Goal: Task Accomplishment & Management: Manage account settings

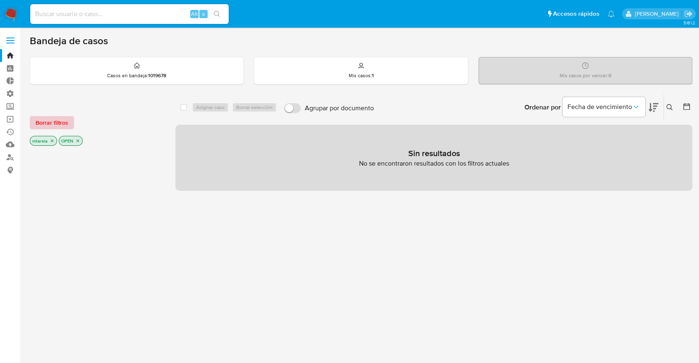
click at [72, 119] on button "Borrar filtros" at bounding box center [52, 122] width 44 height 13
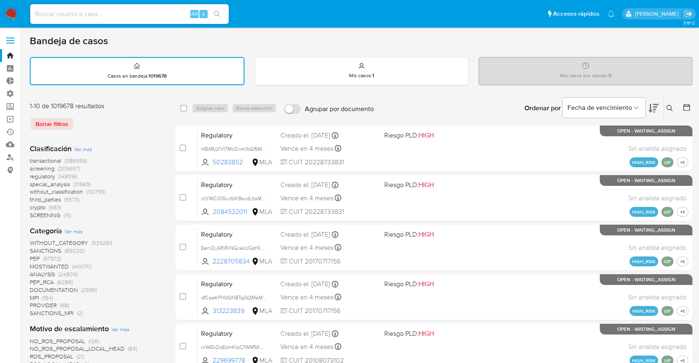
click at [30, 167] on span "screening" at bounding box center [42, 169] width 25 height 8
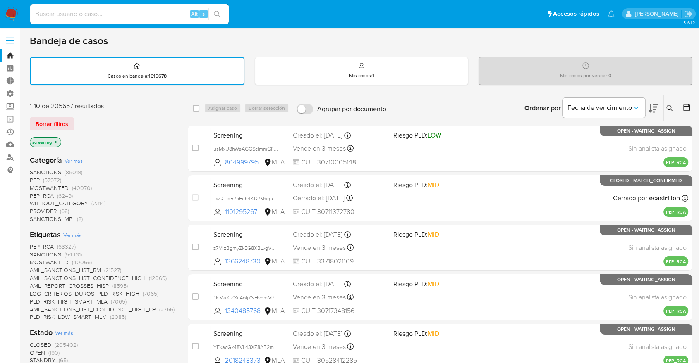
click at [657, 103] on icon at bounding box center [653, 108] width 10 height 10
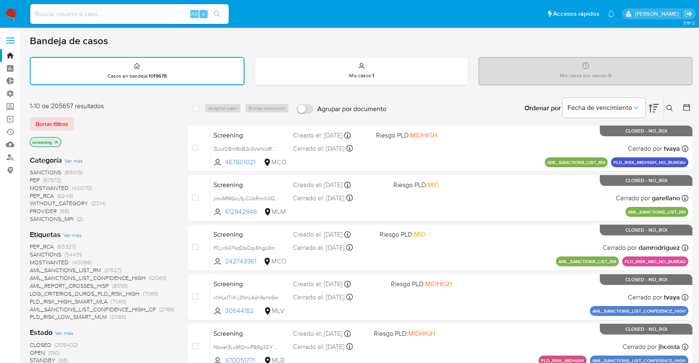
click at [33, 349] on span "OPEN" at bounding box center [37, 353] width 15 height 8
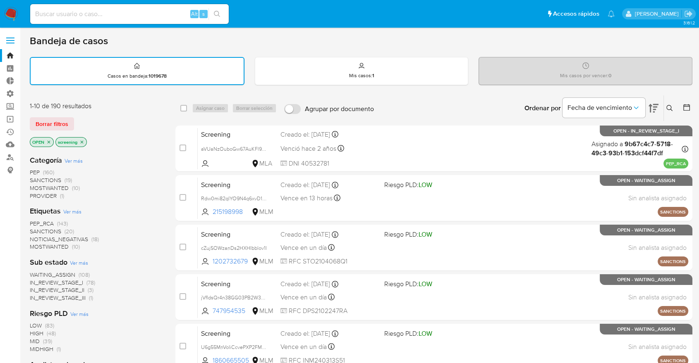
click at [36, 229] on span "SANCTIONS" at bounding box center [45, 231] width 31 height 8
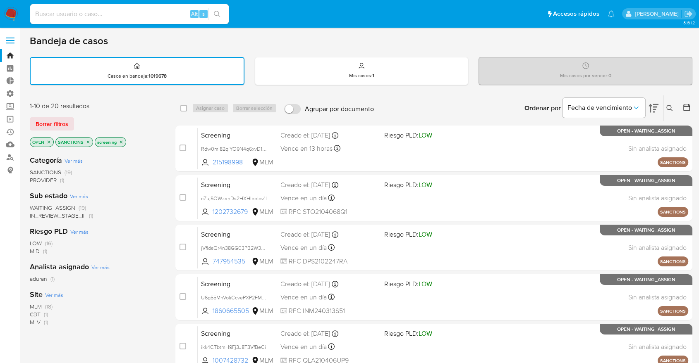
click at [46, 293] on span "Ver más" at bounding box center [54, 294] width 18 height 7
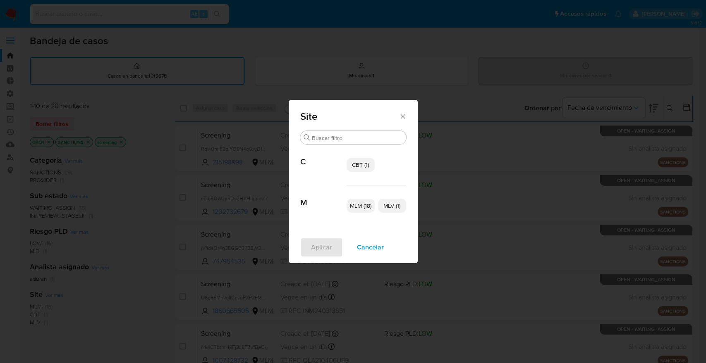
click at [352, 162] on span "CBT (1)" at bounding box center [360, 165] width 17 height 8
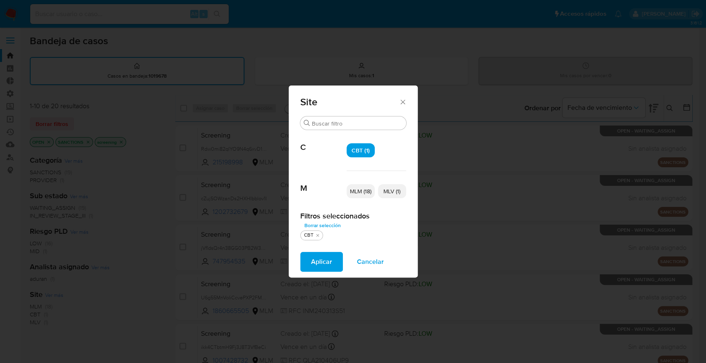
click at [382, 190] on p "MLV (1)" at bounding box center [392, 191] width 28 height 14
click at [331, 256] on button "Aplicar" at bounding box center [321, 262] width 43 height 20
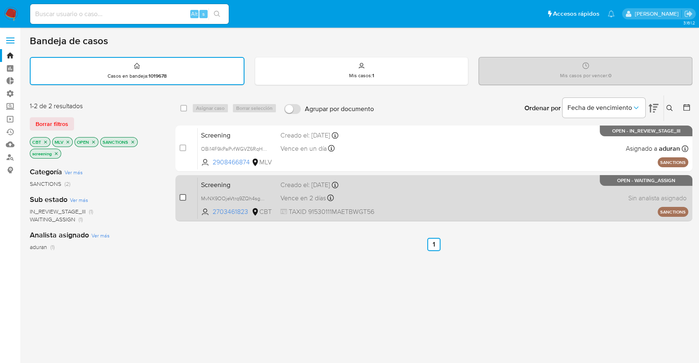
click at [184, 199] on input "checkbox" at bounding box center [182, 197] width 7 height 7
checkbox input "true"
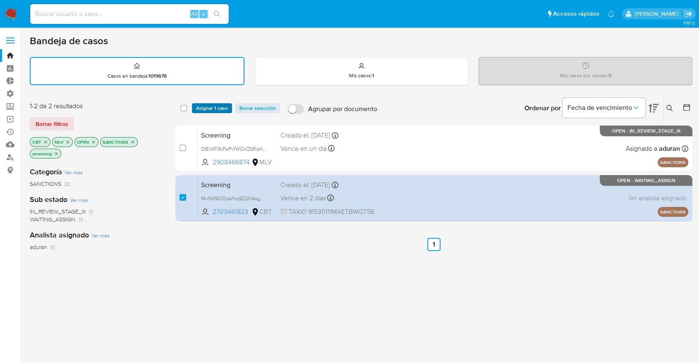
click at [227, 108] on span "Asignar 1 caso" at bounding box center [212, 108] width 32 height 8
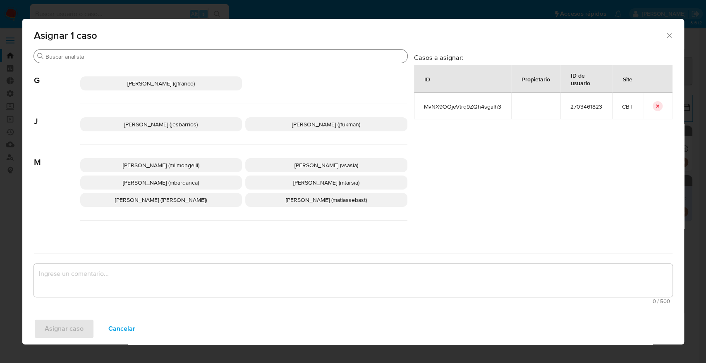
click at [172, 55] on input "Buscar" at bounding box center [224, 56] width 358 height 7
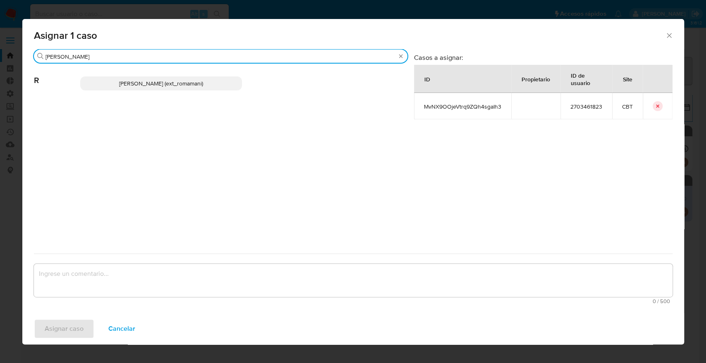
type input "rosa"
click at [217, 85] on p "Rosalia Mamani (ext_romamani)" at bounding box center [161, 83] width 162 height 14
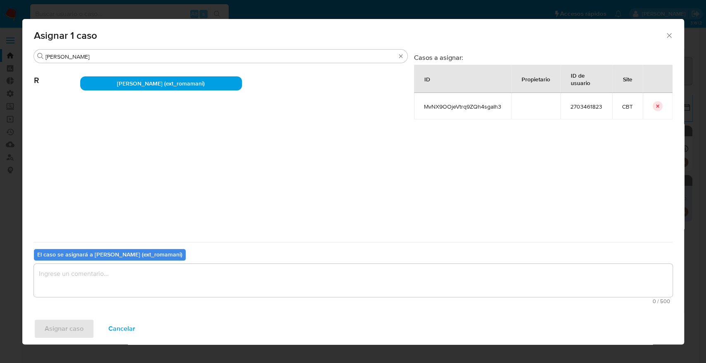
click at [202, 283] on textarea "assign-modal" at bounding box center [353, 280] width 638 height 33
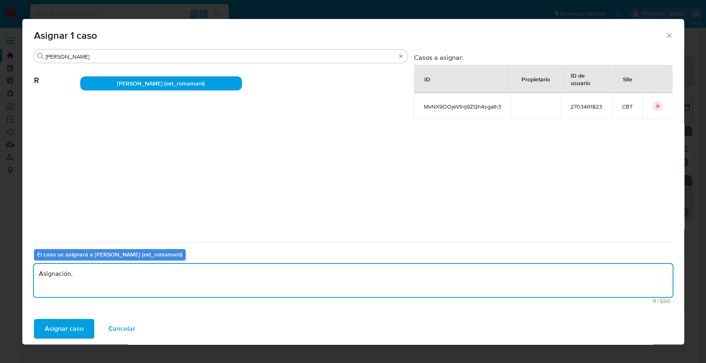
drag, startPoint x: 87, startPoint y: 276, endPoint x: 31, endPoint y: 268, distance: 56.8
click at [31, 268] on div "Buscar rosa R Rosalia Mamani (ext_romamani) Casos a asignar: ID Propietario ID …" at bounding box center [352, 181] width 661 height 264
type textarea "Asignación."
click at [87, 323] on button "Asignar caso" at bounding box center [64, 329] width 60 height 20
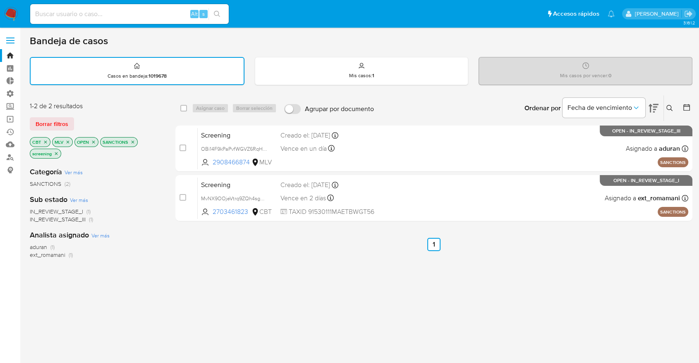
click at [43, 143] on icon "close-filter" at bounding box center [45, 142] width 5 height 5
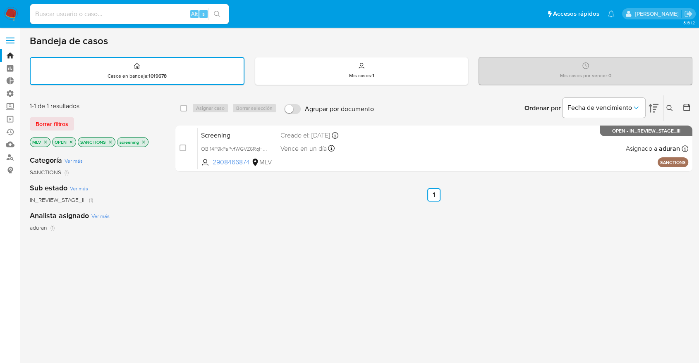
click at [43, 143] on icon "close-filter" at bounding box center [45, 142] width 5 height 5
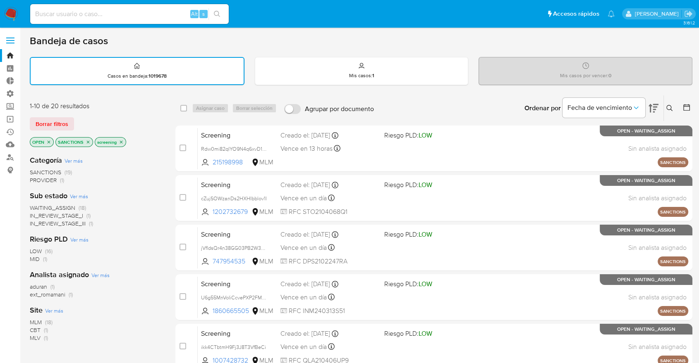
click at [33, 319] on span "MLM" at bounding box center [36, 322] width 12 height 8
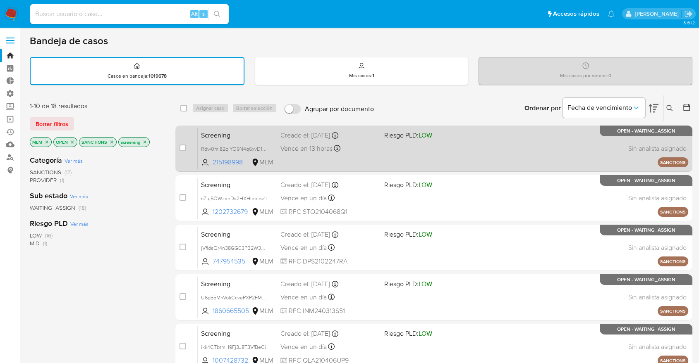
click at [243, 132] on span "Screening" at bounding box center [237, 134] width 73 height 11
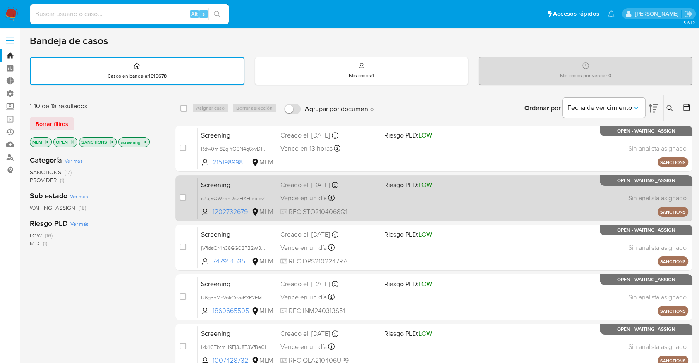
click at [258, 177] on div "Screening cZujSOWzanDs2HXHIbblov1l 1202732679 MLM Riesgo PLD: LOW Creado el: 07…" at bounding box center [443, 198] width 490 height 42
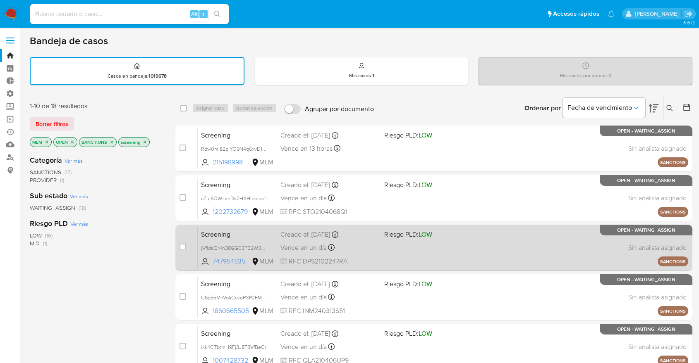
click at [236, 229] on span "Screening" at bounding box center [237, 234] width 73 height 11
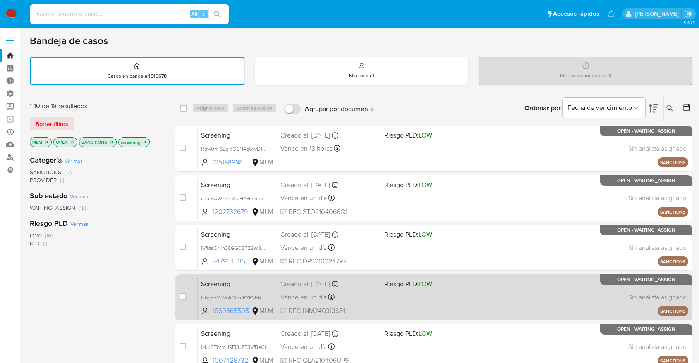
click at [247, 288] on div "Screening U6g55MnVoIiCcvePXP2FM6tP 1860665505 MLM Riesgo PLD: LOW Creado el: 07…" at bounding box center [443, 298] width 490 height 42
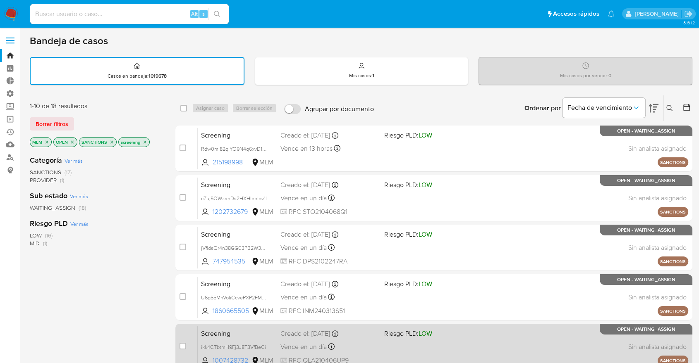
click at [256, 334] on span "Screening" at bounding box center [237, 333] width 73 height 11
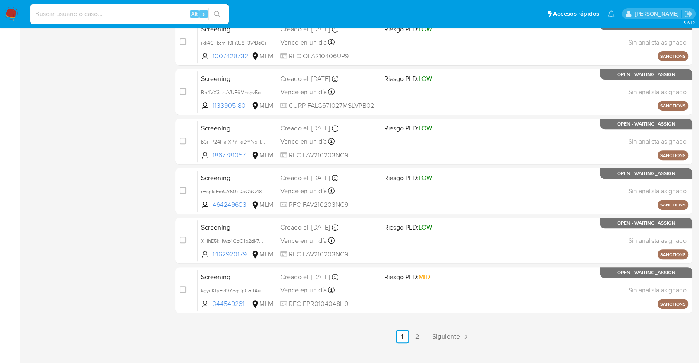
scroll to position [308, 0]
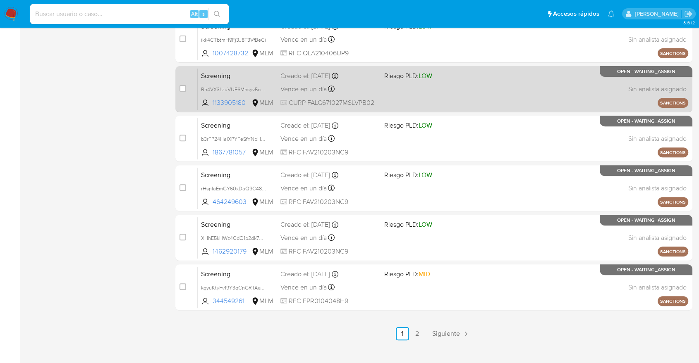
click at [236, 78] on span "Screening" at bounding box center [237, 75] width 73 height 11
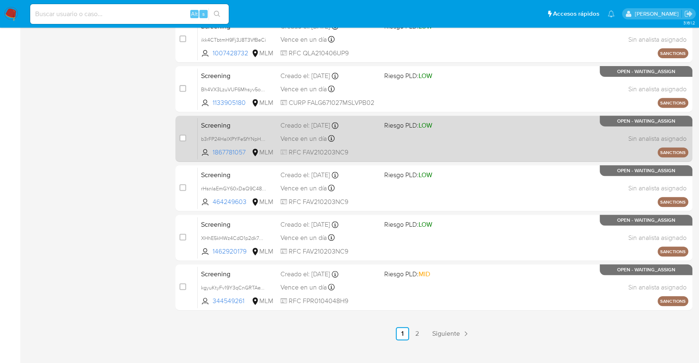
click at [244, 128] on span "Screening" at bounding box center [237, 124] width 73 height 11
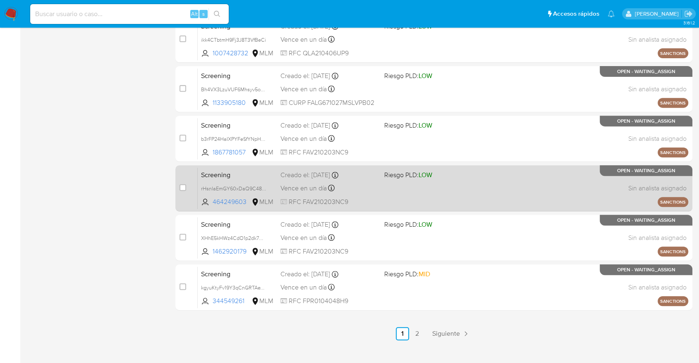
click at [248, 171] on span "Screening" at bounding box center [237, 174] width 73 height 11
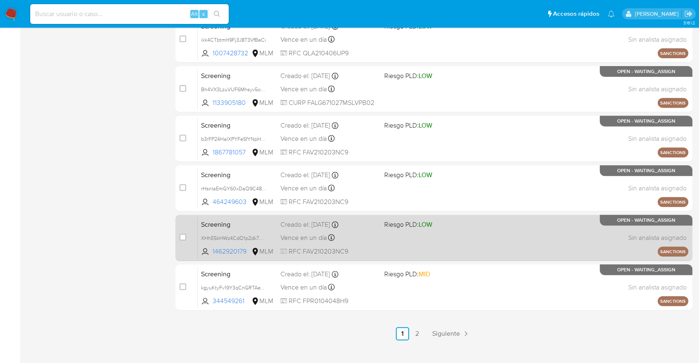
click at [255, 227] on span "Screening" at bounding box center [237, 224] width 73 height 11
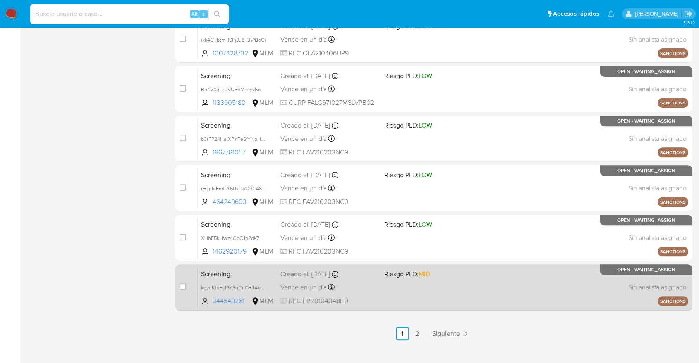
click at [238, 279] on div "Screening kgyuKtyFv19Y3qCnGRTAeVnH 344549261 MLM Riesgo PLD: MID Creado el: 07/…" at bounding box center [443, 288] width 490 height 42
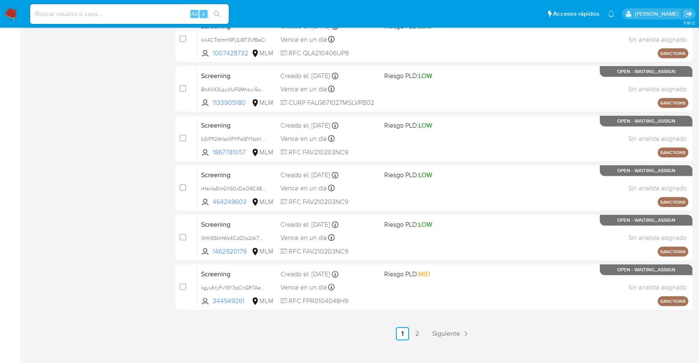
scroll to position [0, 0]
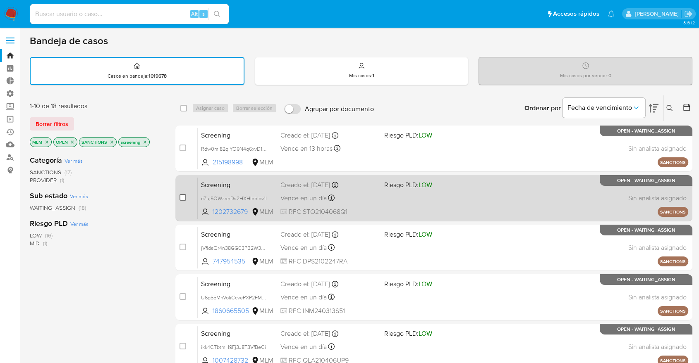
click at [182, 194] on input "checkbox" at bounding box center [182, 197] width 7 height 7
checkbox input "true"
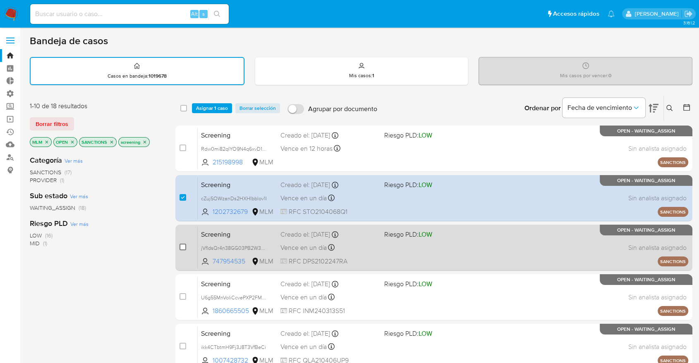
click at [183, 245] on input "checkbox" at bounding box center [182, 247] width 7 height 7
checkbox input "true"
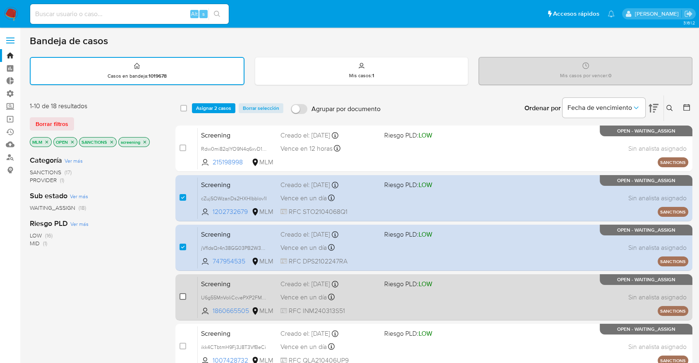
click at [182, 295] on input "checkbox" at bounding box center [182, 297] width 7 height 7
checkbox input "true"
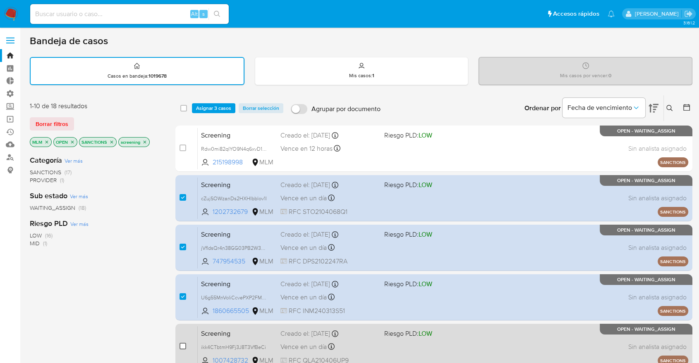
click at [183, 346] on input "checkbox" at bounding box center [182, 346] width 7 height 7
checkbox input "true"
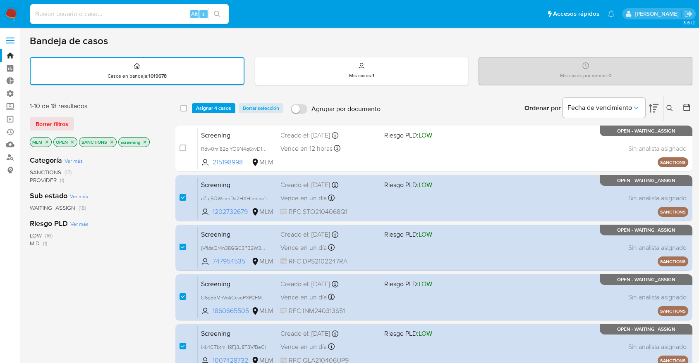
scroll to position [215, 0]
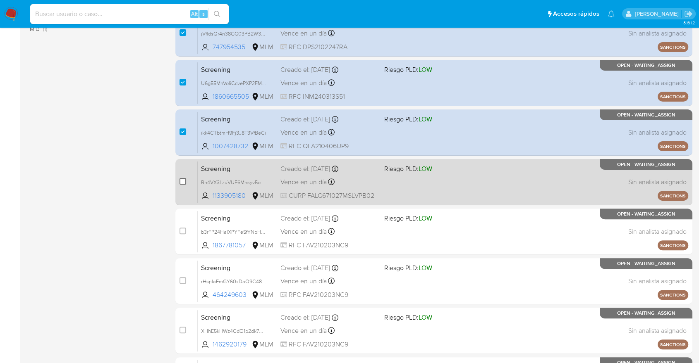
click at [182, 181] on input "checkbox" at bounding box center [182, 181] width 7 height 7
checkbox input "true"
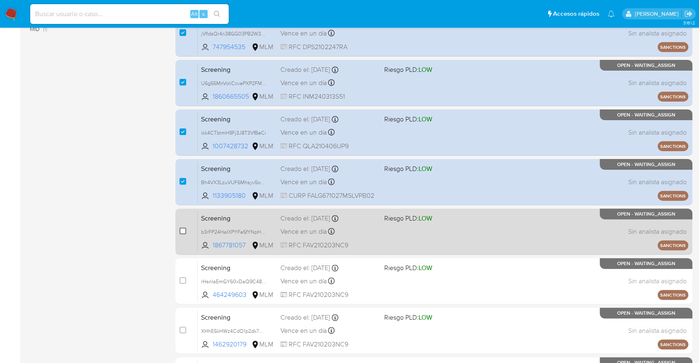
click at [182, 228] on input "checkbox" at bounding box center [182, 231] width 7 height 7
checkbox input "true"
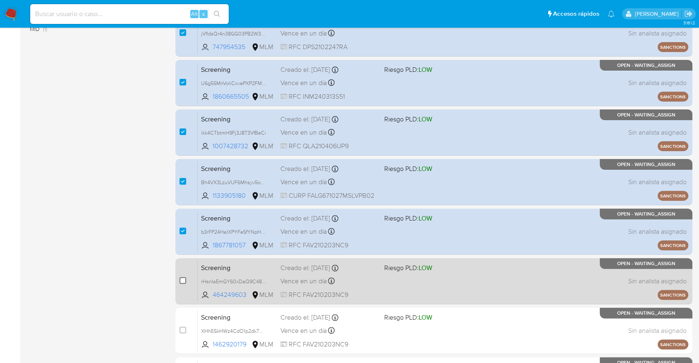
click at [183, 280] on input "checkbox" at bounding box center [182, 280] width 7 height 7
checkbox input "true"
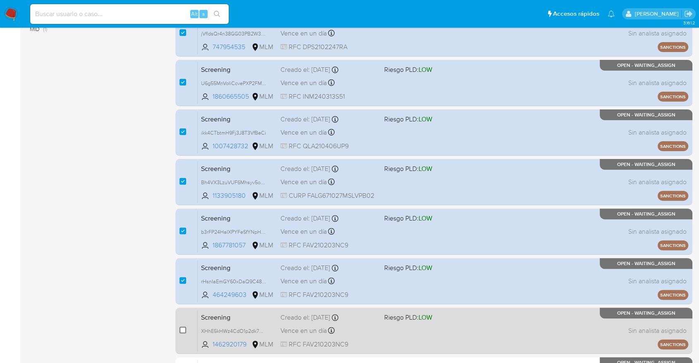
click at [182, 330] on input "checkbox" at bounding box center [182, 330] width 7 height 7
checkbox input "true"
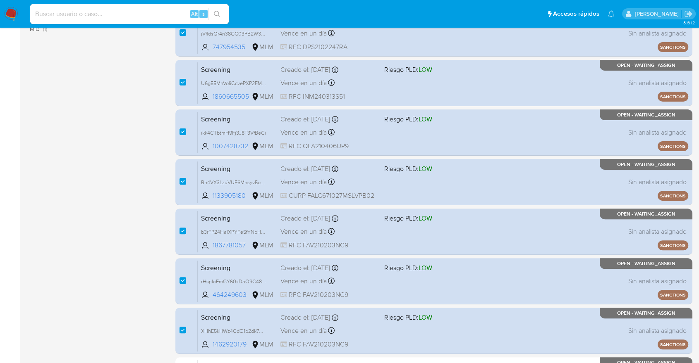
scroll to position [319, 0]
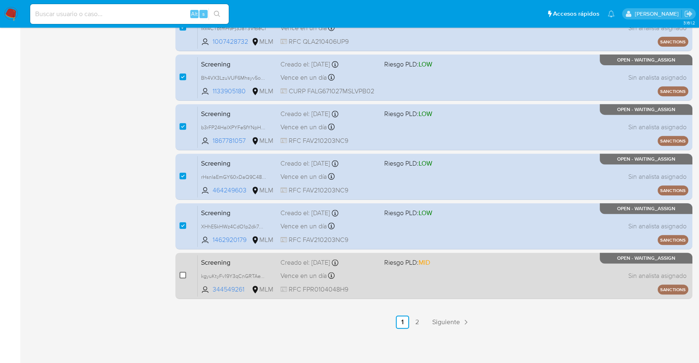
click at [184, 274] on input "checkbox" at bounding box center [182, 275] width 7 height 7
checkbox input "true"
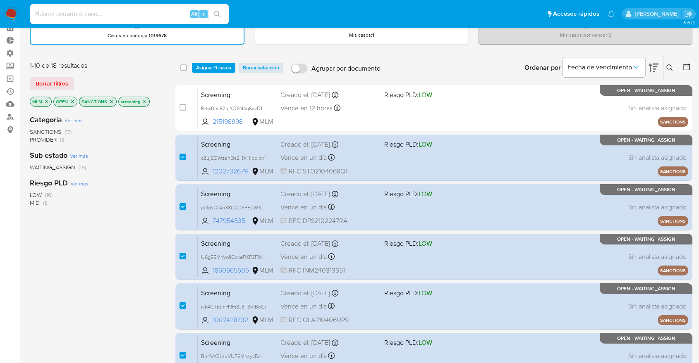
scroll to position [36, 0]
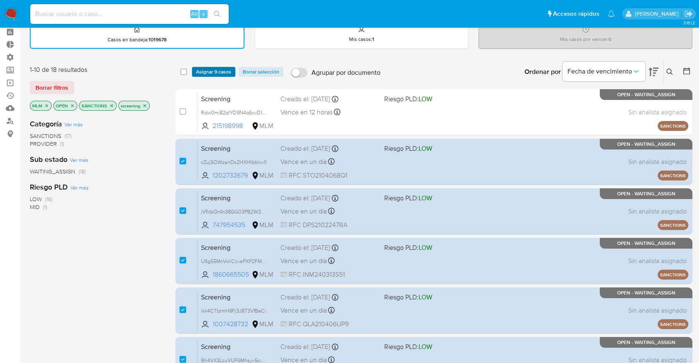
click at [232, 74] on button "Asignar 9 casos" at bounding box center [213, 72] width 43 height 10
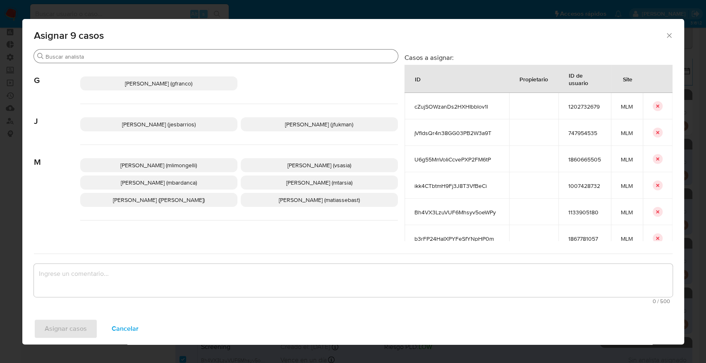
click at [257, 56] on input "Buscar" at bounding box center [219, 56] width 349 height 7
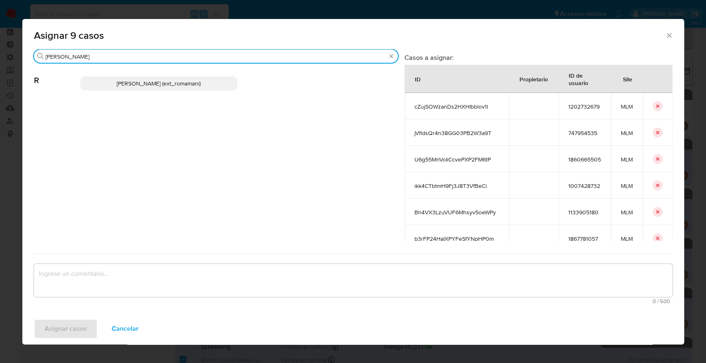
type input "rosa"
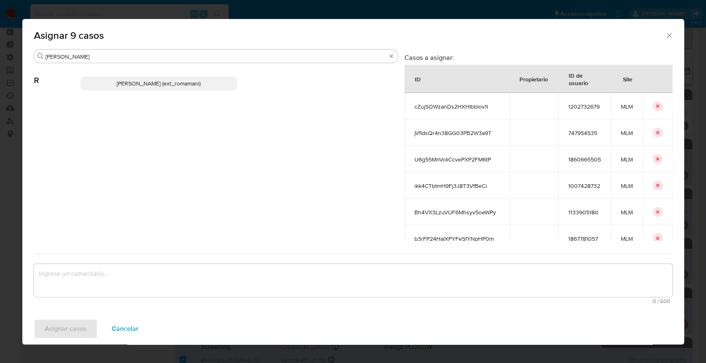
click at [220, 84] on p "Rosalia Mamani (ext_romamani)" at bounding box center [158, 83] width 157 height 14
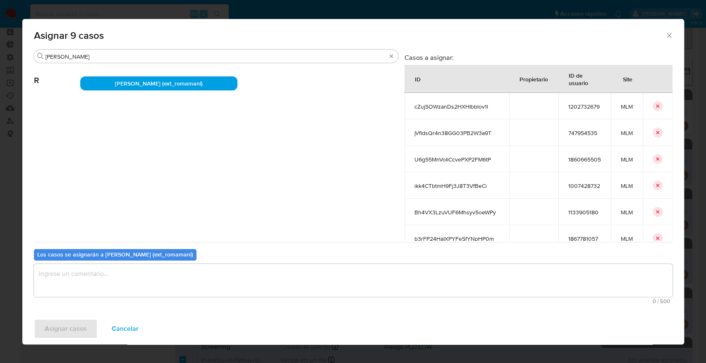
click at [189, 282] on textarea "assign-modal" at bounding box center [353, 280] width 638 height 33
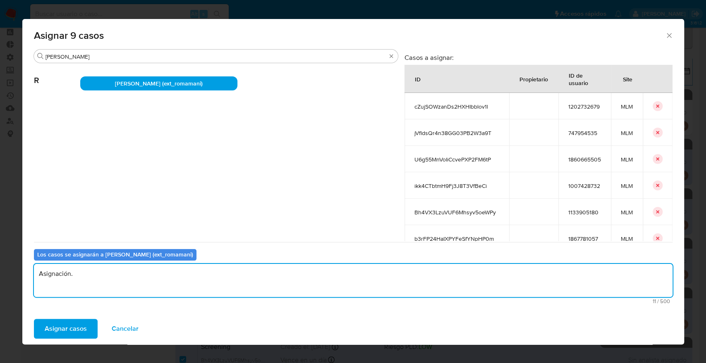
drag, startPoint x: 119, startPoint y: 275, endPoint x: 26, endPoint y: 267, distance: 93.4
click at [26, 267] on div "Buscar rosa R Rosalia Mamani (ext_romamani) Casos a asignar: ID Propietario ID …" at bounding box center [352, 181] width 661 height 264
type textarea "Asignación."
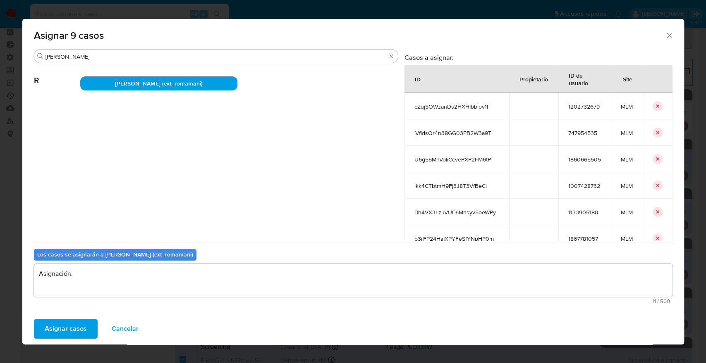
click at [86, 323] on button "Asignar casos" at bounding box center [66, 329] width 64 height 20
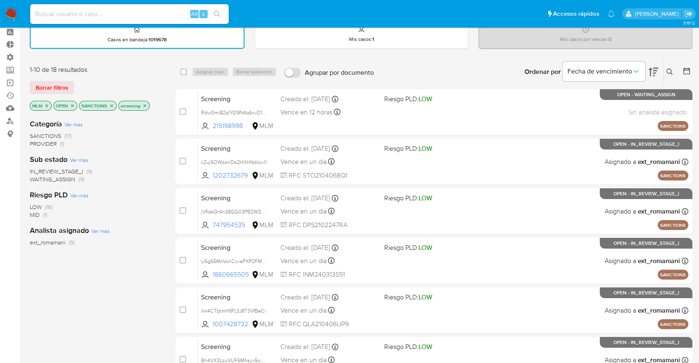
click at [38, 178] on span "WAITING_ASSIGN" at bounding box center [52, 179] width 45 height 8
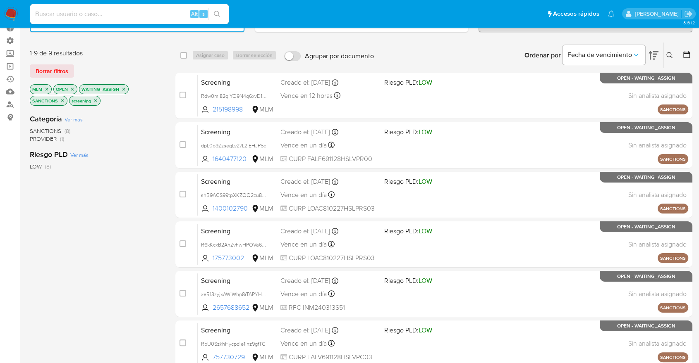
scroll to position [48, 0]
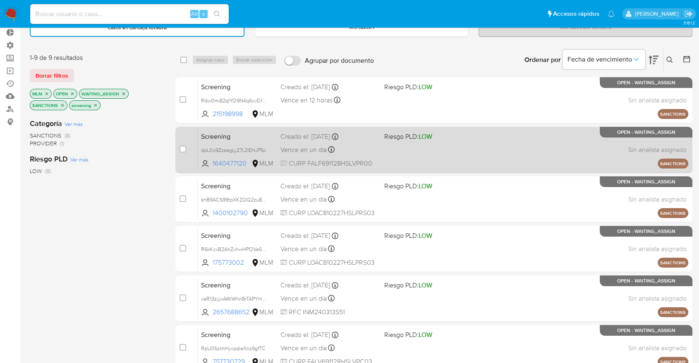
click at [240, 131] on span "Screening" at bounding box center [237, 136] width 73 height 11
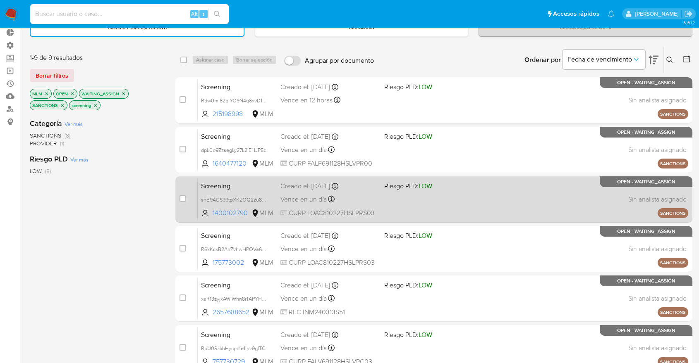
click at [250, 189] on span "Screening" at bounding box center [237, 185] width 73 height 11
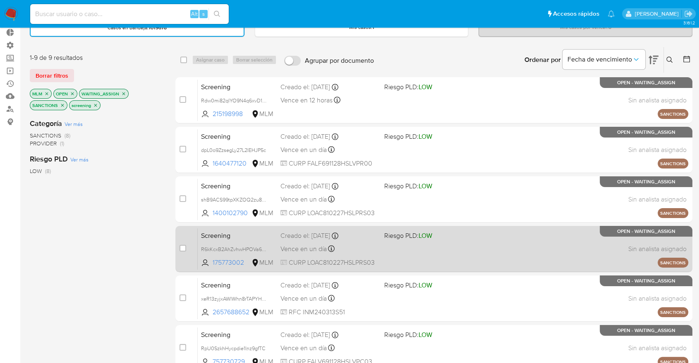
click at [241, 232] on span "Screening" at bounding box center [237, 235] width 73 height 11
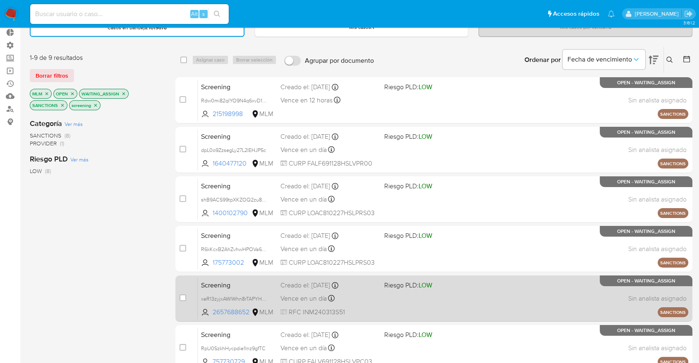
click at [245, 283] on span "Screening" at bounding box center [237, 284] width 73 height 11
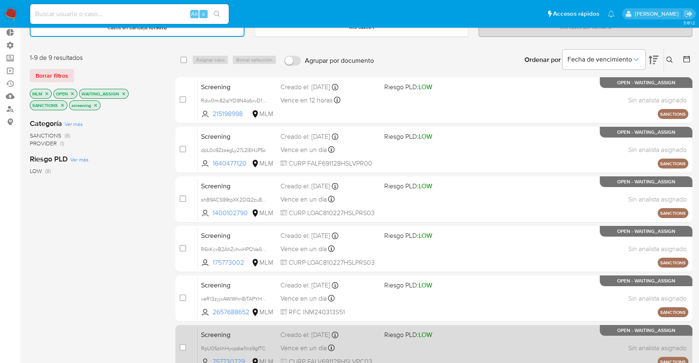
click at [238, 330] on span "Screening" at bounding box center [237, 334] width 73 height 11
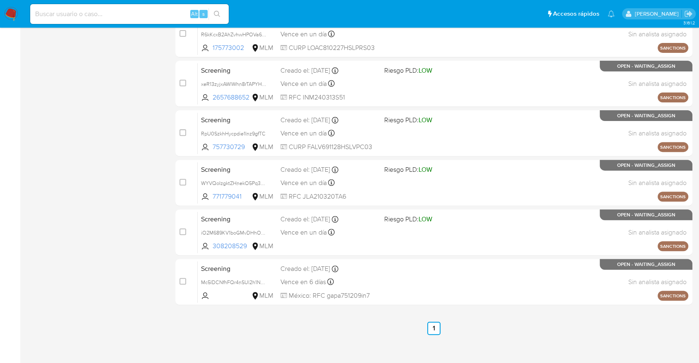
scroll to position [269, 0]
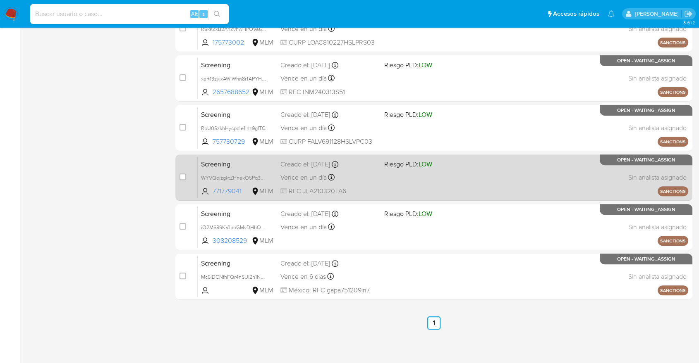
click at [239, 165] on span "Screening" at bounding box center [237, 163] width 73 height 11
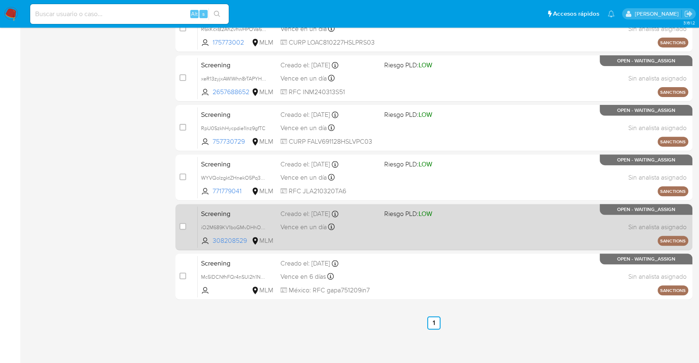
click at [242, 214] on span "Screening" at bounding box center [237, 213] width 73 height 11
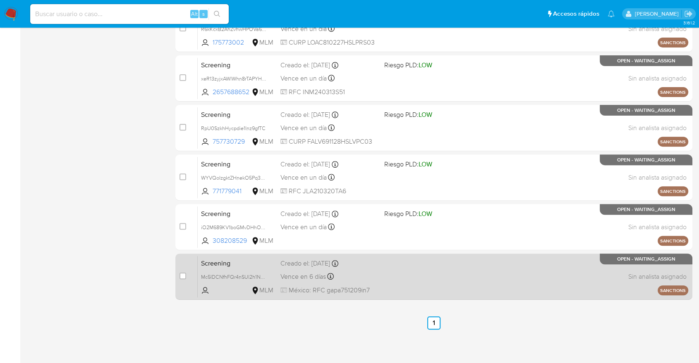
click at [238, 259] on span "Screening" at bounding box center [237, 263] width 73 height 11
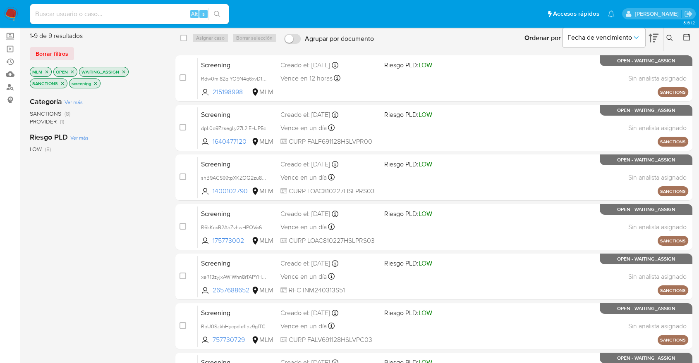
scroll to position [0, 0]
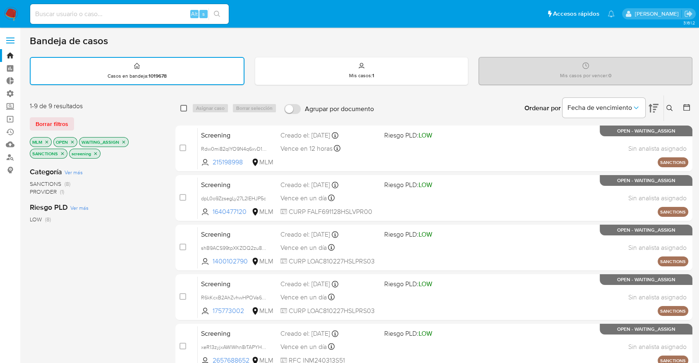
click at [183, 107] on input "checkbox" at bounding box center [183, 108] width 7 height 7
checkbox input "true"
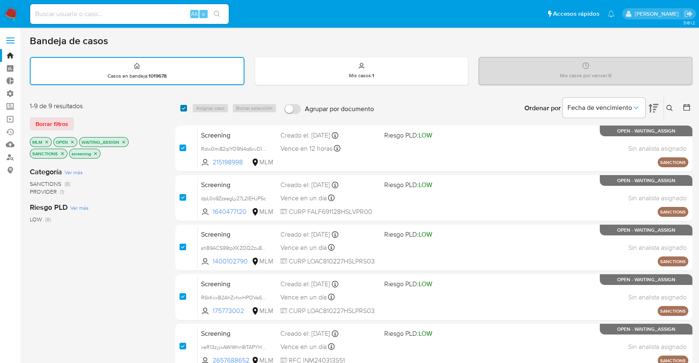
checkbox input "true"
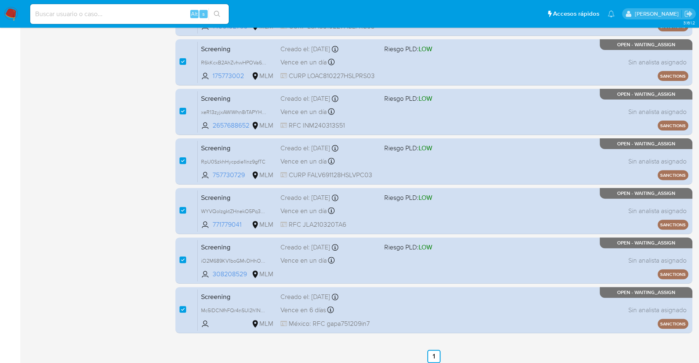
scroll to position [235, 0]
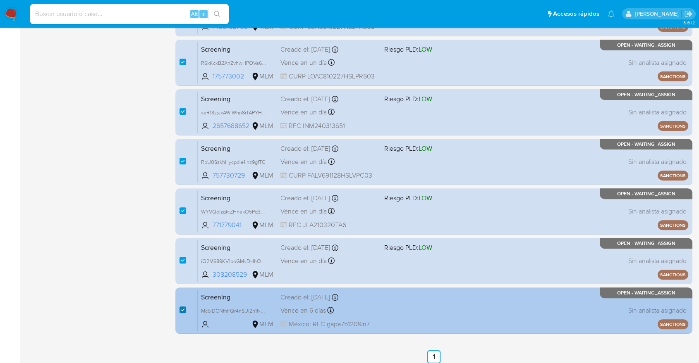
click at [180, 310] on input "checkbox" at bounding box center [182, 310] width 7 height 7
checkbox input "false"
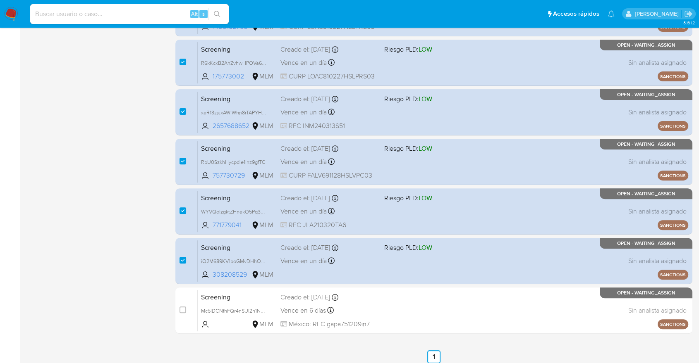
scroll to position [0, 0]
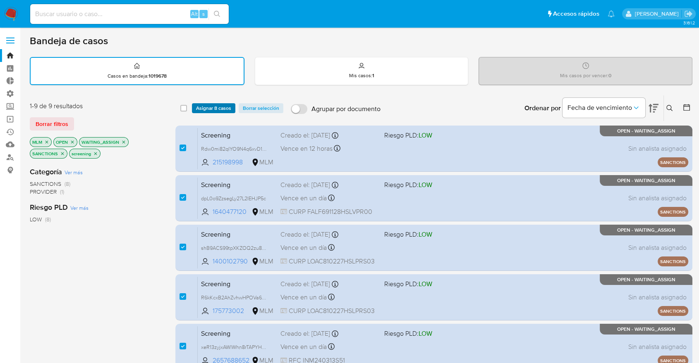
click at [226, 108] on span "Asignar 8 casos" at bounding box center [213, 108] width 35 height 8
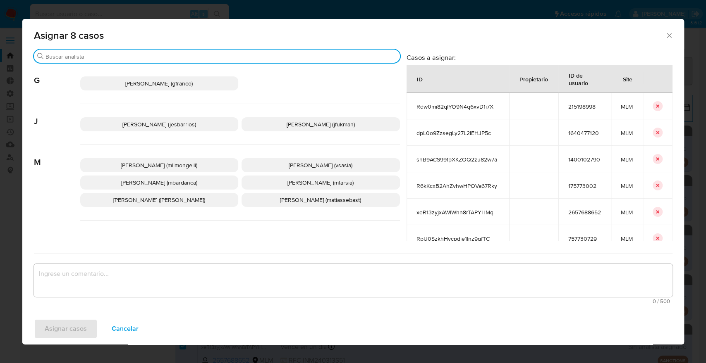
click at [288, 57] on input "Buscar" at bounding box center [220, 56] width 351 height 7
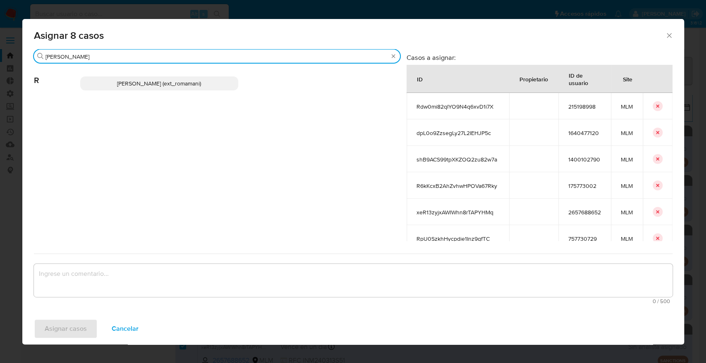
type input "rosa"
click at [224, 88] on p "Rosalia Mamani (ext_romamani)" at bounding box center [159, 83] width 158 height 14
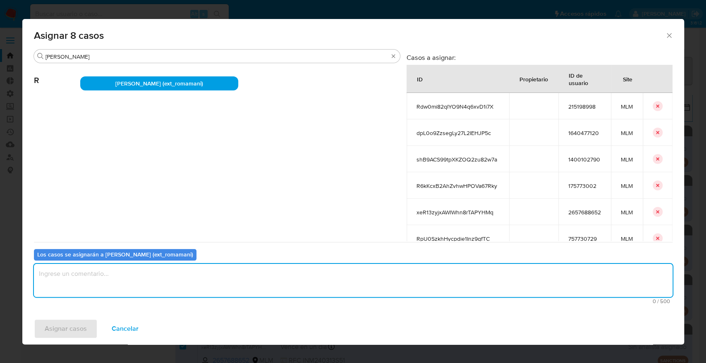
click at [142, 293] on textarea "assign-modal" at bounding box center [353, 280] width 638 height 33
paste textarea "Asignación."
type textarea "Asignación."
click at [84, 323] on span "Asignar casos" at bounding box center [66, 329] width 42 height 18
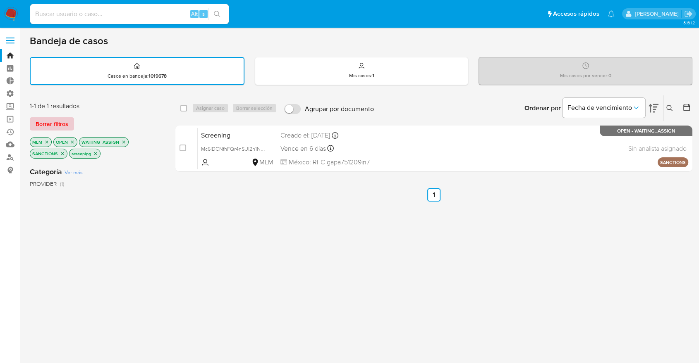
click at [70, 123] on button "Borrar filtros" at bounding box center [52, 123] width 44 height 13
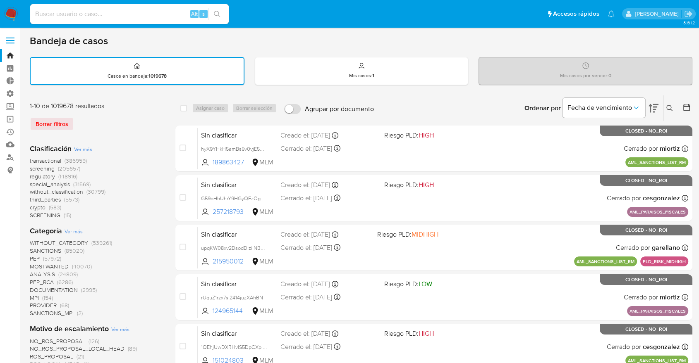
click at [31, 175] on span "regulatory" at bounding box center [42, 176] width 25 height 8
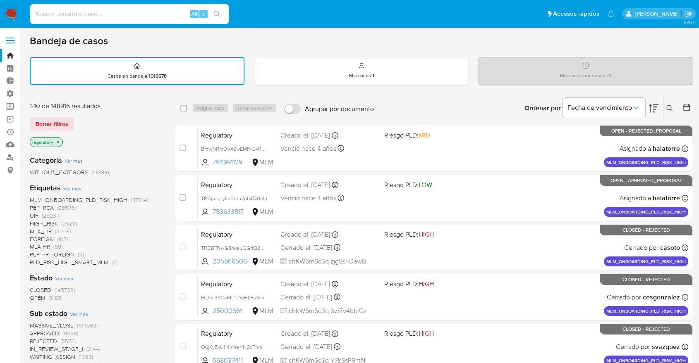
click at [34, 300] on span "OPEN" at bounding box center [37, 298] width 15 height 8
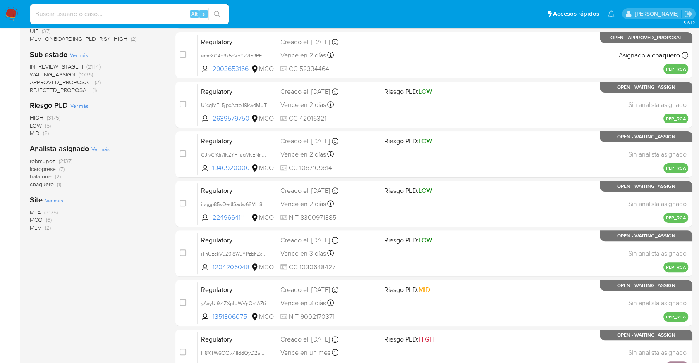
scroll to position [193, 0]
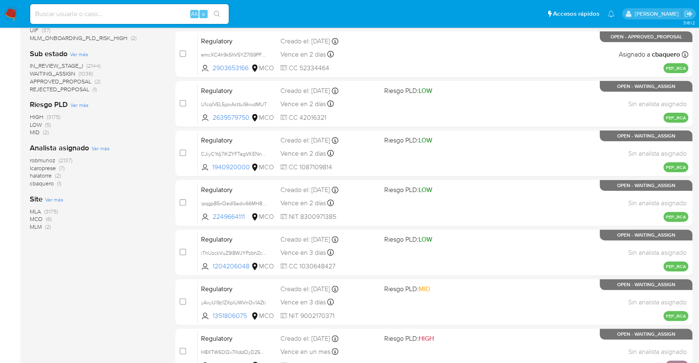
click at [36, 215] on span "MCO" at bounding box center [36, 219] width 13 height 8
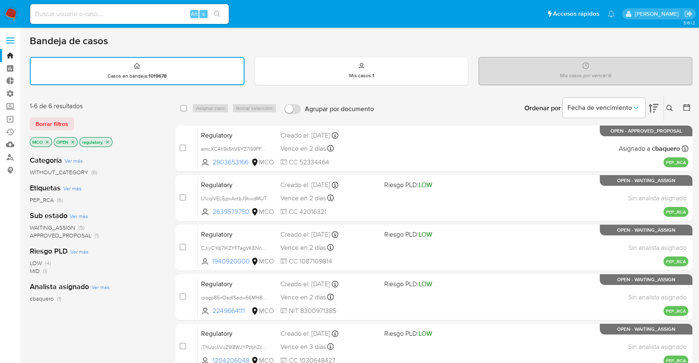
click at [37, 227] on span "WAITING_ASSIGN" at bounding box center [52, 228] width 45 height 8
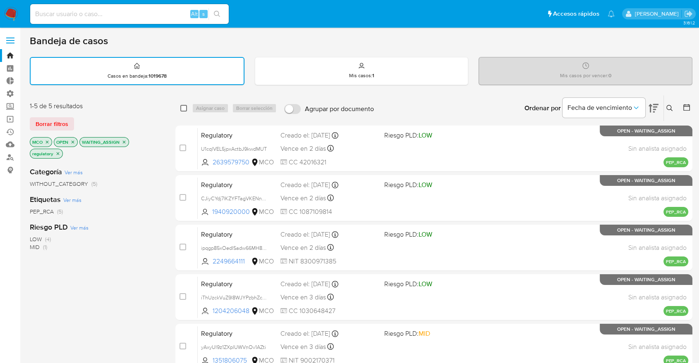
click at [182, 107] on input "checkbox" at bounding box center [183, 108] width 7 height 7
checkbox input "true"
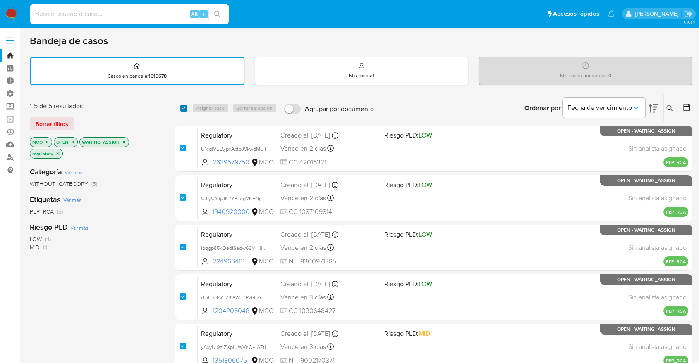
checkbox input "true"
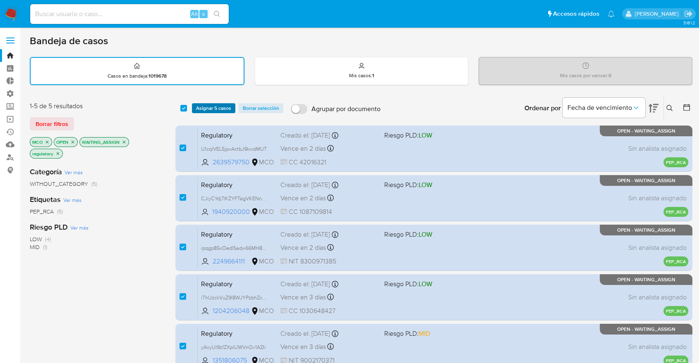
click at [203, 105] on span "Asignar 5 casos" at bounding box center [213, 108] width 35 height 8
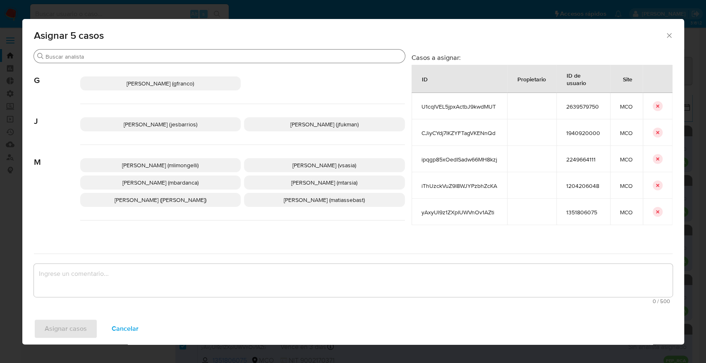
click at [266, 55] on input "Buscar" at bounding box center [223, 56] width 356 height 7
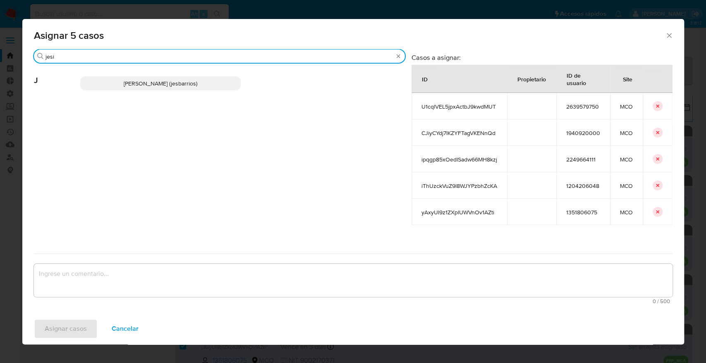
type input "jesi"
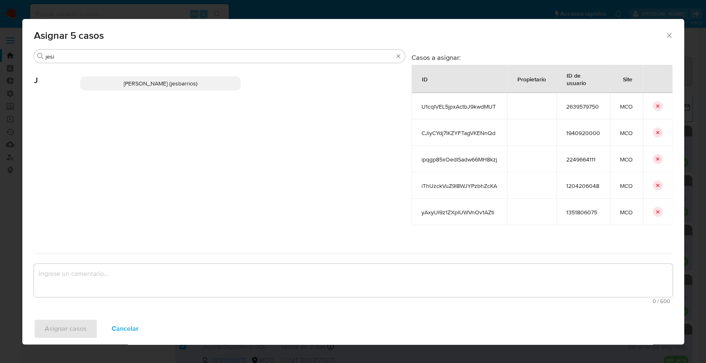
click at [229, 90] on p "Jesica Iris Barrios Leita (jesbarrios)" at bounding box center [160, 83] width 161 height 14
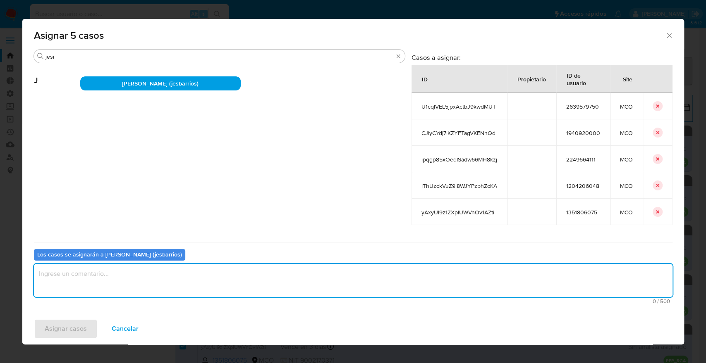
paste textarea "Asignación."
click at [164, 275] on textarea "Asignación." at bounding box center [353, 280] width 638 height 33
type textarea "Asignación."
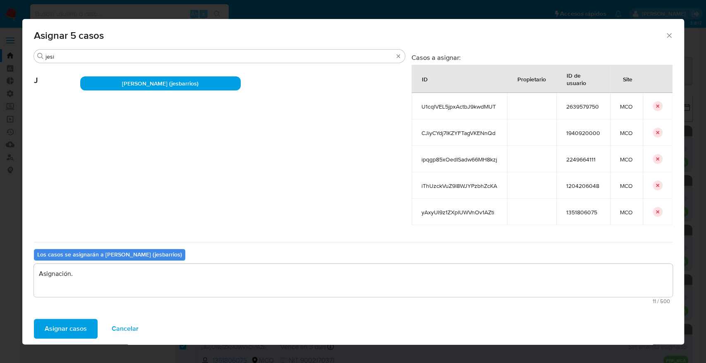
click at [89, 328] on button "Asignar casos" at bounding box center [66, 329] width 64 height 20
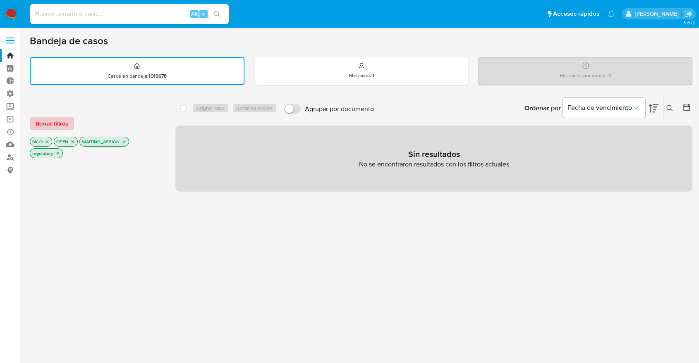
click at [69, 124] on button "Borrar filtros" at bounding box center [52, 123] width 44 height 13
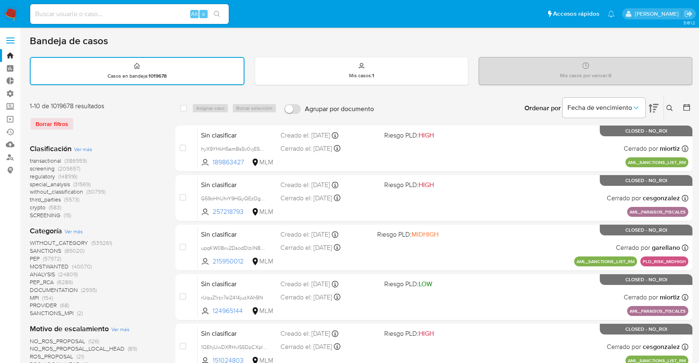
click at [32, 170] on span "screening" at bounding box center [42, 169] width 25 height 8
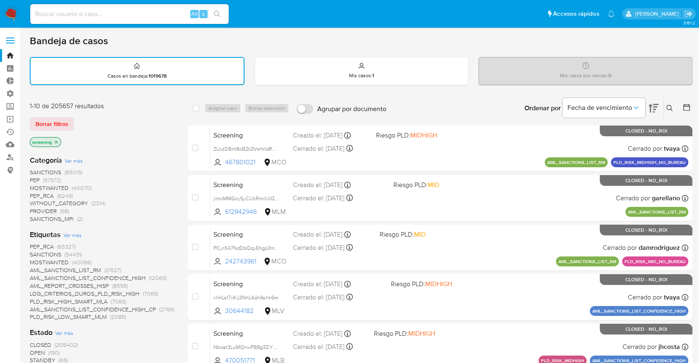
click at [32, 349] on span "OPEN" at bounding box center [37, 353] width 15 height 8
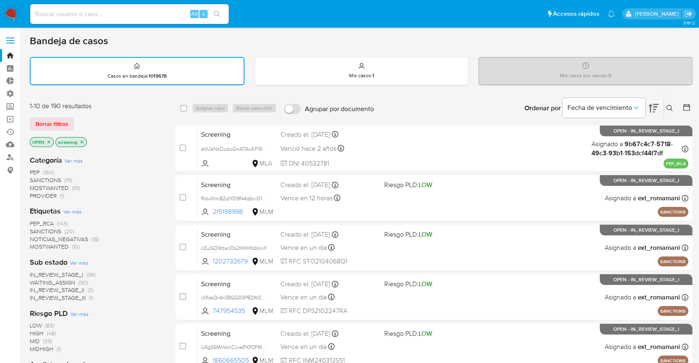
click at [36, 241] on span "NOTICIAS_NEGATIVAS" at bounding box center [59, 239] width 58 height 8
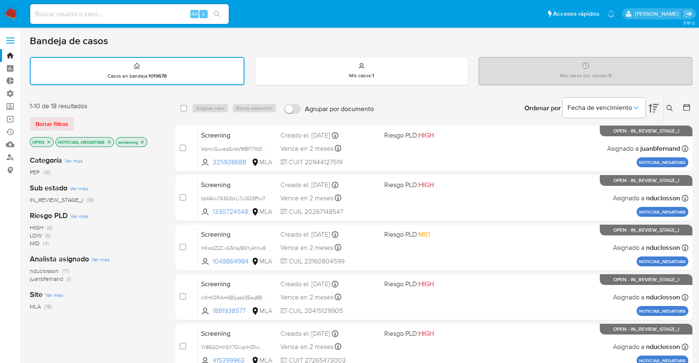
click at [110, 141] on icon "close-filter" at bounding box center [109, 142] width 3 height 3
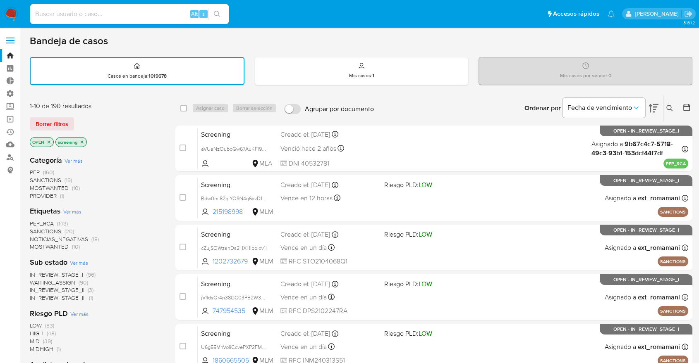
click at [38, 245] on span "MOSTWANTED" at bounding box center [49, 247] width 39 height 8
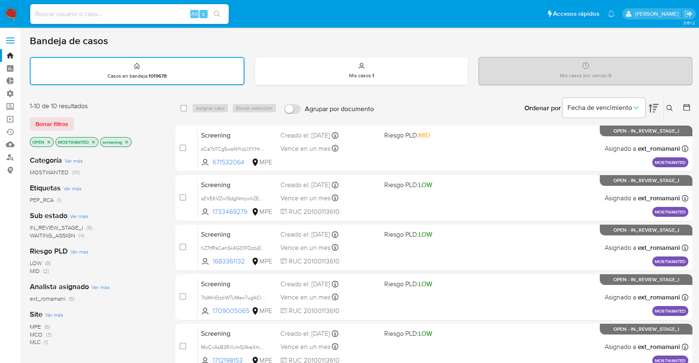
click at [38, 234] on span "WAITING_ASSIGN" at bounding box center [52, 236] width 45 height 8
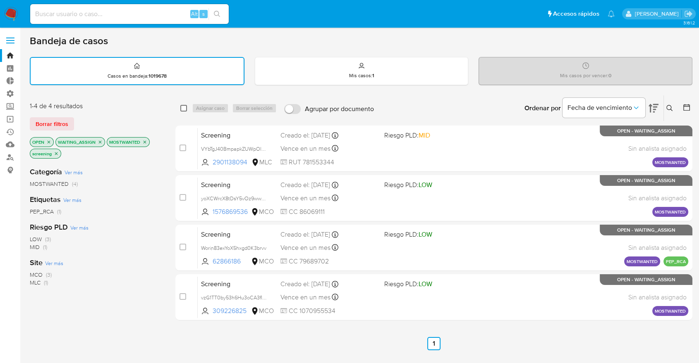
click at [185, 106] on input "checkbox" at bounding box center [183, 108] width 7 height 7
checkbox input "true"
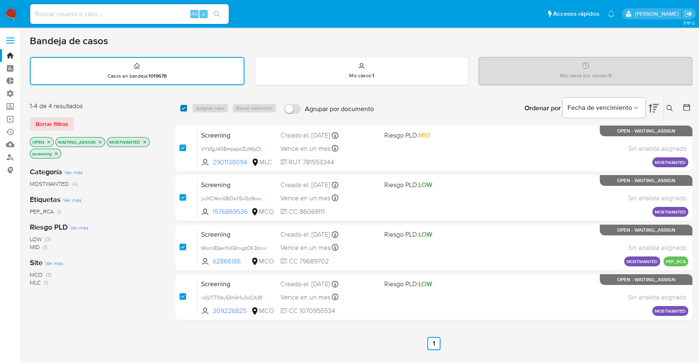
checkbox input "true"
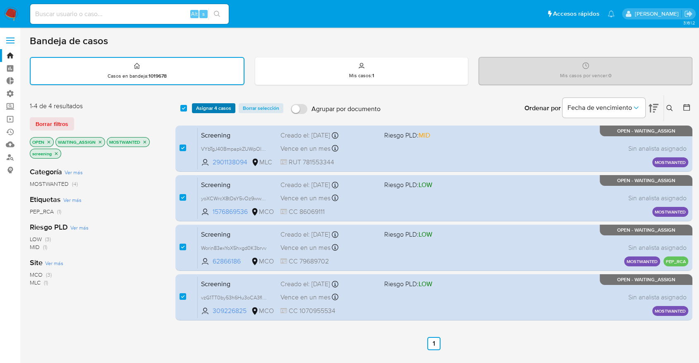
click at [232, 110] on button "Asignar 4 casos" at bounding box center [213, 108] width 43 height 10
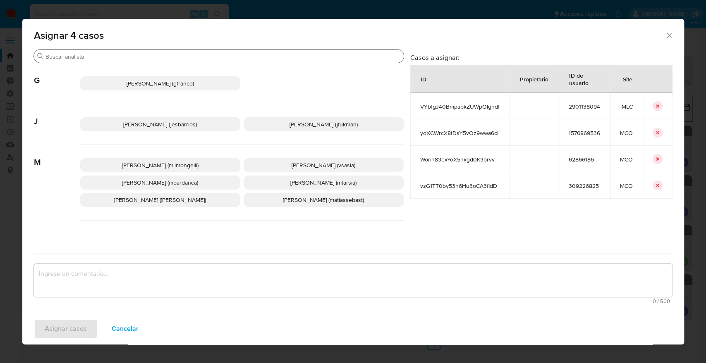
click at [218, 53] on input "Buscar" at bounding box center [222, 56] width 355 height 7
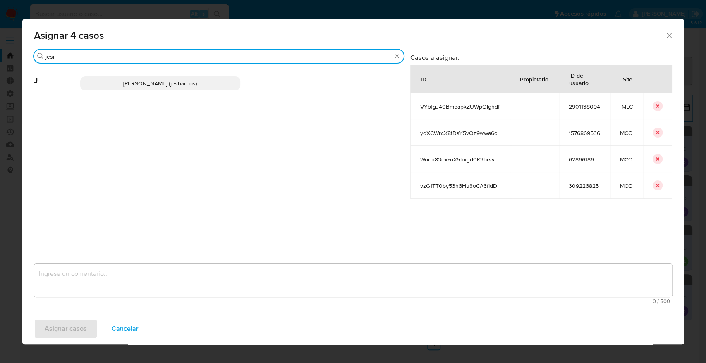
type input "jesi"
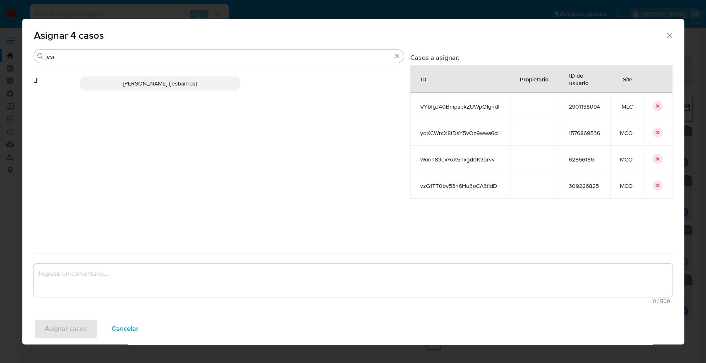
click at [233, 82] on p "Jesica Iris Barrios Leita (jesbarrios)" at bounding box center [160, 83] width 160 height 14
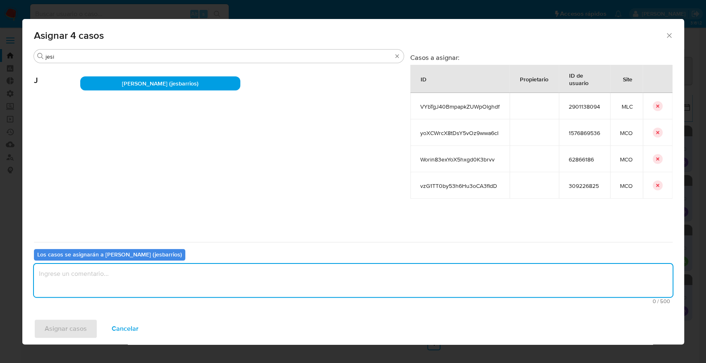
paste textarea "Asignación."
click at [159, 277] on textarea "Asignación." at bounding box center [353, 280] width 638 height 33
type textarea "Asignación."
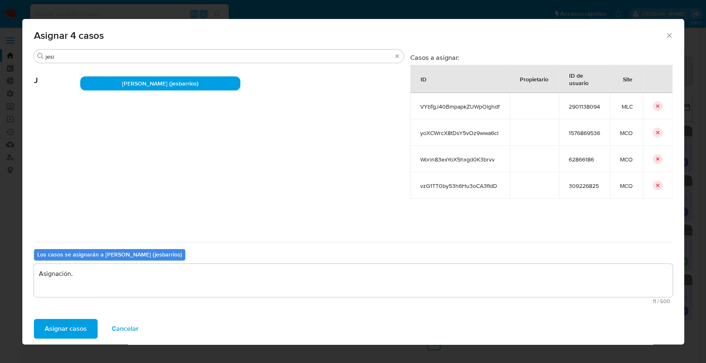
click at [86, 323] on button "Asignar casos" at bounding box center [66, 329] width 64 height 20
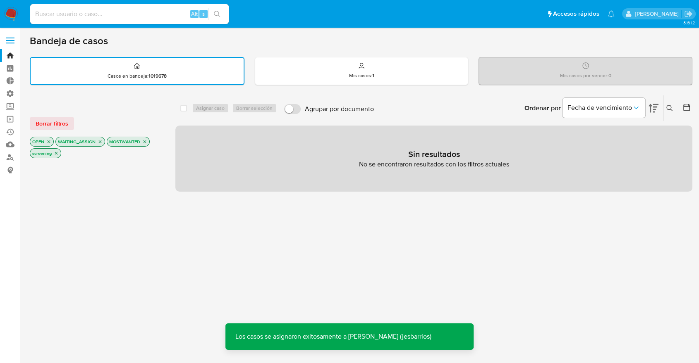
click at [67, 126] on span "Borrar filtros" at bounding box center [52, 124] width 33 height 12
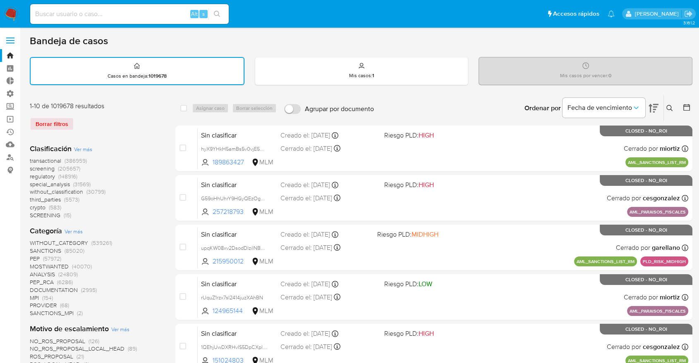
click at [30, 168] on span "screening" at bounding box center [42, 169] width 25 height 8
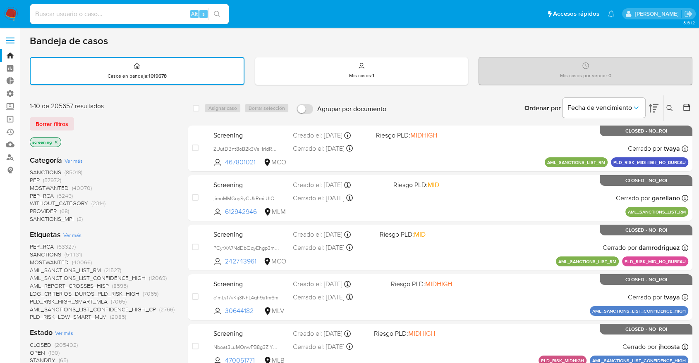
click at [33, 352] on span "OPEN" at bounding box center [37, 353] width 15 height 8
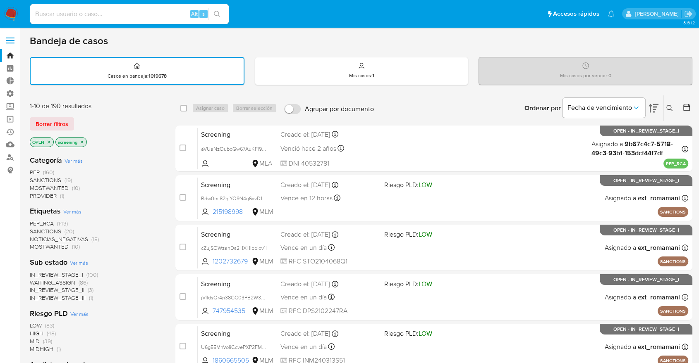
click at [33, 222] on span "PEP_RCA" at bounding box center [42, 224] width 24 height 8
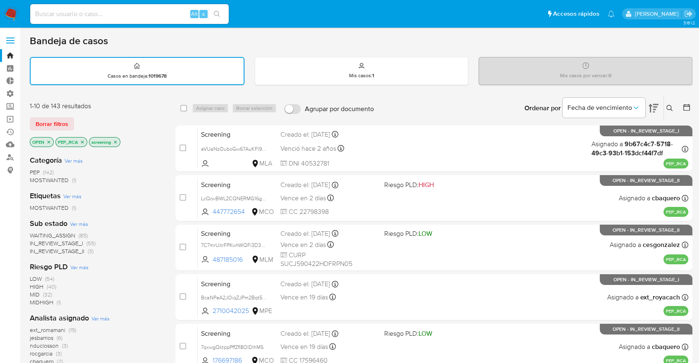
click at [36, 232] on span "WAITING_ASSIGN" at bounding box center [52, 236] width 45 height 8
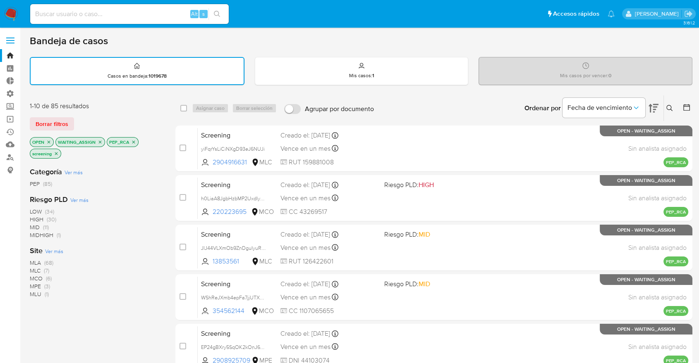
click at [48, 250] on span "Ver más" at bounding box center [54, 251] width 18 height 7
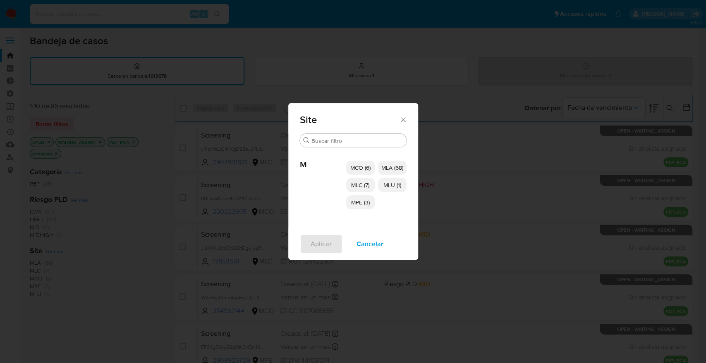
click at [358, 161] on p "MCO (6)" at bounding box center [360, 168] width 29 height 14
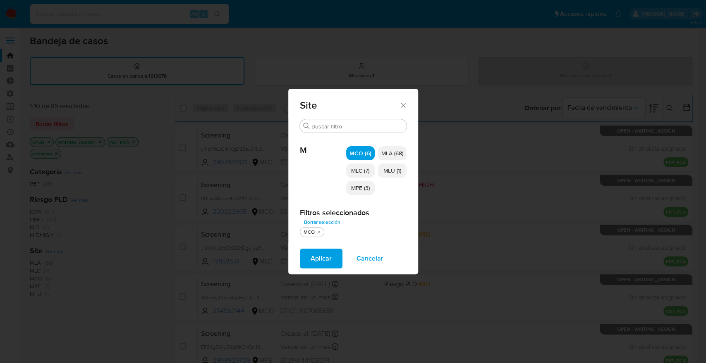
click at [361, 174] on span "MLC (7)" at bounding box center [360, 171] width 18 height 8
click at [365, 186] on span "MPE (3)" at bounding box center [360, 188] width 19 height 8
click at [382, 173] on p "MLU (1)" at bounding box center [392, 171] width 29 height 14
click at [374, 188] on p "MPE (3)" at bounding box center [360, 188] width 29 height 14
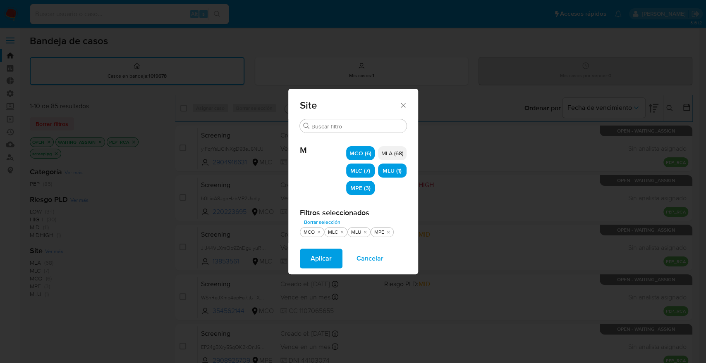
click at [334, 259] on button "Aplicar" at bounding box center [321, 259] width 43 height 20
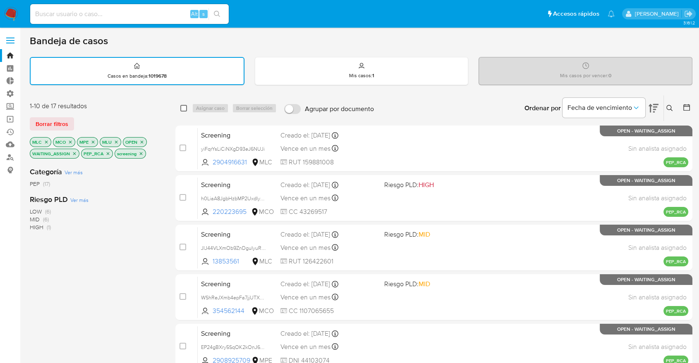
click at [185, 105] on input "checkbox" at bounding box center [183, 108] width 7 height 7
checkbox input "true"
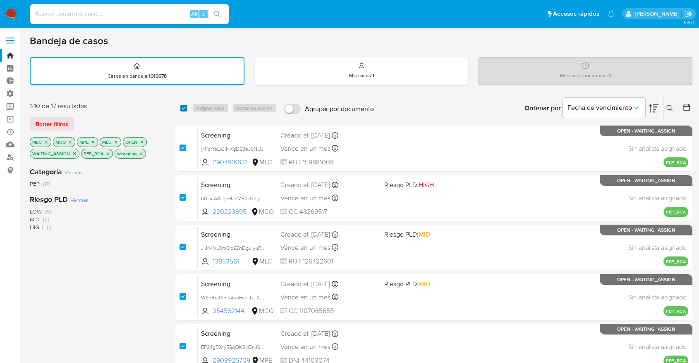
checkbox input "true"
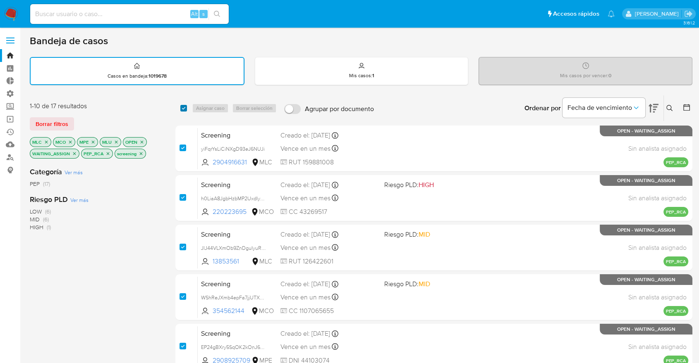
checkbox input "true"
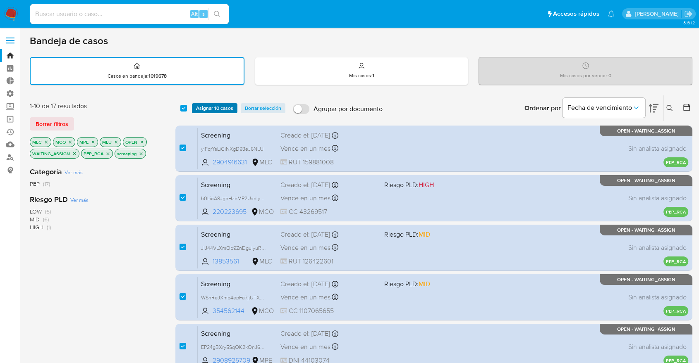
click at [232, 108] on span "Asignar 10 casos" at bounding box center [214, 108] width 37 height 8
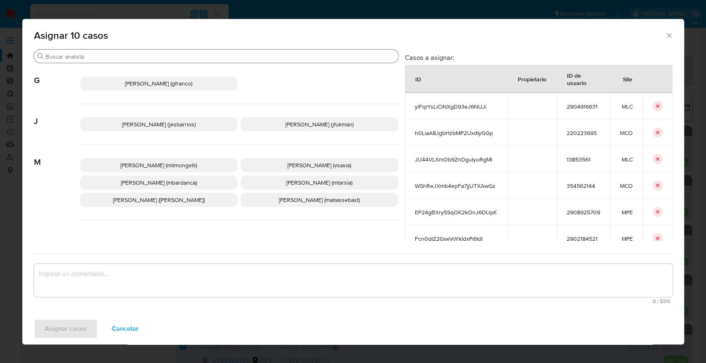
click at [188, 57] on input "Buscar" at bounding box center [219, 56] width 349 height 7
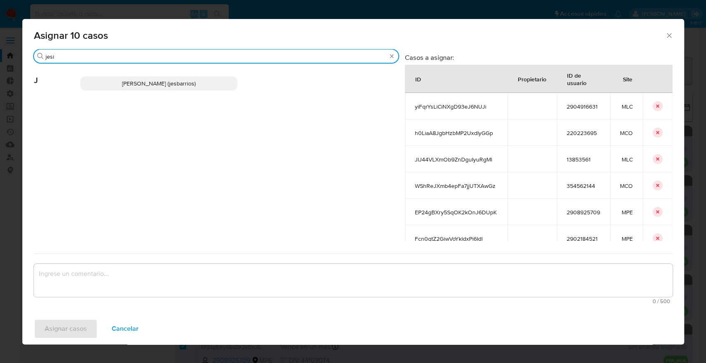
type input "jesi"
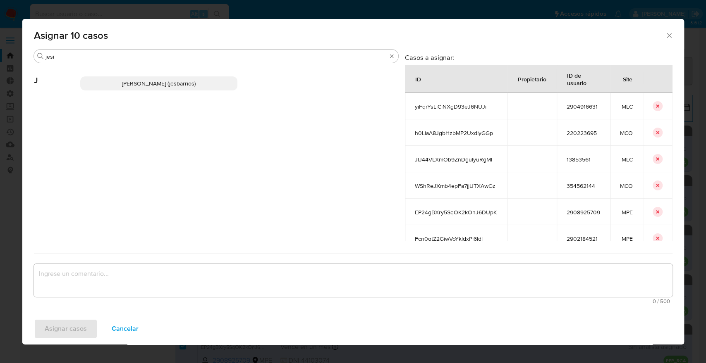
click at [205, 85] on p "Jesica Iris Barrios Leita (jesbarrios)" at bounding box center [159, 83] width 158 height 14
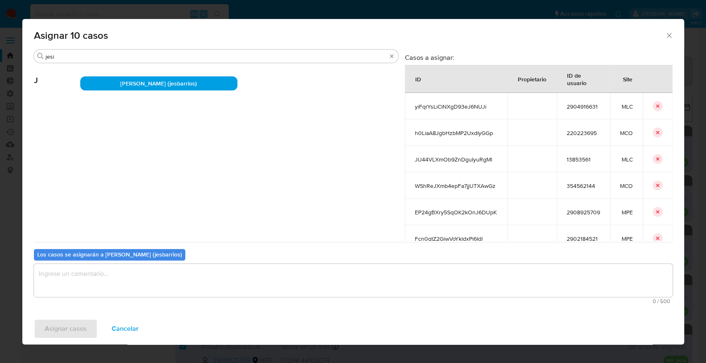
paste textarea "Asignación."
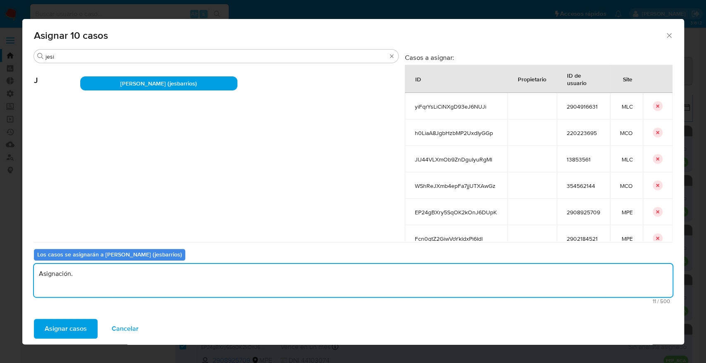
click at [135, 277] on textarea "Asignación." at bounding box center [353, 280] width 638 height 33
type textarea "Asignación."
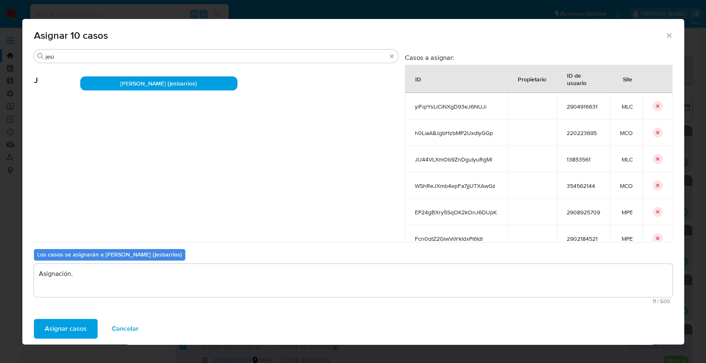
click at [83, 323] on span "Asignar casos" at bounding box center [66, 329] width 42 height 18
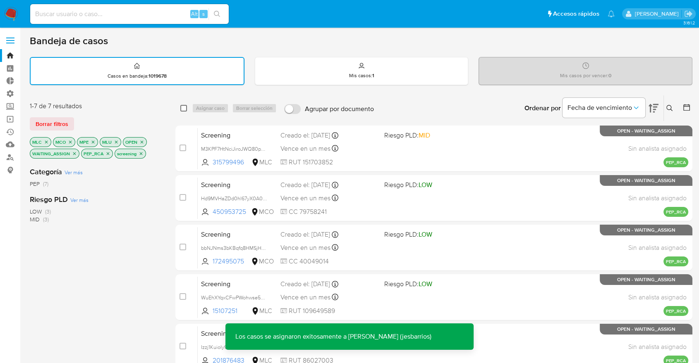
click at [186, 110] on input "checkbox" at bounding box center [183, 108] width 7 height 7
checkbox input "true"
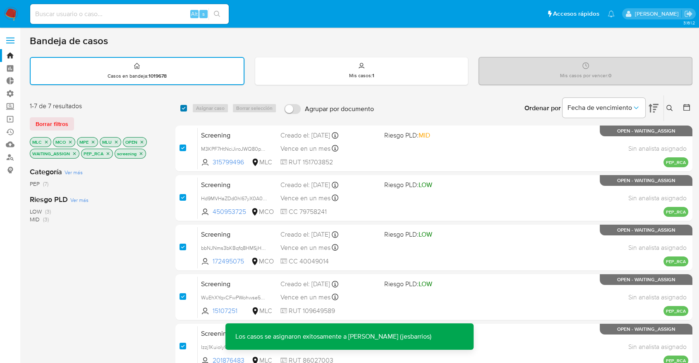
checkbox input "true"
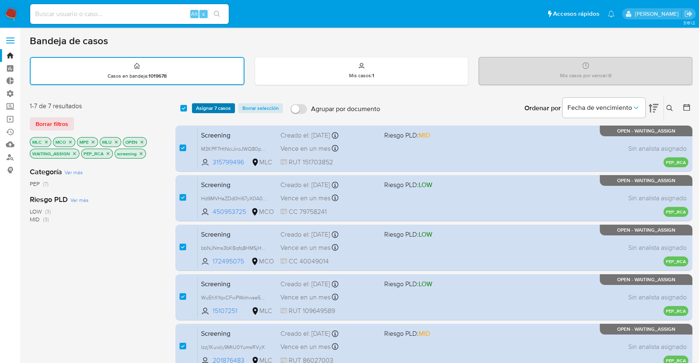
click at [232, 108] on button "Asignar 7 casos" at bounding box center [213, 108] width 43 height 10
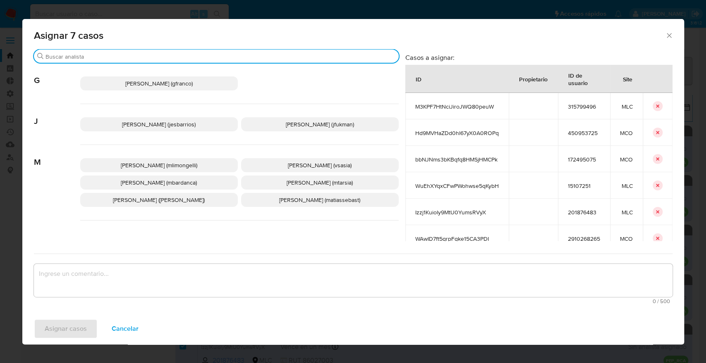
click at [217, 57] on input "Buscar" at bounding box center [220, 56] width 350 height 7
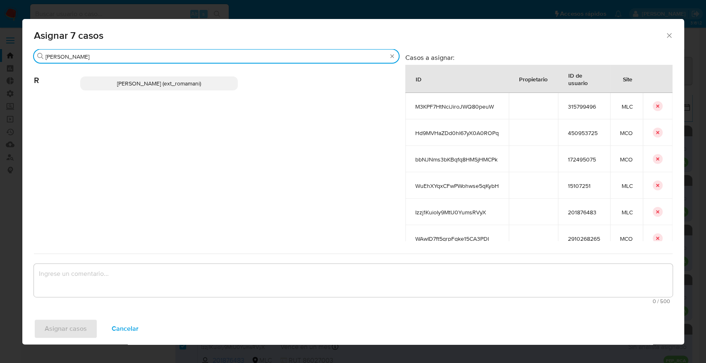
type input "rosa"
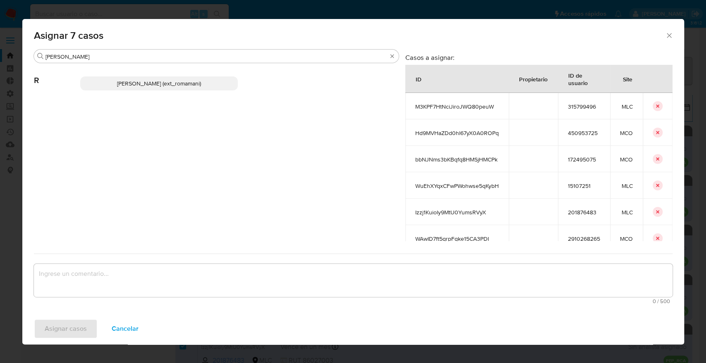
click at [219, 79] on p "Rosalia Mamani (ext_romamani)" at bounding box center [159, 83] width 158 height 14
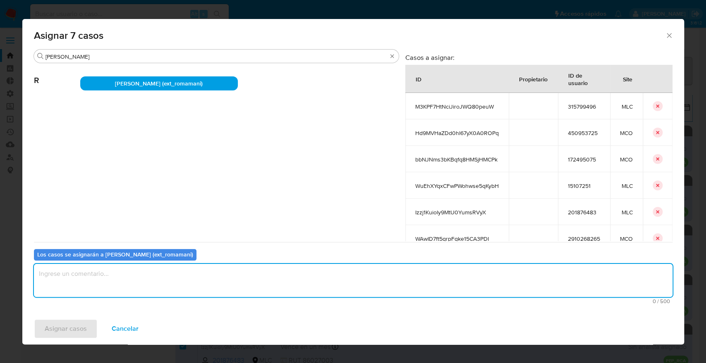
paste textarea "Asignación."
click at [183, 269] on textarea "Asignación." at bounding box center [353, 280] width 638 height 33
type textarea "Asignación."
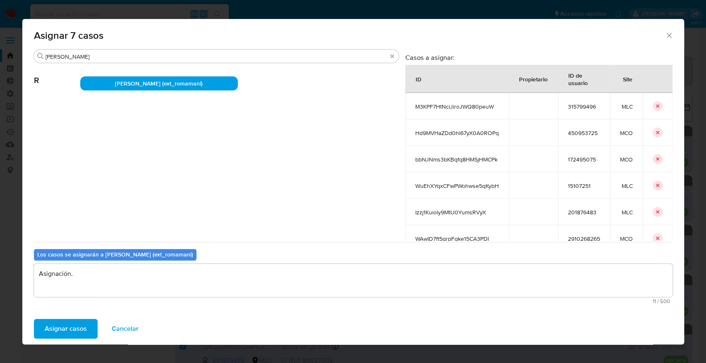
click at [80, 325] on span "Asignar casos" at bounding box center [66, 329] width 42 height 18
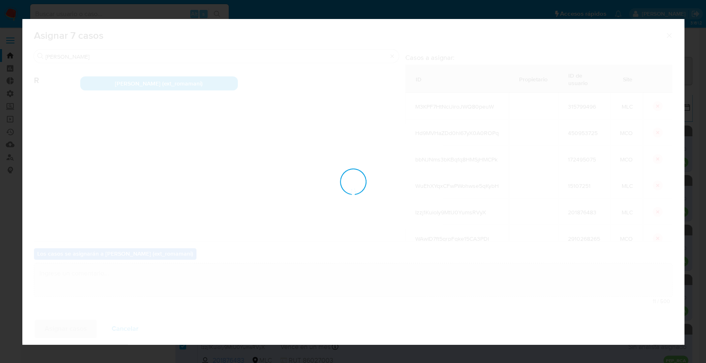
checkbox input "false"
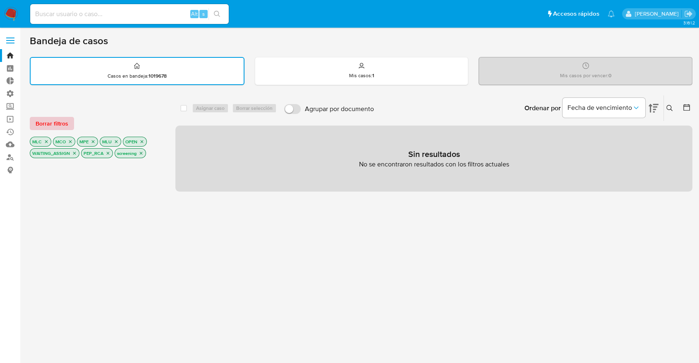
click at [71, 126] on button "Borrar filtros" at bounding box center [52, 123] width 44 height 13
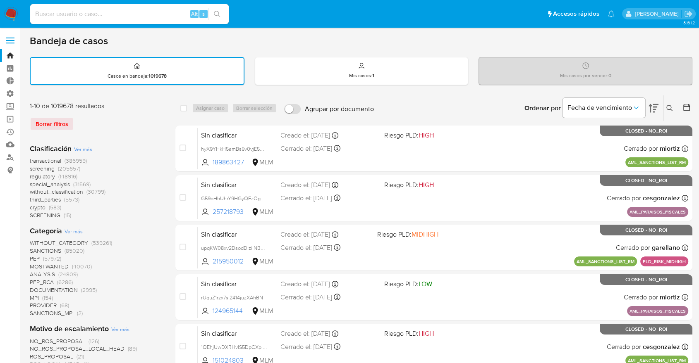
click at [30, 168] on span "screening" at bounding box center [42, 169] width 25 height 8
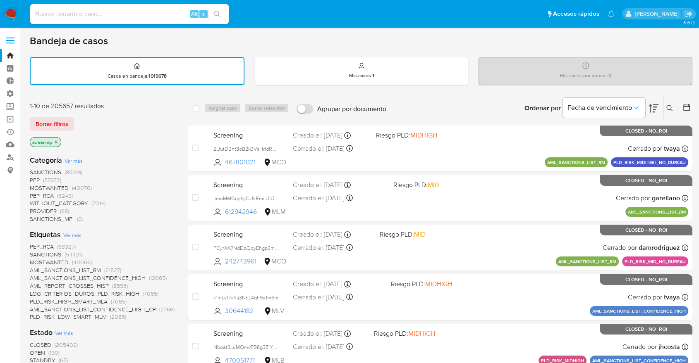
click at [35, 350] on span "OPEN" at bounding box center [37, 353] width 15 height 8
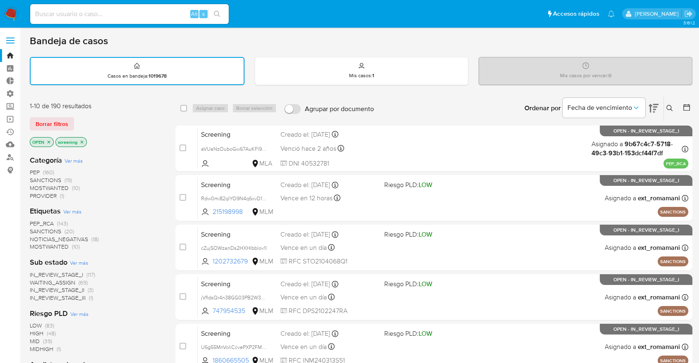
click at [77, 120] on div "Borrar filtros" at bounding box center [96, 123] width 132 height 13
click at [36, 230] on span "SANCTIONS" at bounding box center [45, 231] width 31 height 8
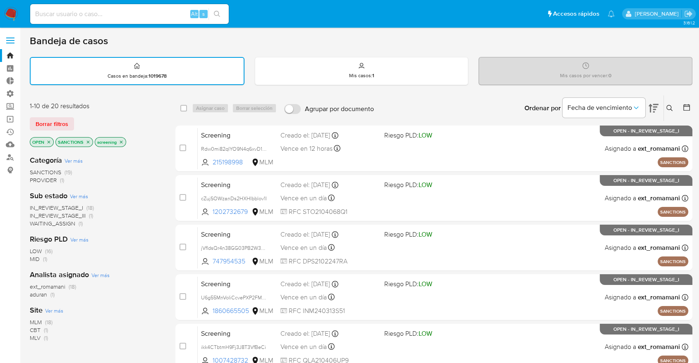
click at [33, 285] on span "ext_romamani" at bounding box center [48, 287] width 36 height 8
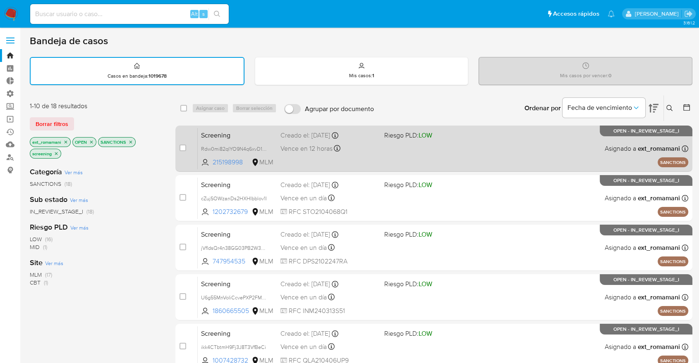
click at [245, 128] on div "Screening Rdw0mi82qIYO9N4q6xvD1i7X 215198998 MLM Riesgo PLD: LOW Creado el: 06/…" at bounding box center [443, 149] width 490 height 42
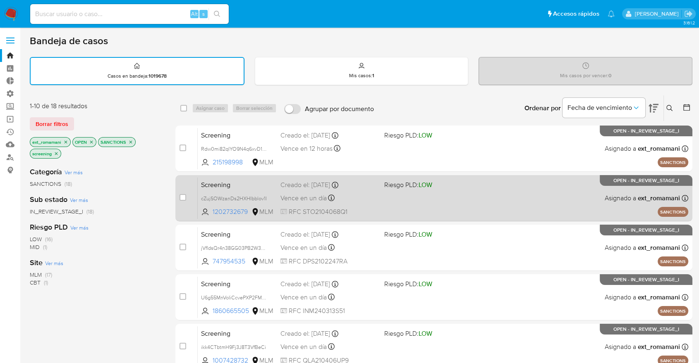
click at [244, 188] on span "Screening" at bounding box center [237, 184] width 73 height 11
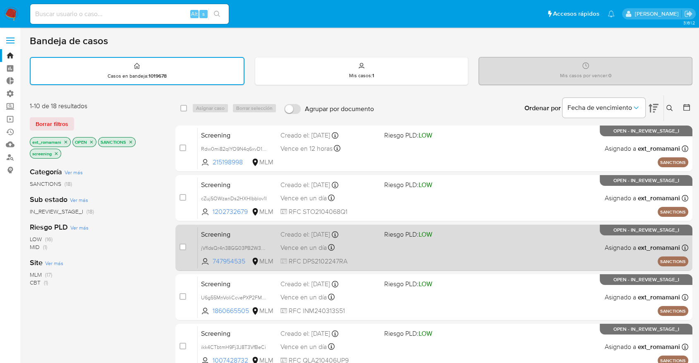
click at [249, 229] on span "Screening" at bounding box center [237, 234] width 73 height 11
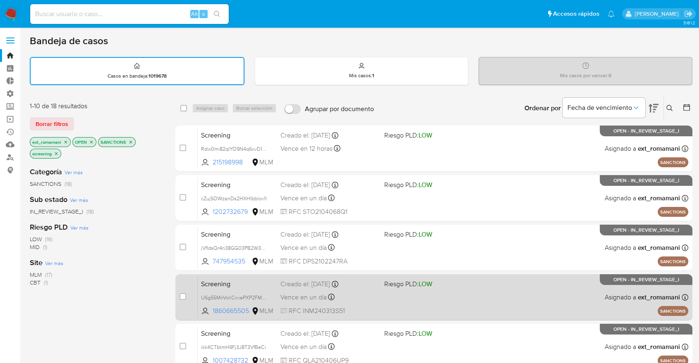
click at [235, 281] on span "Screening" at bounding box center [237, 283] width 73 height 11
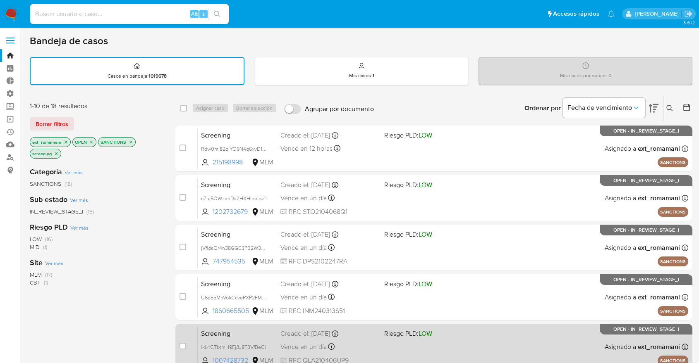
click at [229, 336] on span "Screening" at bounding box center [237, 333] width 73 height 11
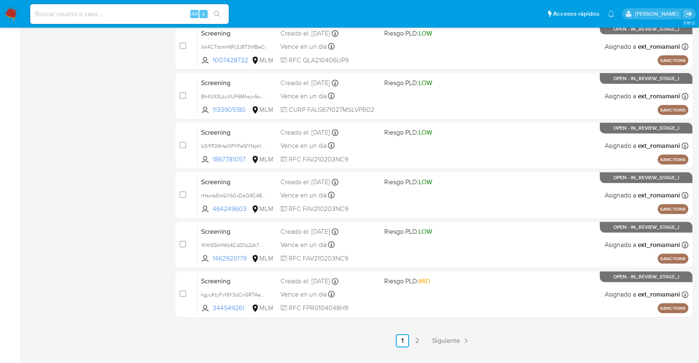
scroll to position [303, 0]
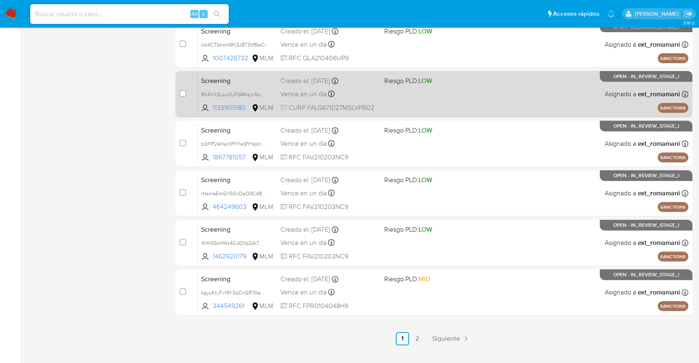
click at [239, 77] on span "Screening" at bounding box center [237, 80] width 73 height 11
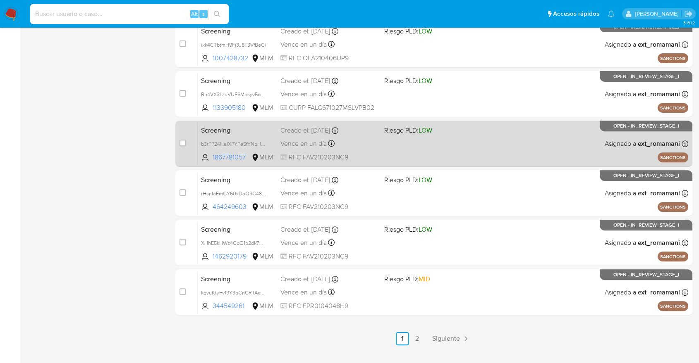
click at [247, 131] on span "Screening" at bounding box center [237, 129] width 73 height 11
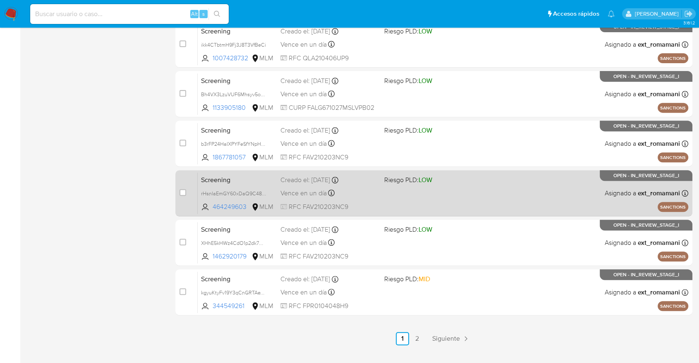
click at [249, 183] on span "Screening" at bounding box center [237, 179] width 73 height 11
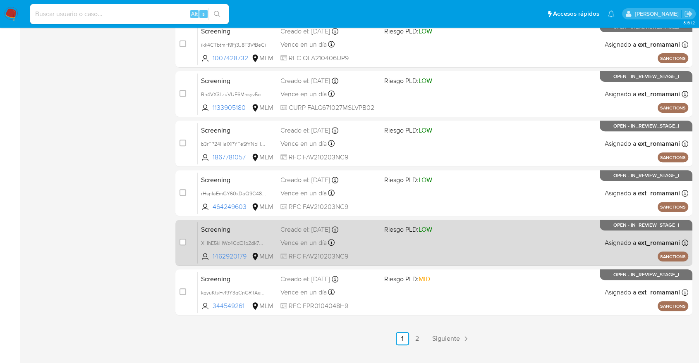
click at [258, 231] on span "Screening" at bounding box center [237, 229] width 73 height 11
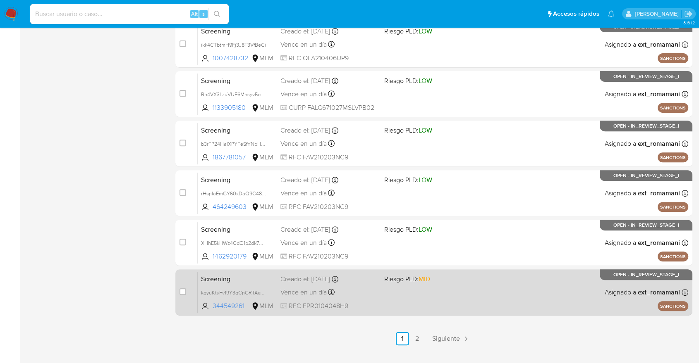
click at [265, 280] on span "Screening" at bounding box center [237, 278] width 73 height 11
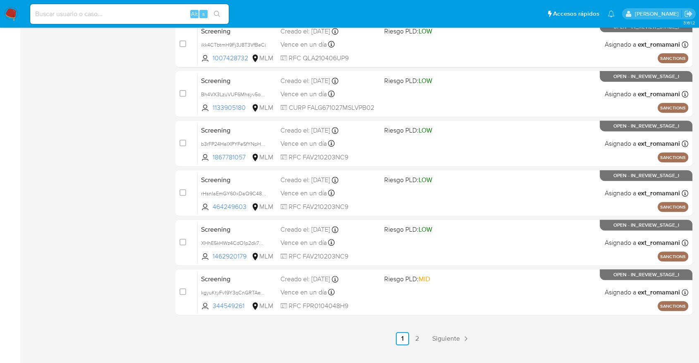
click at [420, 345] on div "3.161.2" at bounding box center [361, 52] width 662 height 645
click at [420, 344] on link "2" at bounding box center [417, 338] width 13 height 13
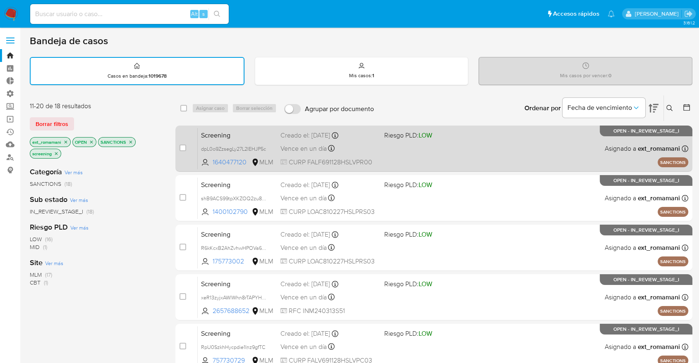
click at [248, 133] on span "Screening" at bounding box center [237, 134] width 73 height 11
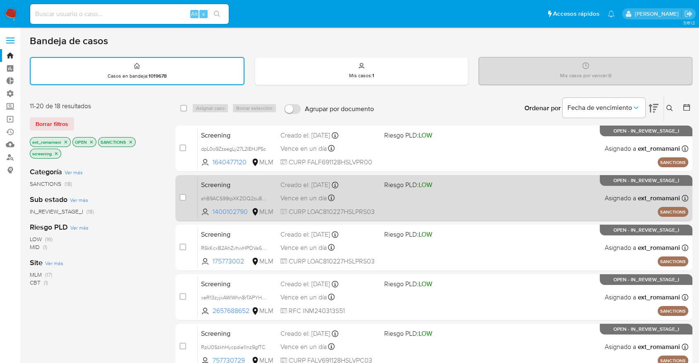
click at [243, 188] on span "Screening" at bounding box center [237, 184] width 73 height 11
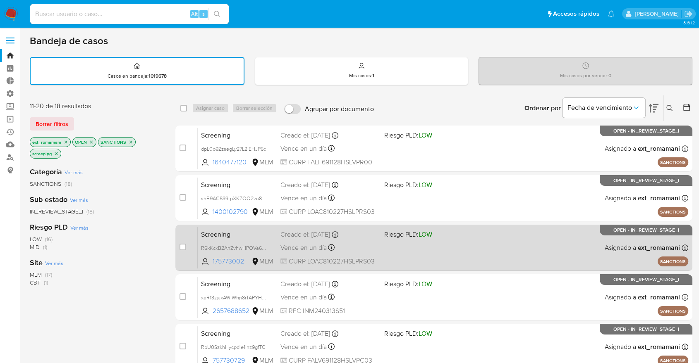
click at [244, 230] on span "Screening" at bounding box center [237, 234] width 73 height 11
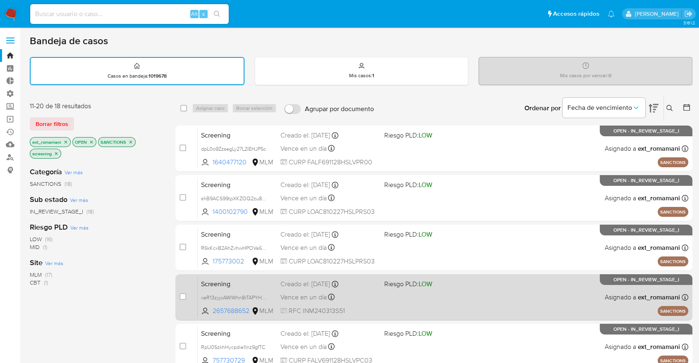
click at [246, 279] on span "Screening" at bounding box center [237, 283] width 73 height 11
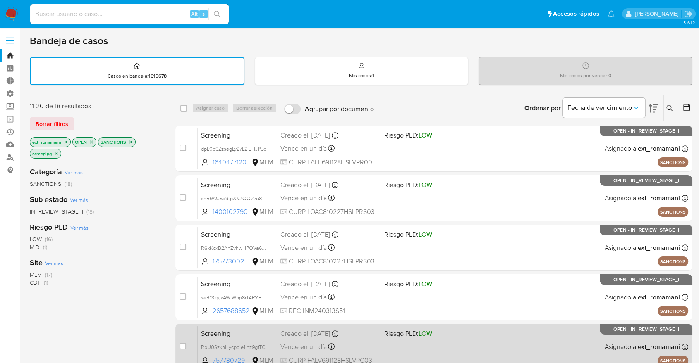
click at [244, 337] on span "Screening" at bounding box center [237, 333] width 73 height 11
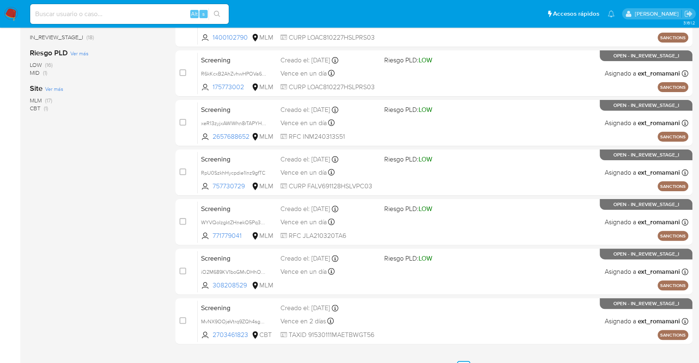
scroll to position [220, 0]
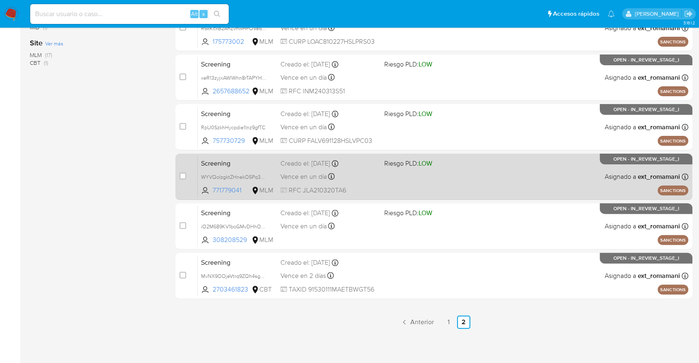
click at [237, 165] on span "Screening" at bounding box center [237, 163] width 73 height 11
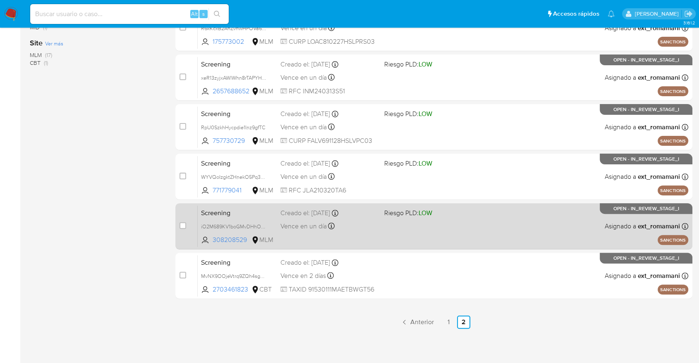
click at [245, 204] on div "case-item-checkbox No es posible asignar el caso Screening iO2M689KV1boGMvDHhOv…" at bounding box center [433, 226] width 517 height 46
click at [239, 212] on span "Screening" at bounding box center [237, 212] width 73 height 11
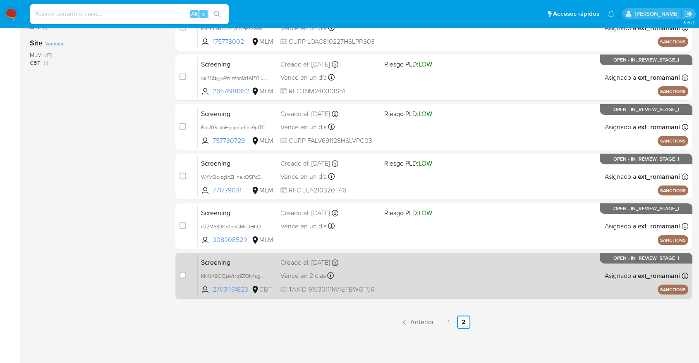
click at [234, 262] on span "Screening" at bounding box center [237, 262] width 73 height 11
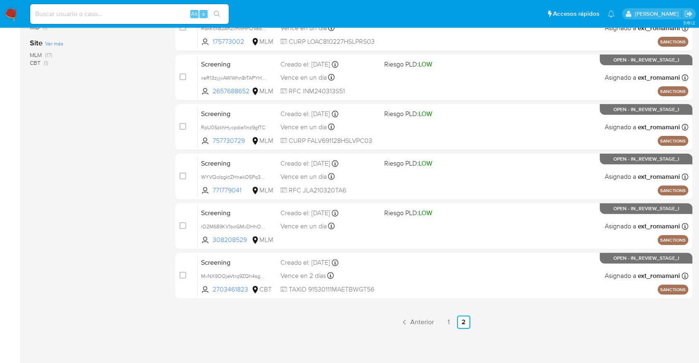
scroll to position [0, 0]
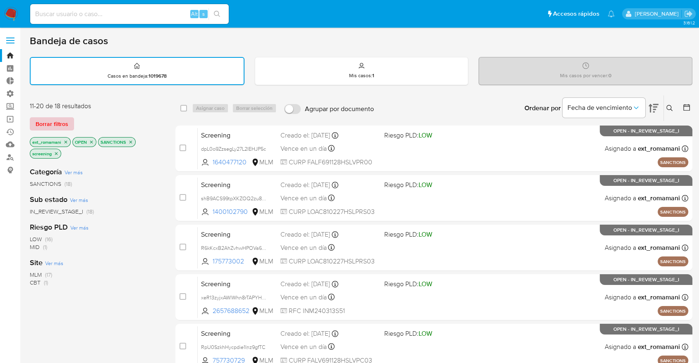
click at [69, 121] on button "Borrar filtros" at bounding box center [52, 123] width 44 height 13
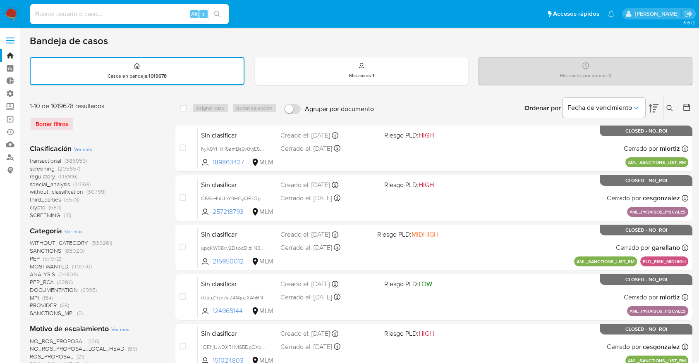
click at [32, 167] on span "screening" at bounding box center [42, 169] width 25 height 8
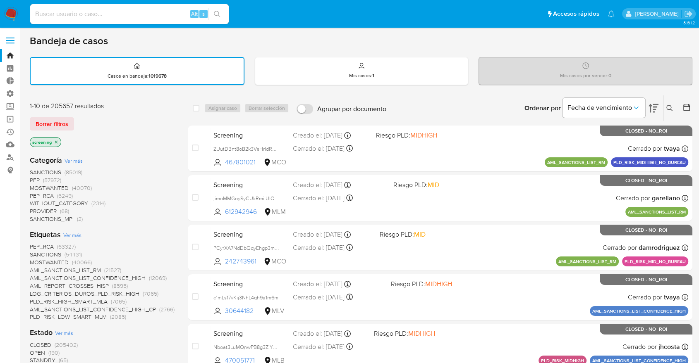
click at [34, 349] on span "OPEN" at bounding box center [37, 353] width 15 height 8
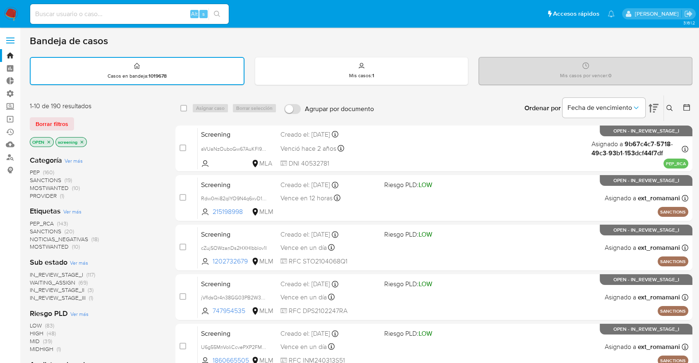
click at [78, 117] on div "Borrar filtros" at bounding box center [96, 123] width 132 height 13
click at [85, 127] on div "Borrar filtros" at bounding box center [96, 123] width 132 height 13
click at [83, 120] on div "Borrar filtros" at bounding box center [96, 123] width 132 height 13
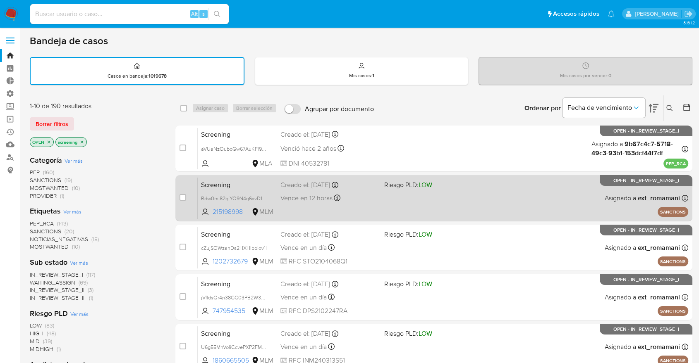
click at [258, 183] on span "Screening" at bounding box center [237, 184] width 73 height 11
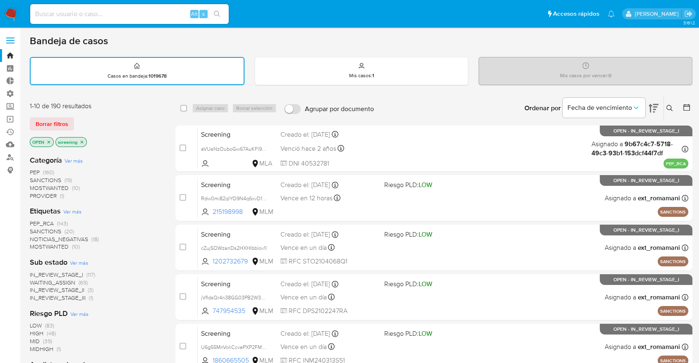
click at [36, 229] on span "SANCTIONS" at bounding box center [45, 231] width 31 height 8
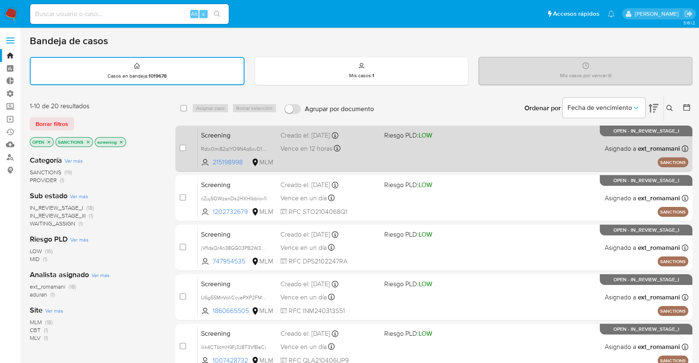
click at [361, 132] on div "Creado el: 06/10/2025 Creado el: 06/10/2025 20:59:48" at bounding box center [328, 135] width 97 height 9
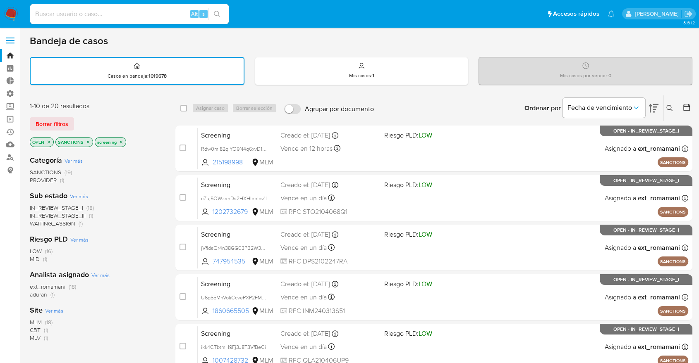
click at [484, 107] on div "Ordenar por Fecha de vencimiento No es posible ordenar los resultados mientras …" at bounding box center [535, 109] width 314 height 26
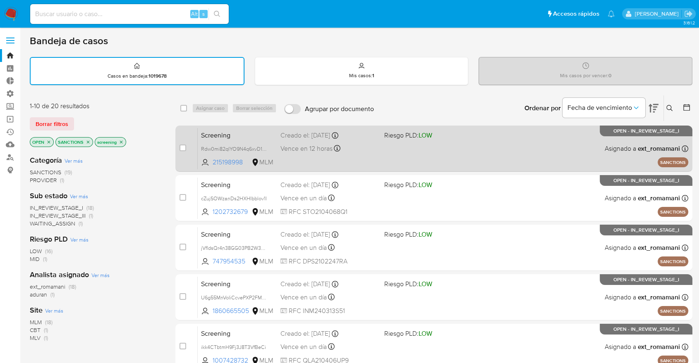
click at [250, 134] on span "Screening" at bounding box center [237, 134] width 73 height 11
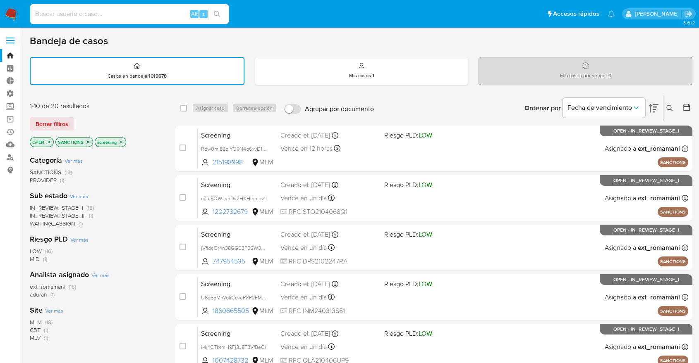
click at [86, 141] on icon "close-filter" at bounding box center [88, 142] width 5 height 5
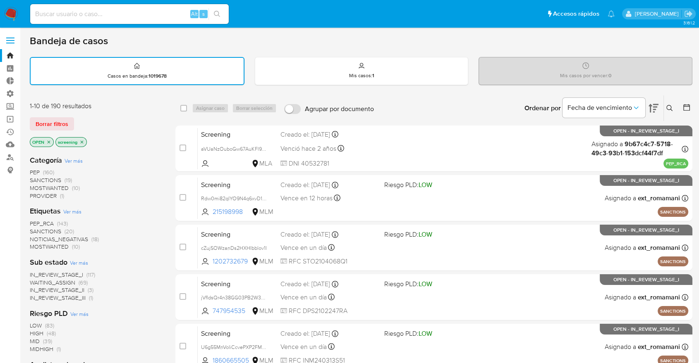
click at [84, 119] on div "Borrar filtros" at bounding box center [96, 123] width 132 height 13
click at [36, 227] on span "SANCTIONS" at bounding box center [45, 231] width 31 height 8
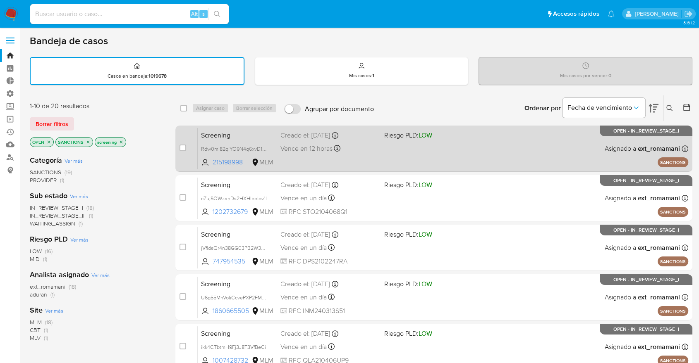
click at [236, 132] on span "Screening" at bounding box center [237, 134] width 73 height 11
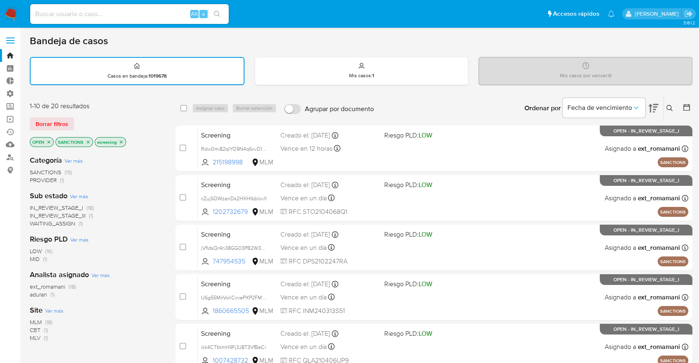
click at [89, 141] on icon "close-filter" at bounding box center [88, 142] width 3 height 3
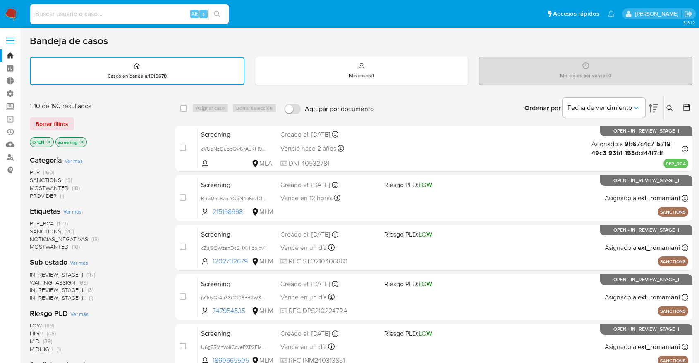
click at [77, 121] on div "Borrar filtros" at bounding box center [96, 123] width 132 height 13
click at [88, 118] on div "Borrar filtros" at bounding box center [96, 123] width 132 height 13
click at [21, 119] on main "3.161.2" at bounding box center [349, 341] width 699 height 683
click at [77, 118] on div "Borrar filtros" at bounding box center [96, 123] width 132 height 13
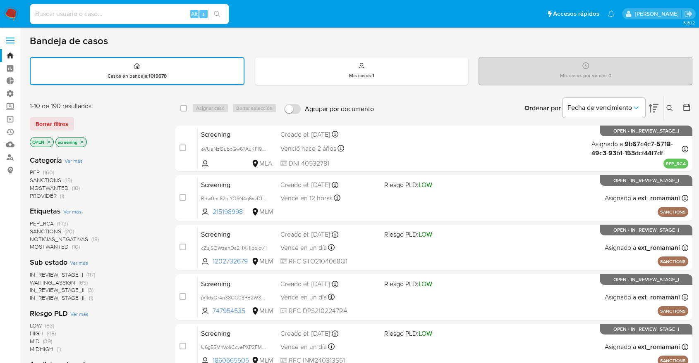
click at [78, 119] on div "Borrar filtros" at bounding box center [96, 123] width 132 height 13
click at [87, 122] on div "Borrar filtros" at bounding box center [96, 123] width 132 height 13
click at [488, 47] on div "Bandeja de casos" at bounding box center [361, 41] width 662 height 12
click at [77, 119] on div "Borrar filtros" at bounding box center [96, 123] width 132 height 13
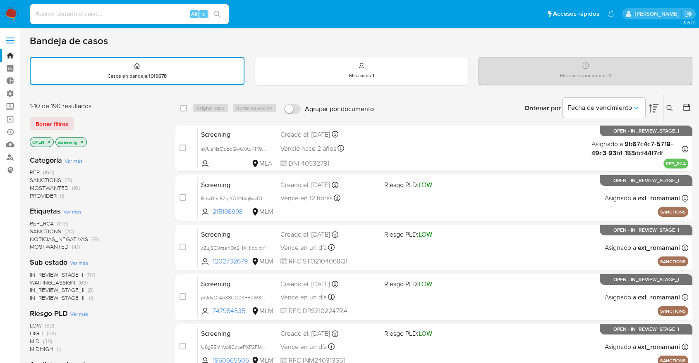
click at [500, 19] on ul "Alt s Accesos rápidos Presiona las siguientes teclas para acceder a algunas de …" at bounding box center [322, 13] width 592 height 21
click at [508, 15] on ul "Alt s Accesos rápidos Presiona las siguientes teclas para acceder a algunas de …" at bounding box center [322, 13] width 592 height 21
click at [80, 118] on div "Borrar filtros" at bounding box center [96, 123] width 132 height 13
click at [50, 141] on icon "close-filter" at bounding box center [48, 142] width 5 height 5
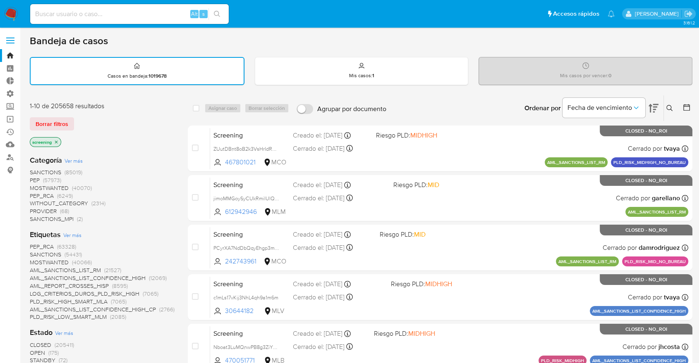
click at [31, 358] on span "STANDBY" at bounding box center [43, 360] width 26 height 8
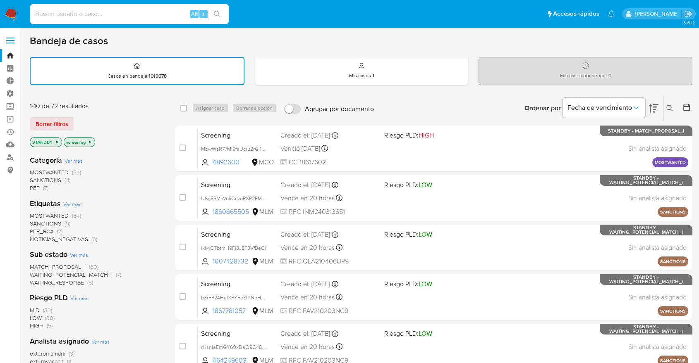
click at [491, 16] on ul "Alt s Accesos rápidos Presiona las siguientes teclas para acceder a algunas de …" at bounding box center [322, 13] width 592 height 21
click at [509, 10] on ul "Alt s Accesos rápidos Presiona las siguientes teclas para acceder a algunas de …" at bounding box center [322, 13] width 592 height 21
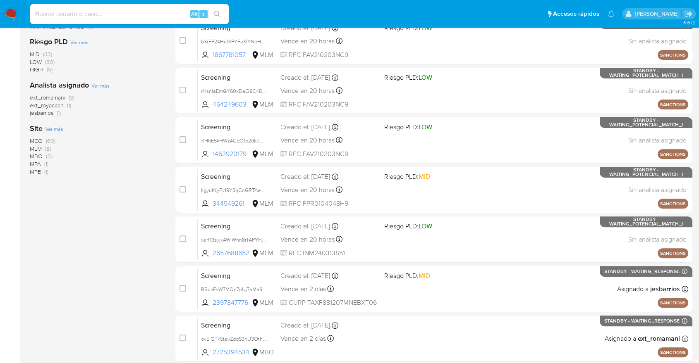
scroll to position [319, 0]
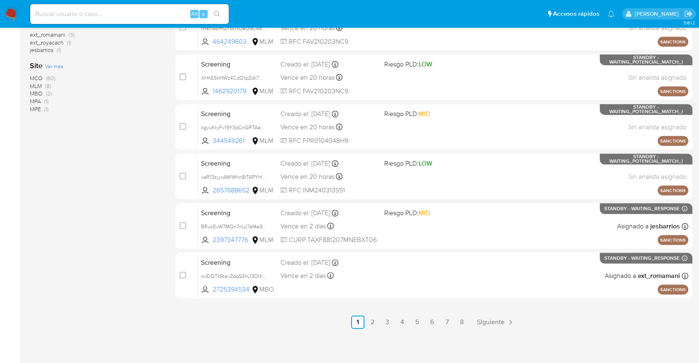
click at [33, 107] on span "MPE" at bounding box center [35, 109] width 11 height 8
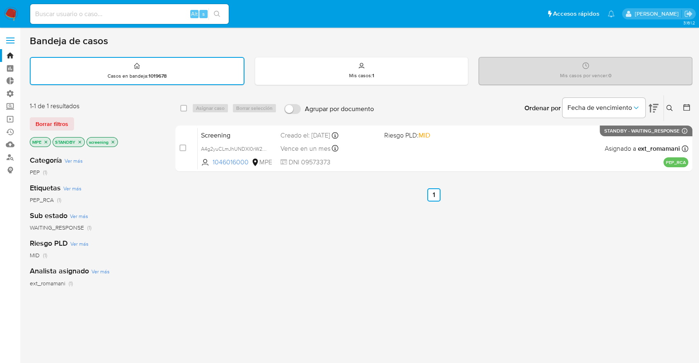
click at [44, 143] on icon "close-filter" at bounding box center [45, 142] width 5 height 5
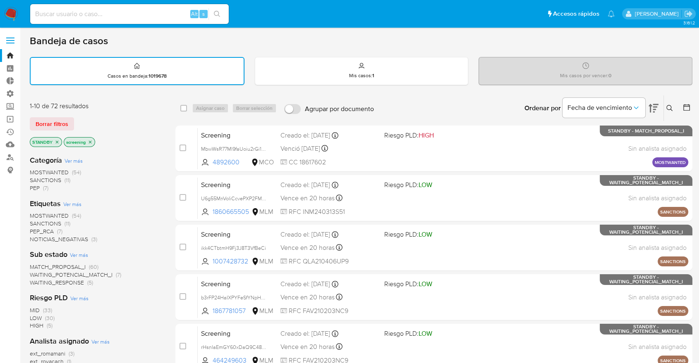
scroll to position [318, 0]
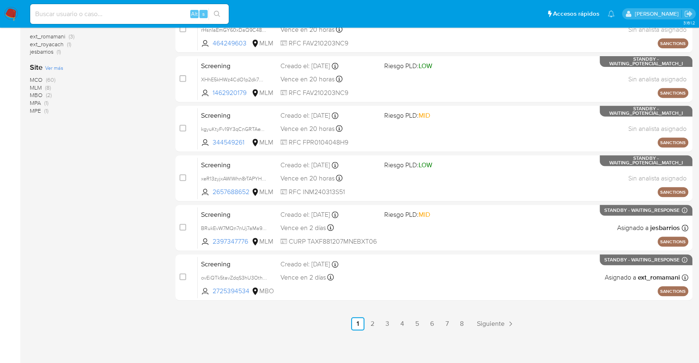
click at [34, 91] on span "MBO" at bounding box center [36, 95] width 13 height 8
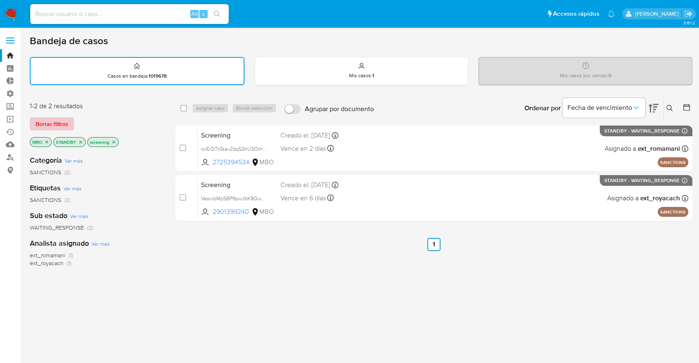
click at [66, 119] on span "Borrar filtros" at bounding box center [52, 124] width 33 height 12
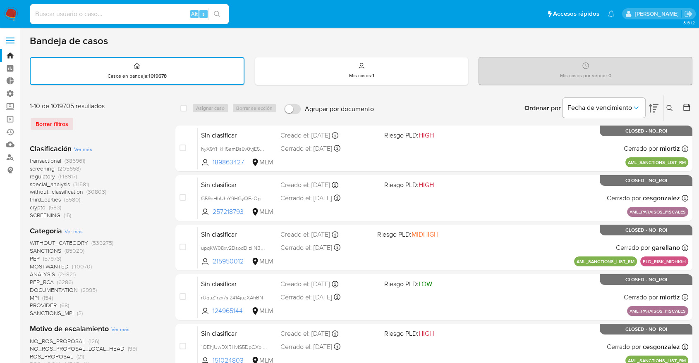
click at [33, 168] on span "screening" at bounding box center [42, 169] width 25 height 8
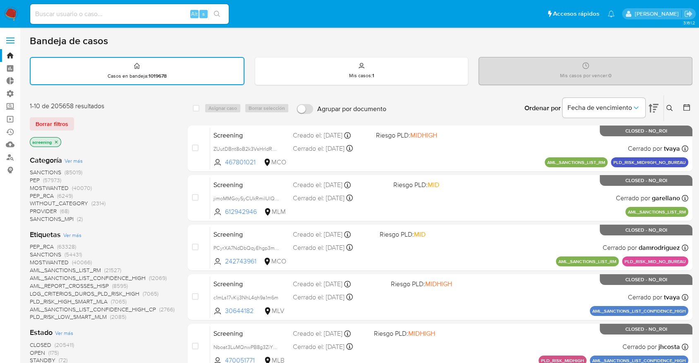
click at [93, 122] on div "Borrar filtros" at bounding box center [96, 123] width 132 height 13
click at [34, 354] on span "OPEN" at bounding box center [37, 353] width 15 height 8
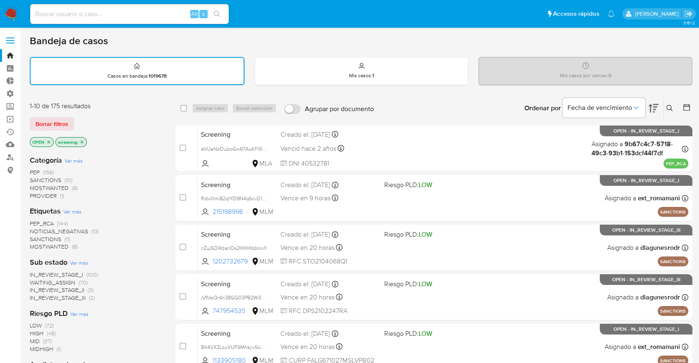
click at [34, 237] on span "SANCTIONS" at bounding box center [45, 239] width 31 height 8
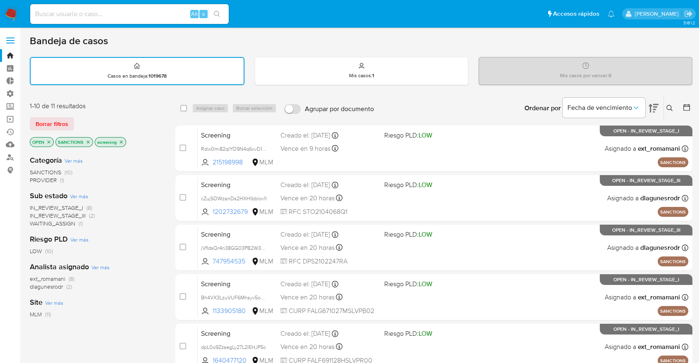
click at [485, 109] on div "Ordenar por Fecha de vencimiento No es posible ordenar los resultados mientras …" at bounding box center [535, 109] width 314 height 26
click at [86, 141] on icon "close-filter" at bounding box center [88, 142] width 5 height 5
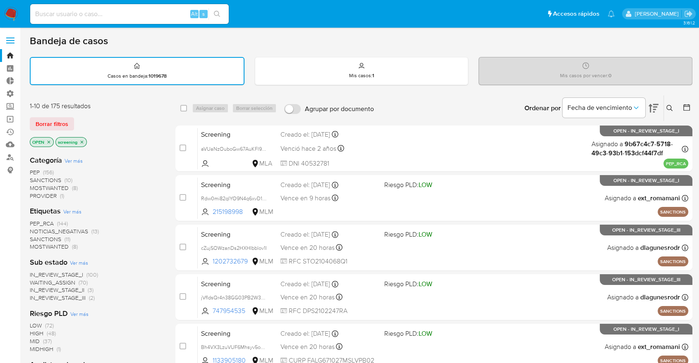
click at [39, 245] on span "MOSTWANTED" at bounding box center [49, 247] width 39 height 8
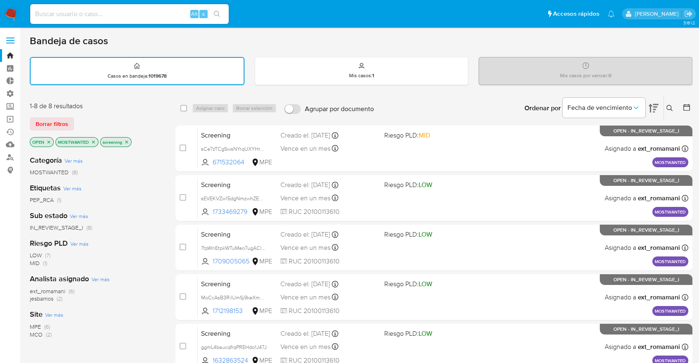
click at [93, 141] on icon "close-filter" at bounding box center [93, 142] width 5 height 5
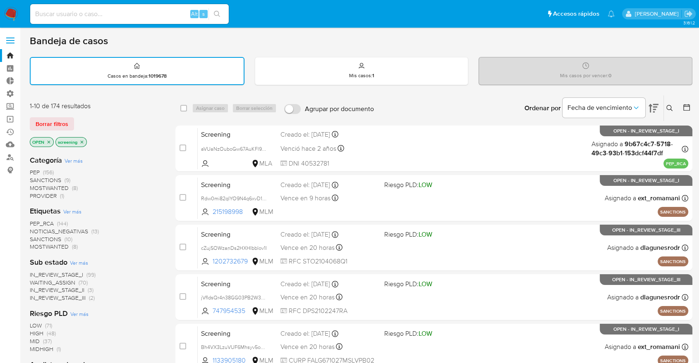
click at [34, 221] on span "PEP_RCA" at bounding box center [42, 224] width 24 height 8
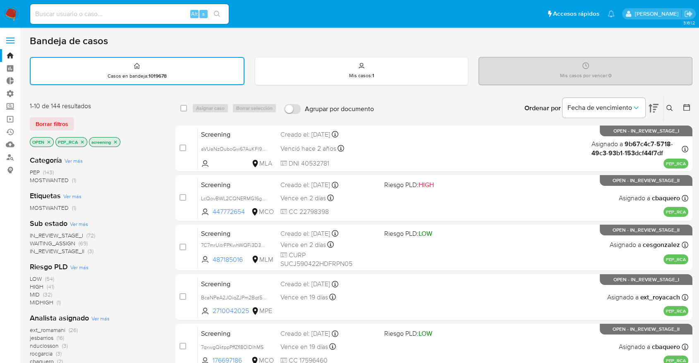
click at [83, 141] on icon "close-filter" at bounding box center [82, 142] width 5 height 5
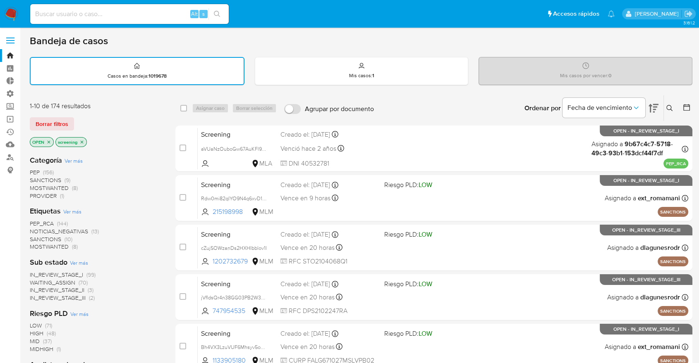
click at [25, 165] on main "3.161.2" at bounding box center [349, 341] width 699 height 683
click at [513, 9] on ul "Alt s Accesos rápidos Presiona las siguientes teclas para acceder a algunas de …" at bounding box center [322, 13] width 592 height 21
click at [520, 11] on ul "Alt s Accesos rápidos Presiona las siguientes teclas para acceder a algunas de …" at bounding box center [322, 13] width 592 height 21
click at [522, 7] on ul "Alt s Accesos rápidos Presiona las siguientes teclas para acceder a algunas de …" at bounding box center [322, 13] width 592 height 21
click at [35, 238] on span "SANCTIONS" at bounding box center [45, 239] width 31 height 8
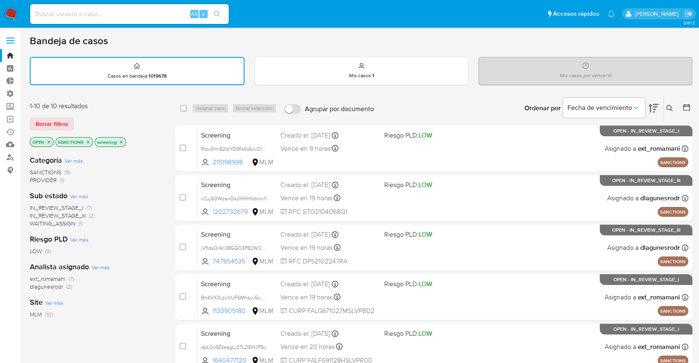
click at [87, 142] on icon "close-filter" at bounding box center [88, 142] width 3 height 3
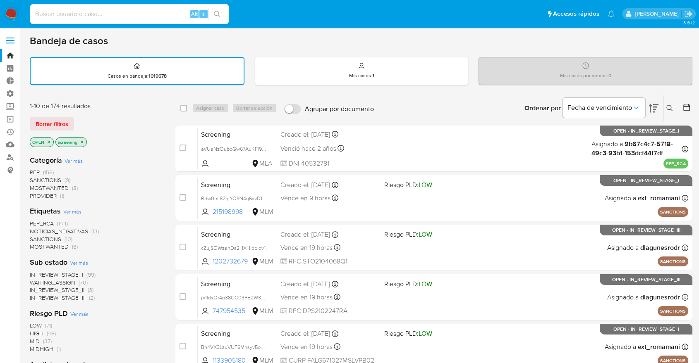
click at [79, 119] on div "Borrar filtros" at bounding box center [96, 123] width 132 height 13
click at [77, 118] on div "Borrar filtros" at bounding box center [96, 123] width 132 height 13
click at [77, 119] on div "Borrar filtros" at bounding box center [96, 123] width 132 height 13
click at [78, 118] on div "Borrar filtros" at bounding box center [96, 123] width 132 height 13
click at [79, 124] on div "Borrar filtros" at bounding box center [96, 123] width 132 height 13
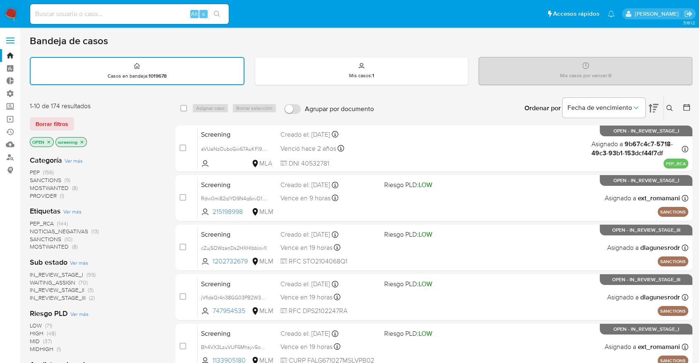
click at [79, 120] on div "Borrar filtros" at bounding box center [96, 123] width 132 height 13
click at [496, 55] on div "Bandeja de casos Casos en bandeja : 1019678 Mis casos : 1 Mis casos por vencer …" at bounding box center [361, 342] width 662 height 614
click at [486, 44] on div "Bandeja de casos" at bounding box center [361, 41] width 662 height 12
click at [36, 237] on span "SANCTIONS" at bounding box center [45, 239] width 31 height 8
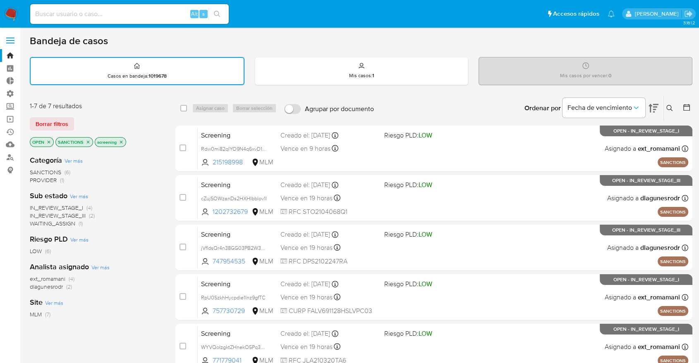
click at [87, 142] on icon "close-filter" at bounding box center [88, 142] width 5 height 5
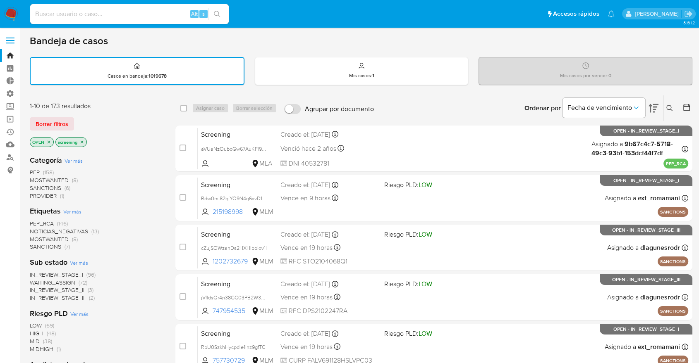
click at [591, 41] on div "Bandeja de casos" at bounding box center [361, 41] width 662 height 12
click at [67, 121] on span "Borrar filtros" at bounding box center [52, 124] width 33 height 12
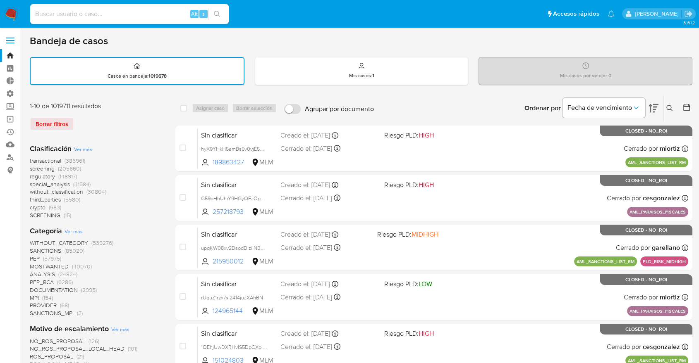
click at [33, 175] on span "regulatory" at bounding box center [42, 176] width 25 height 8
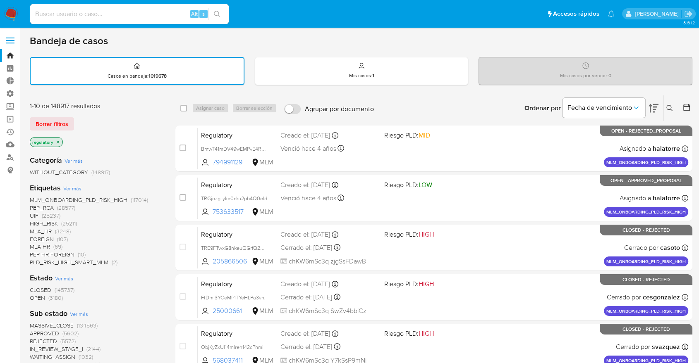
click at [35, 295] on span "OPEN" at bounding box center [37, 298] width 15 height 8
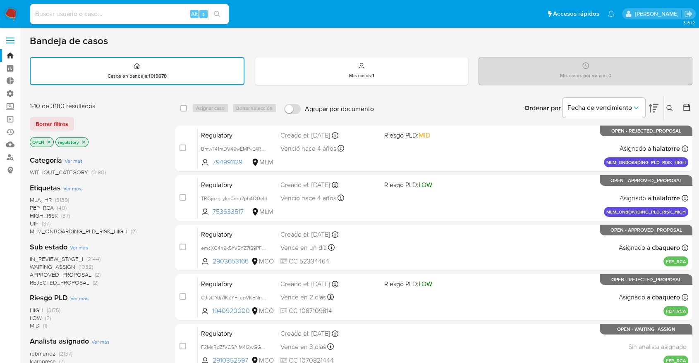
scroll to position [318, 0]
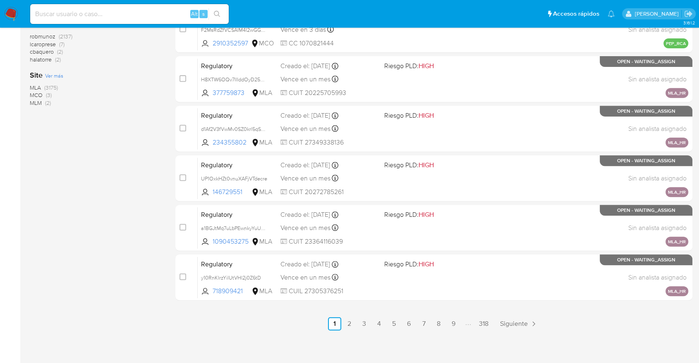
click at [34, 93] on span "MCO" at bounding box center [36, 95] width 13 height 8
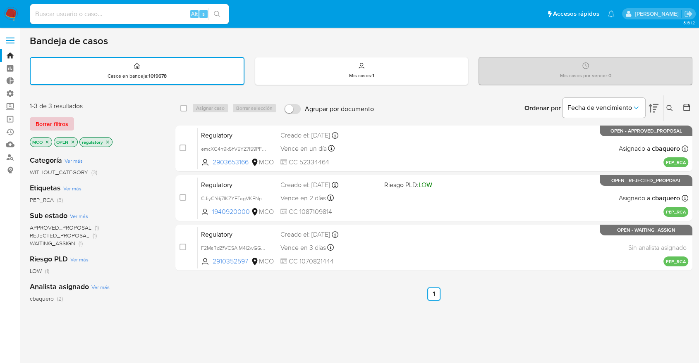
click at [69, 125] on button "Borrar filtros" at bounding box center [52, 123] width 44 height 13
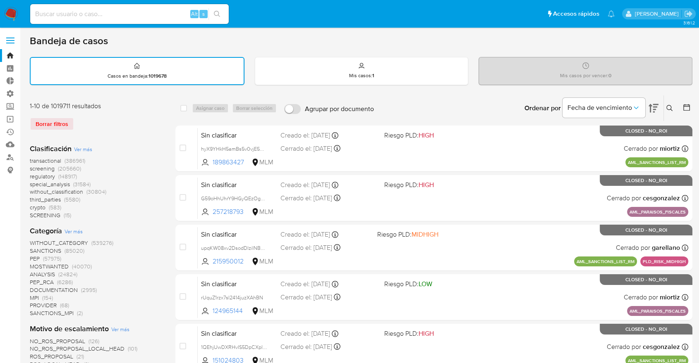
click at [33, 169] on span "screening" at bounding box center [42, 169] width 25 height 8
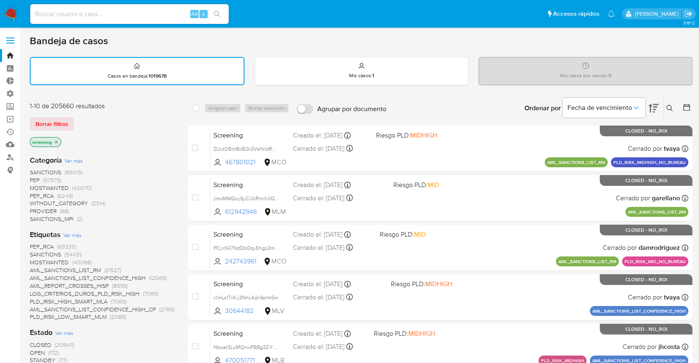
click at [33, 351] on span "OPEN" at bounding box center [37, 353] width 15 height 8
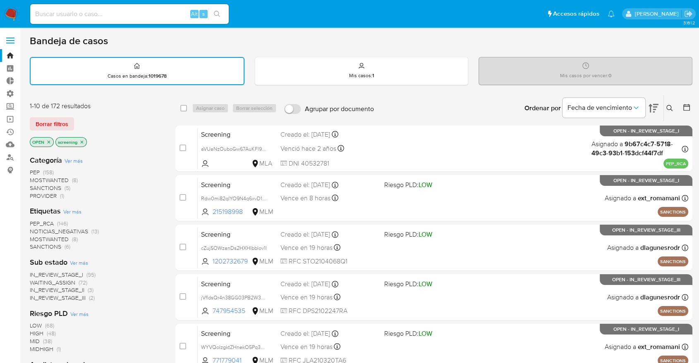
click at [21, 121] on main "3.161.2" at bounding box center [349, 341] width 699 height 683
click at [78, 124] on div "Borrar filtros" at bounding box center [96, 123] width 132 height 13
click at [36, 246] on span "SANCTIONS" at bounding box center [45, 247] width 31 height 8
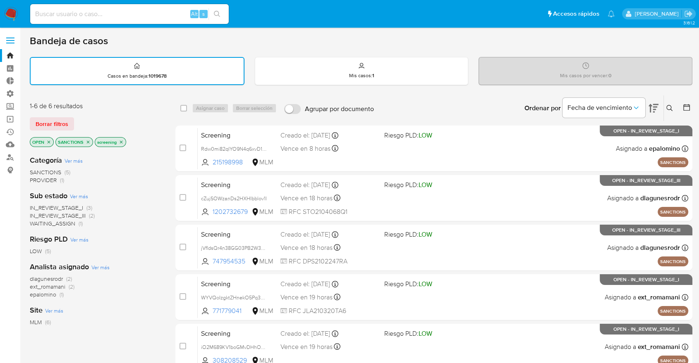
click at [33, 285] on span "ext_romamani" at bounding box center [48, 287] width 36 height 8
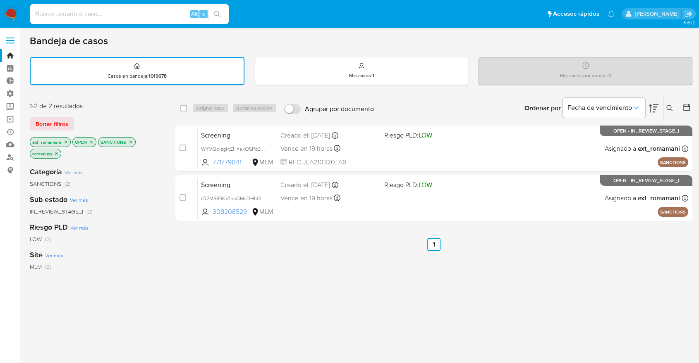
click at [67, 140] on icon "close-filter" at bounding box center [65, 142] width 5 height 5
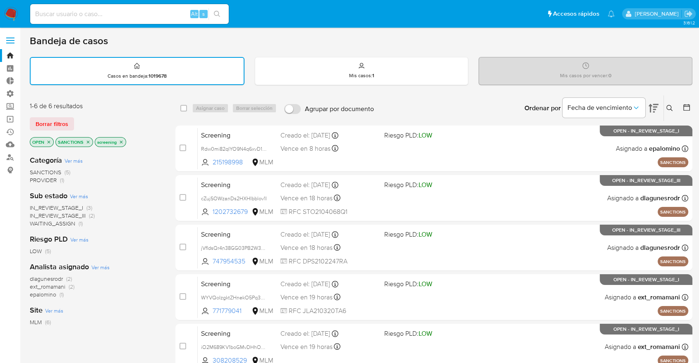
click at [88, 142] on icon "close-filter" at bounding box center [88, 142] width 5 height 5
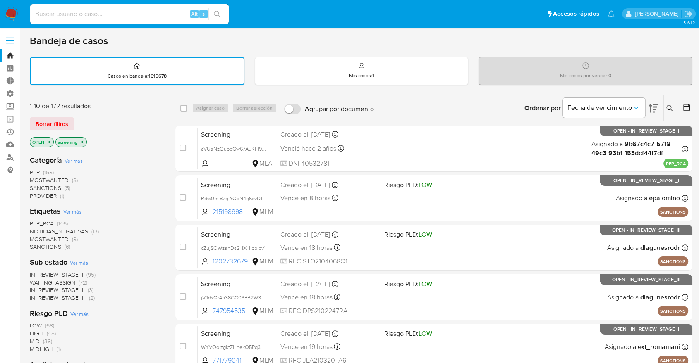
click at [79, 119] on div "Borrar filtros" at bounding box center [96, 123] width 132 height 13
click at [77, 122] on div "Borrar filtros" at bounding box center [96, 123] width 132 height 13
click at [76, 118] on div "Borrar filtros" at bounding box center [96, 123] width 132 height 13
click at [529, 11] on ul "Alt s Accesos rápidos Presiona las siguientes teclas para acceder a algunas de …" at bounding box center [322, 13] width 592 height 21
click at [528, 10] on ul "Alt s Accesos rápidos Presiona las siguientes teclas para acceder a algunas de …" at bounding box center [322, 13] width 592 height 21
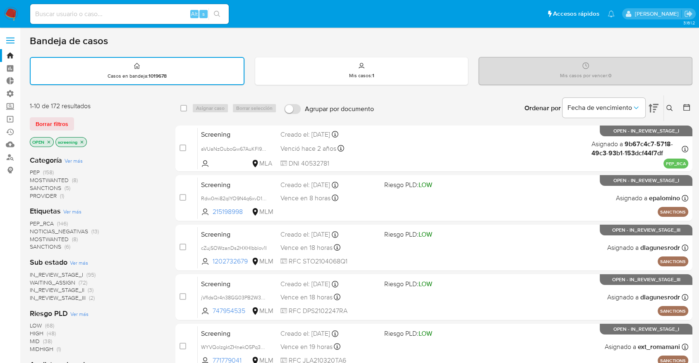
click at [484, 42] on div "Bandeja de casos" at bounding box center [361, 41] width 662 height 12
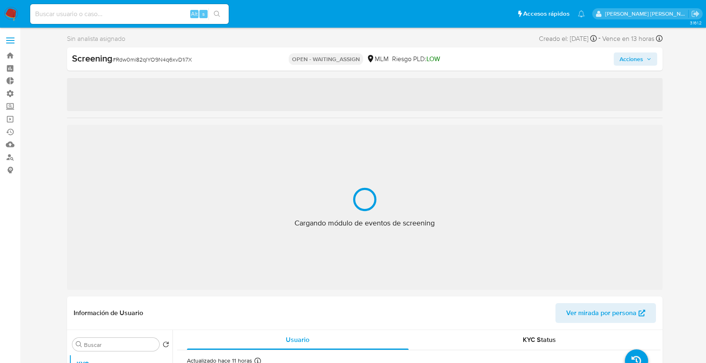
select select "10"
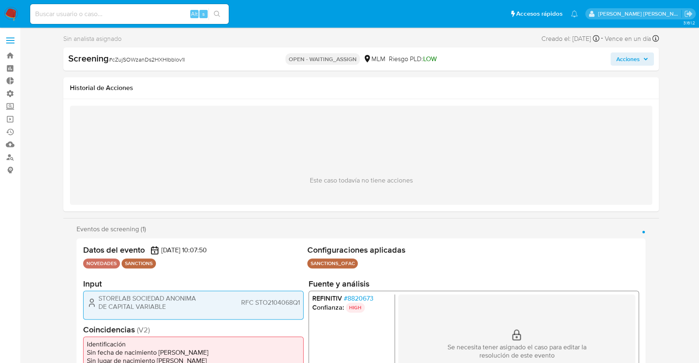
click at [118, 57] on span "# cZujSOWzanDs2HXHIbblov1l" at bounding box center [147, 59] width 76 height 8
copy span "cZujSOWzanDs2HXHIbblov1l"
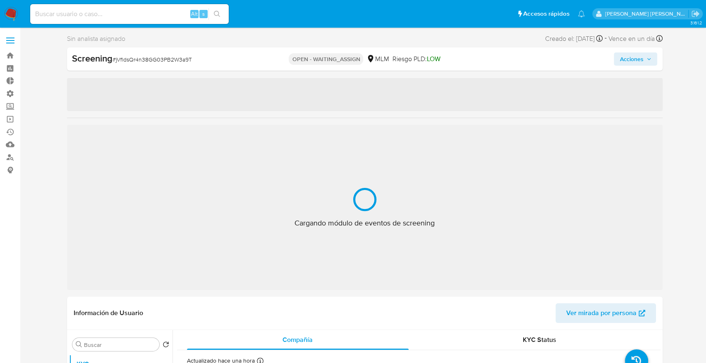
select select "10"
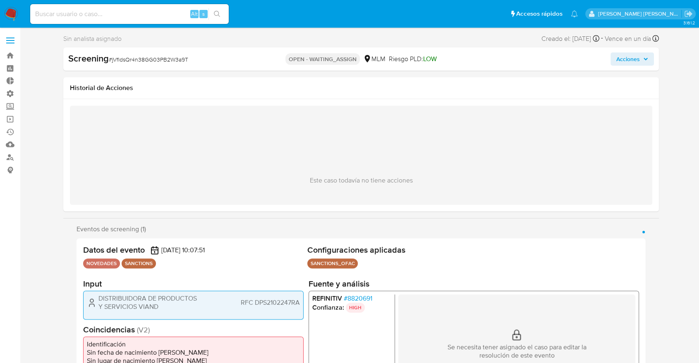
click at [149, 58] on span "# jVfldsQr4n38GG03PB2W3a9T" at bounding box center [148, 59] width 79 height 8
copy span "jVfldsQr4n38GG03PB2W3a9T"
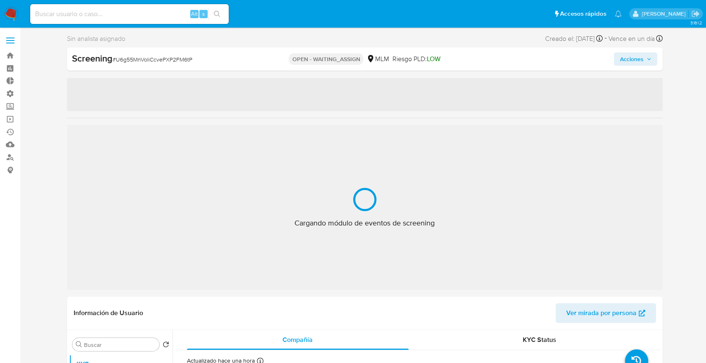
select select "10"
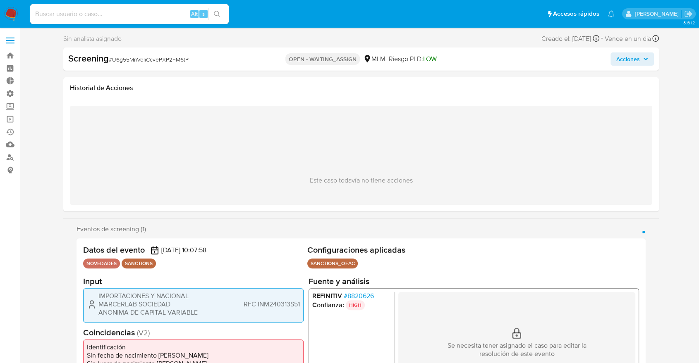
click at [119, 57] on span "# U6g55MnVoIiCcvePXP2FM6tP" at bounding box center [149, 59] width 80 height 8
copy span "U6g55MnVoIiCcvePXP2FM6tP"
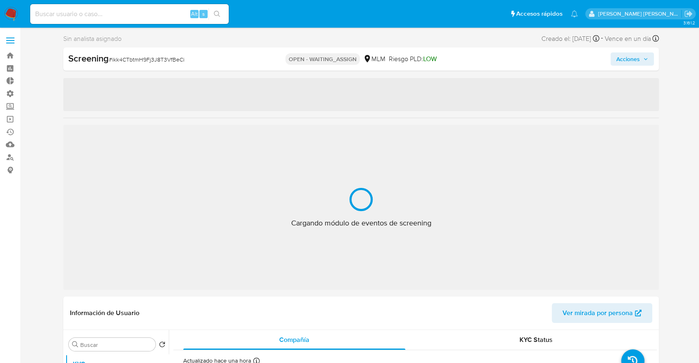
select select "10"
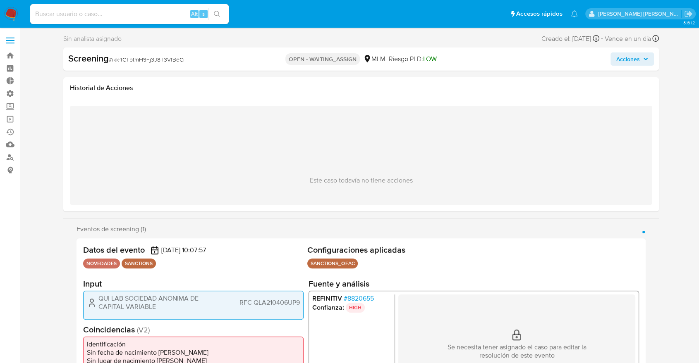
click at [117, 56] on span "# ikk4CTbtmH9Fj3J8T3VfBeCi" at bounding box center [147, 59] width 76 height 8
copy span "ikk4CTbtmH9Fj3J8T3VfBeCi"
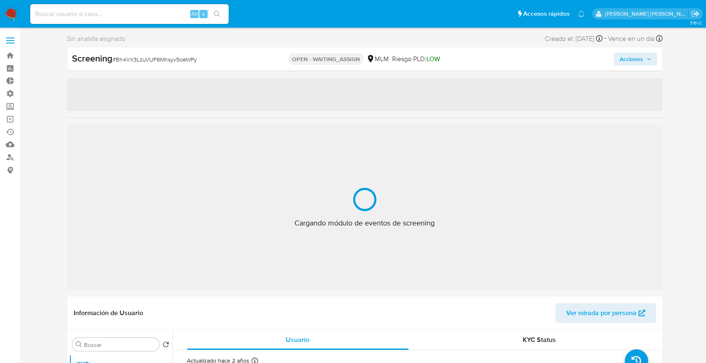
select select "10"
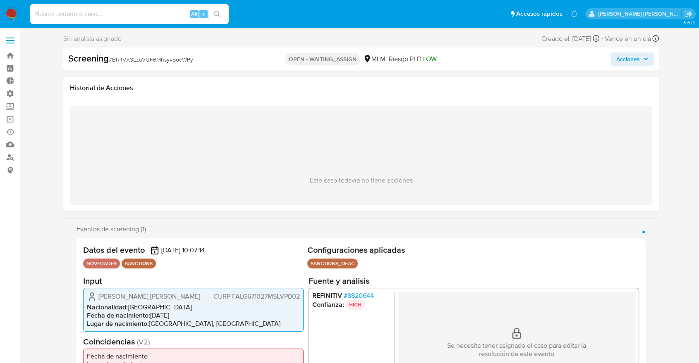
click at [120, 59] on span "# Bh4VX3LzuVUF6Mhsyv5oeWPy" at bounding box center [151, 59] width 84 height 8
copy span "Bh4VX3LzuVUF6Mhsyv5oeWPy"
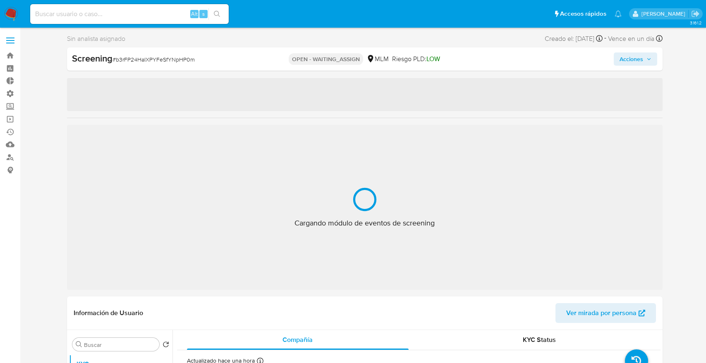
select select "10"
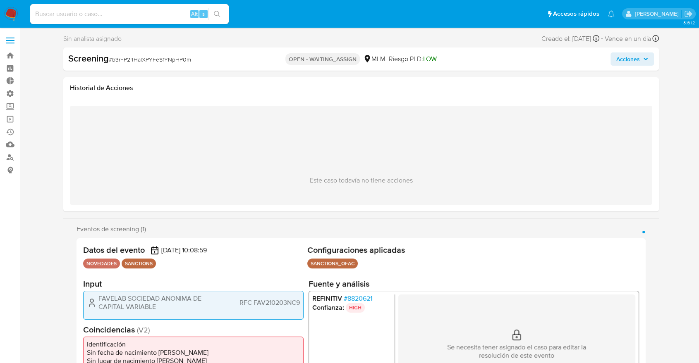
click at [114, 60] on span "# b3rFP24HaIXPYFeSfYNpHP0m" at bounding box center [150, 59] width 82 height 8
copy span "b3rFP24HaIXPYFeSfYNpHP0m"
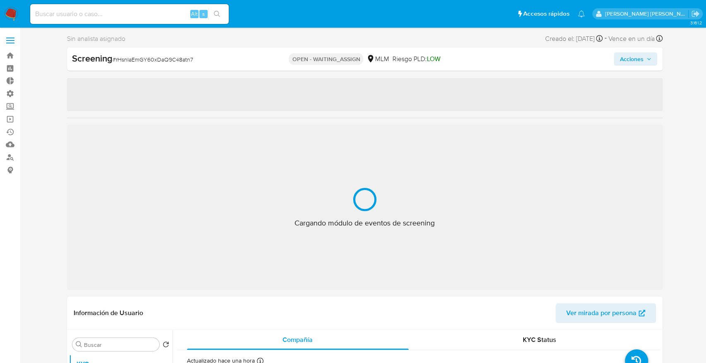
select select "10"
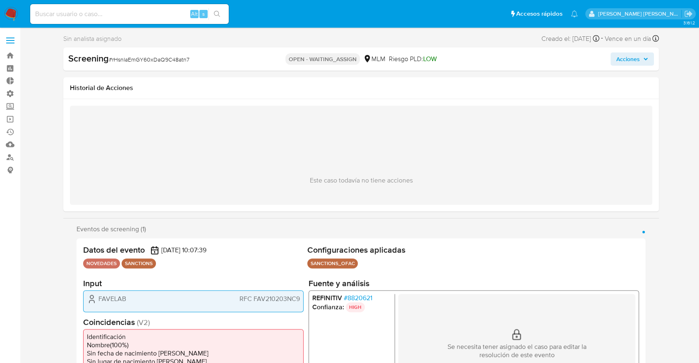
click at [115, 59] on span "# rHsnIaEmGY60xDaQ9C48atn7" at bounding box center [149, 59] width 81 height 8
copy span "rHsnIaEmGY60xDaQ9C48atn7"
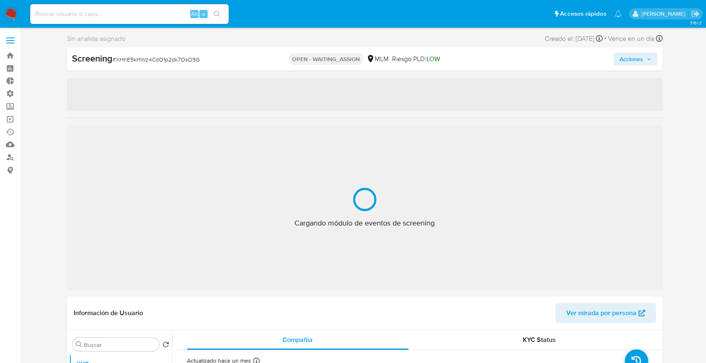
select select "10"
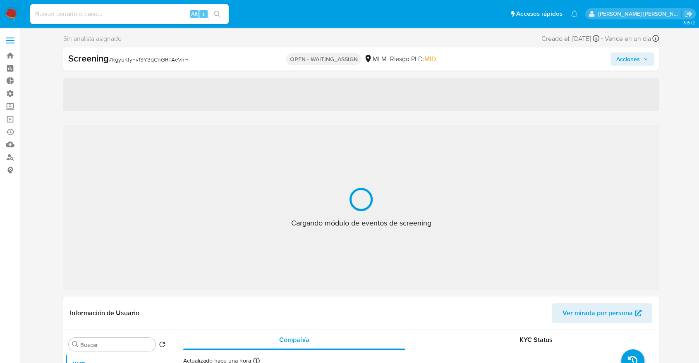
select select "10"
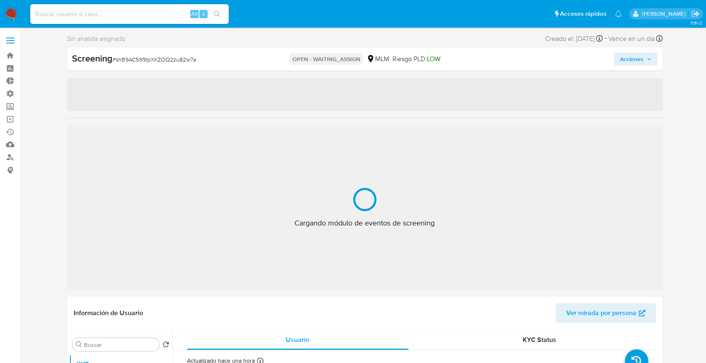
select select "10"
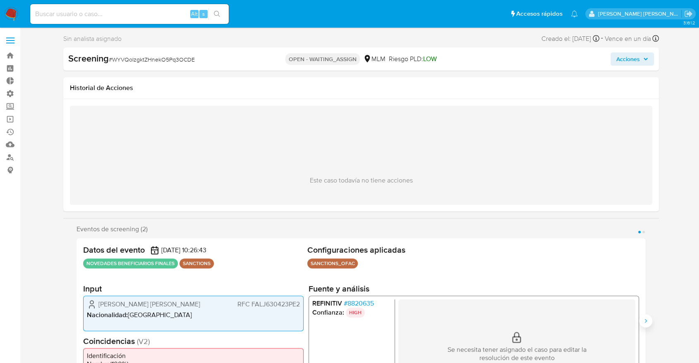
click at [642, 322] on button "Siguiente" at bounding box center [645, 321] width 13 height 13
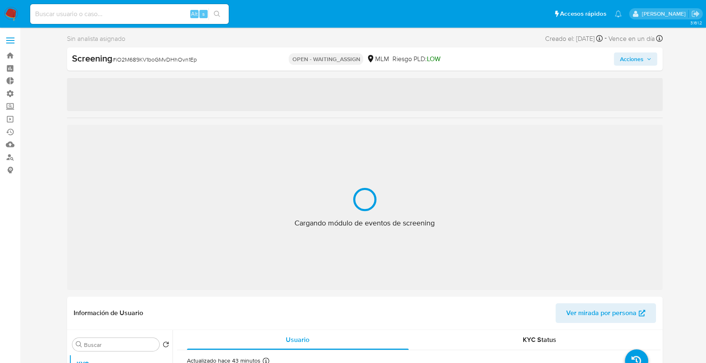
select select "10"
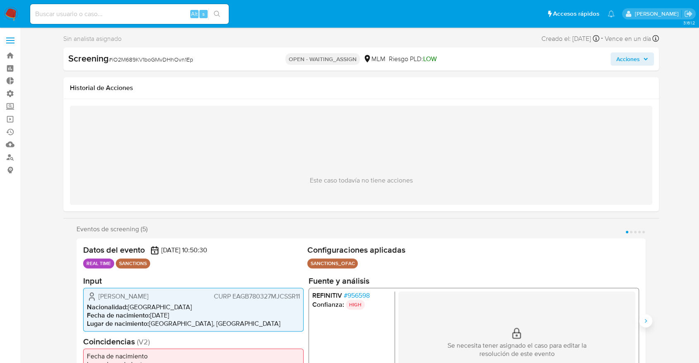
click at [642, 320] on button "Siguiente" at bounding box center [645, 321] width 13 height 13
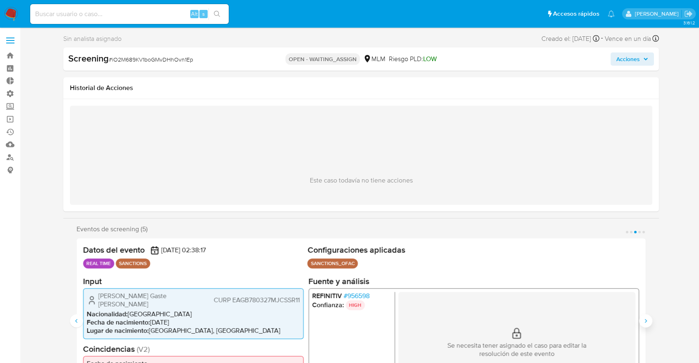
click at [642, 320] on button "Siguiente" at bounding box center [645, 321] width 13 height 13
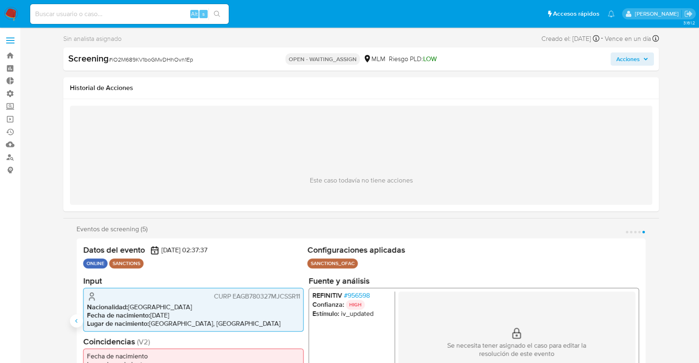
click at [81, 322] on button "Anterior" at bounding box center [76, 321] width 13 height 13
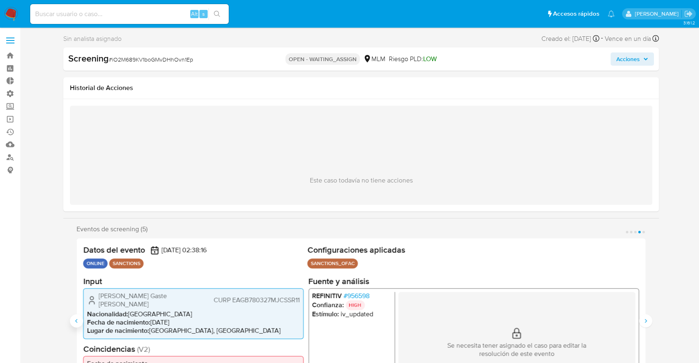
click at [81, 322] on button "Anterior" at bounding box center [76, 321] width 13 height 13
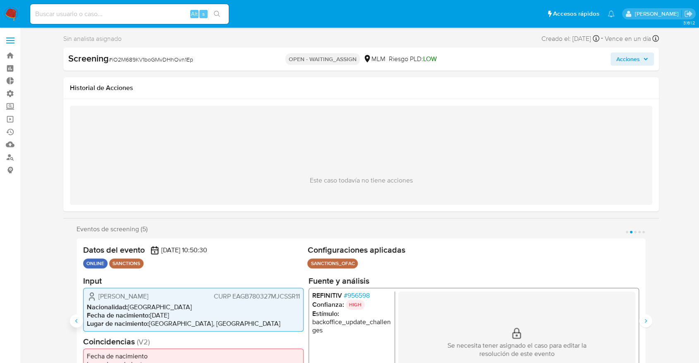
click at [81, 322] on button "Anterior" at bounding box center [76, 321] width 13 height 13
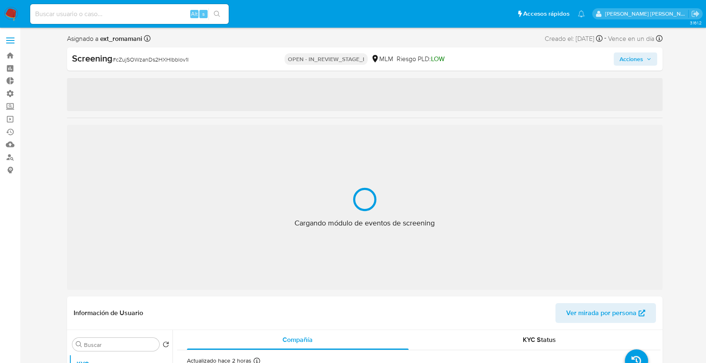
select select "10"
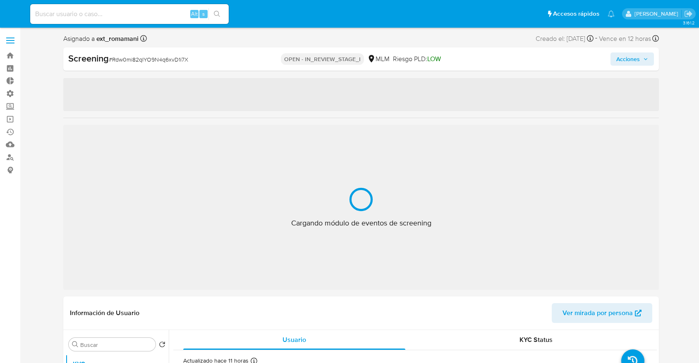
select select "10"
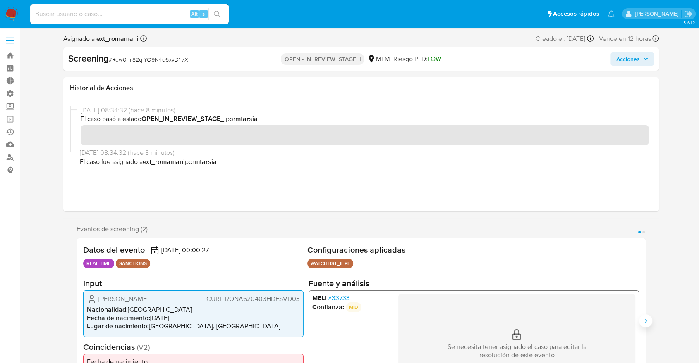
click at [645, 320] on icon "Siguiente" at bounding box center [645, 321] width 7 height 7
click at [507, 19] on ul "Alt s Accesos rápidos Presiona las siguientes teclas para acceder a algunas de …" at bounding box center [322, 13] width 592 height 21
click at [76, 322] on icon "Anterior" at bounding box center [76, 321] width 7 height 7
click at [641, 320] on button "Siguiente" at bounding box center [645, 321] width 13 height 13
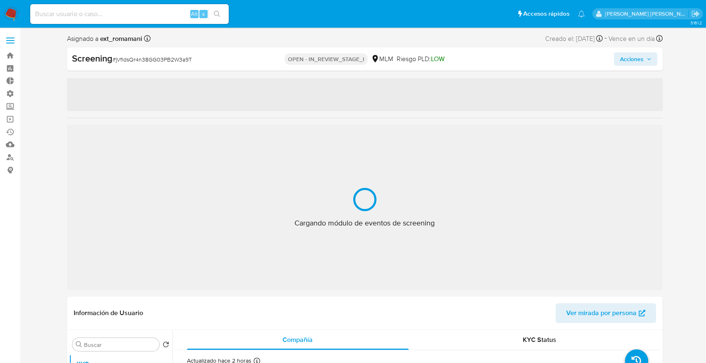
select select "10"
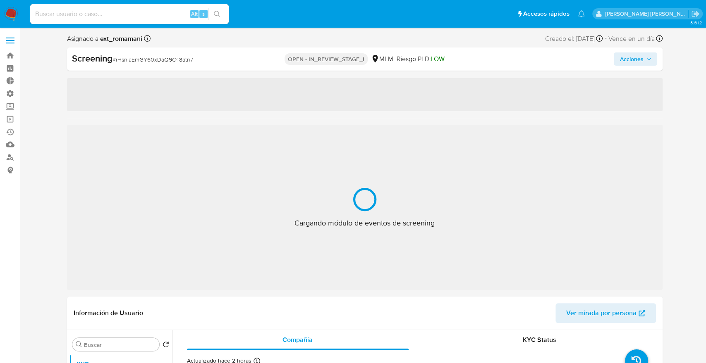
select select "10"
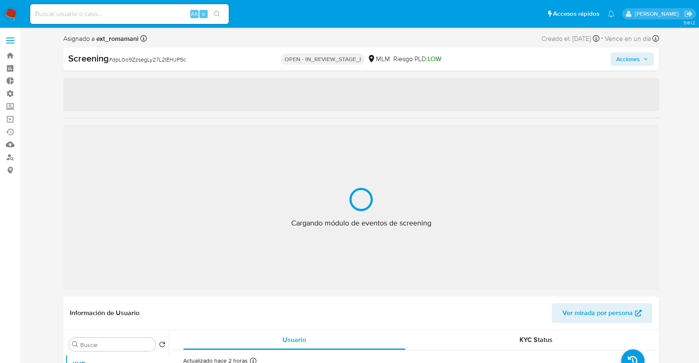
select select "10"
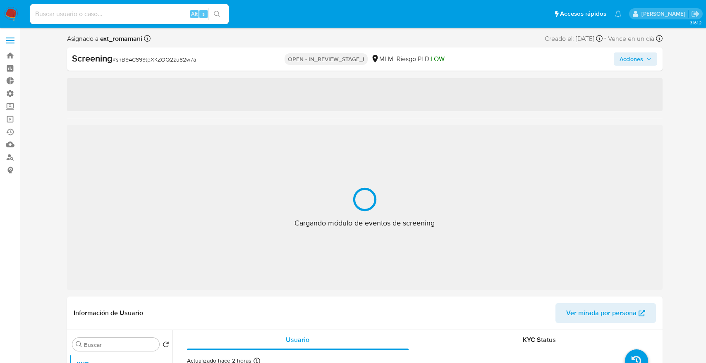
select select "10"
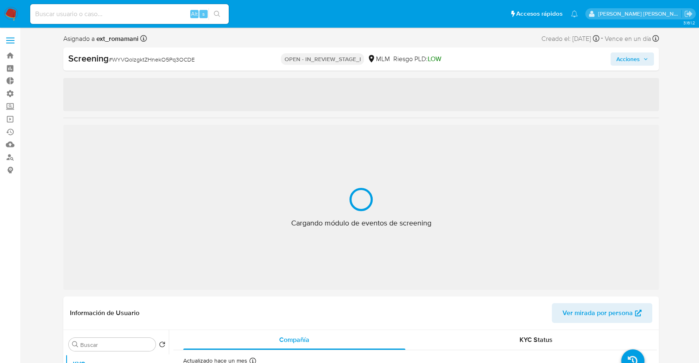
select select "10"
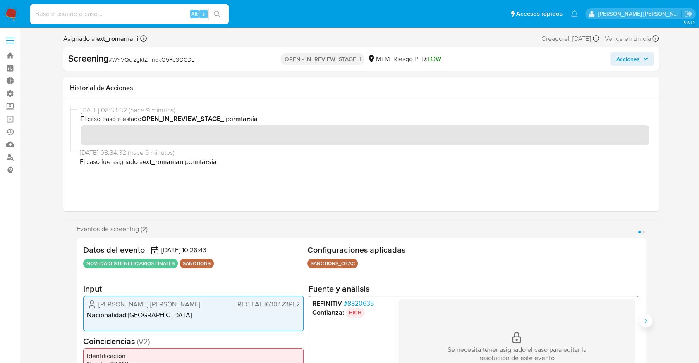
click at [645, 323] on icon "Siguiente" at bounding box center [645, 321] width 7 height 7
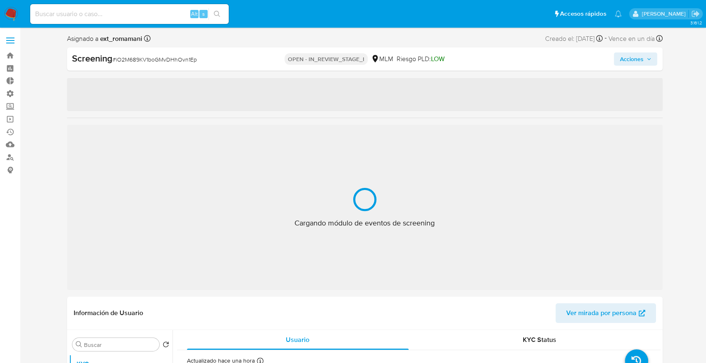
select select "10"
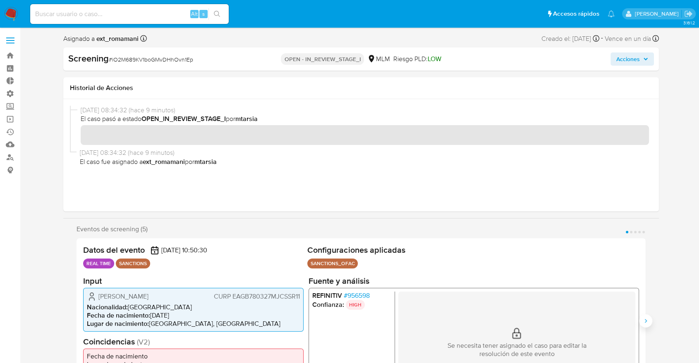
click at [649, 327] on button "Siguiente" at bounding box center [645, 321] width 13 height 13
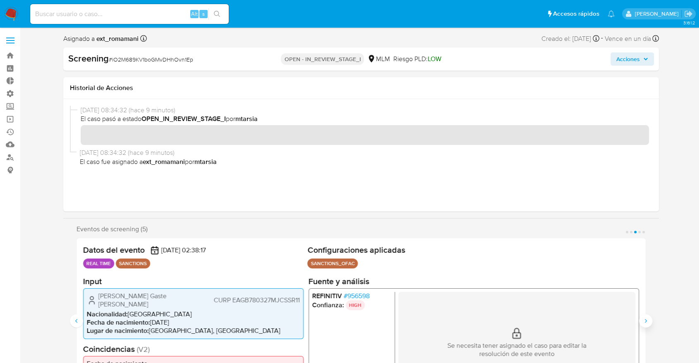
click at [649, 327] on button "Siguiente" at bounding box center [645, 321] width 13 height 13
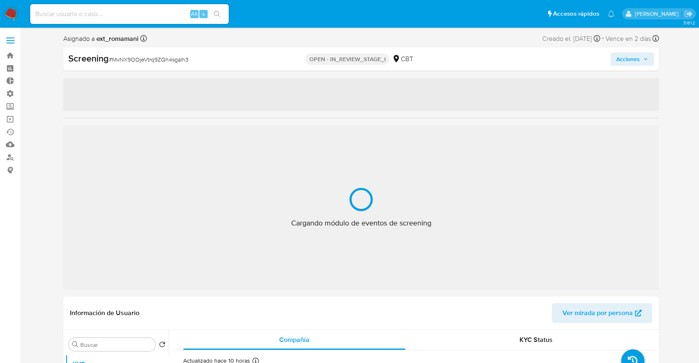
select select "10"
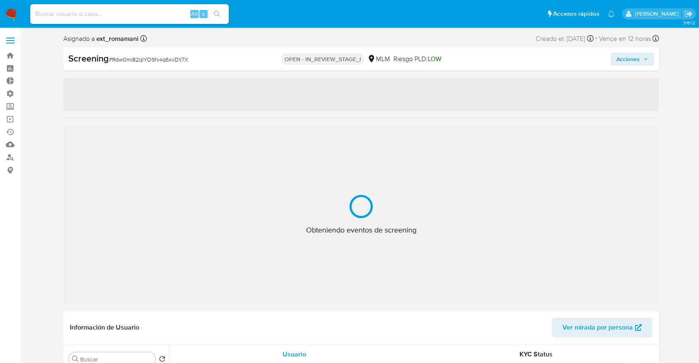
select select "10"
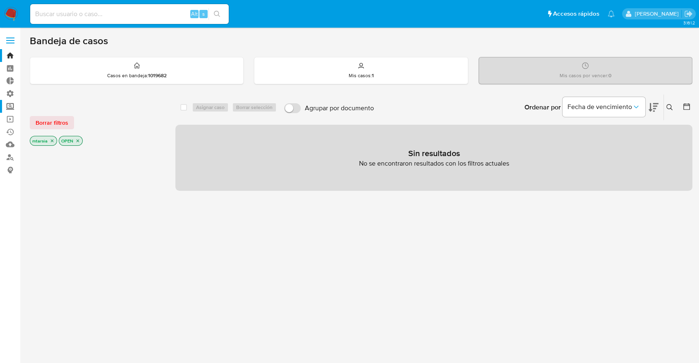
click at [14, 104] on label "Screening" at bounding box center [49, 106] width 98 height 13
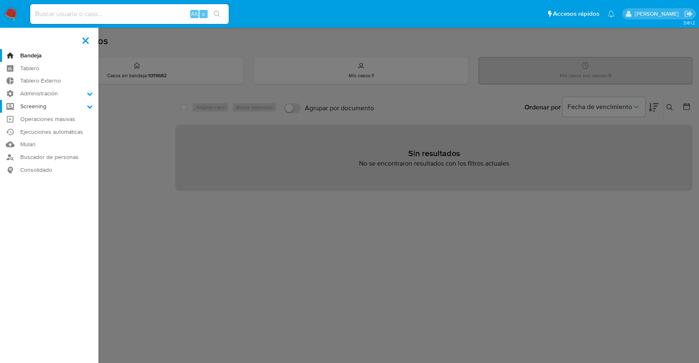
click at [0, 0] on input "Screening" at bounding box center [0, 0] width 0 height 0
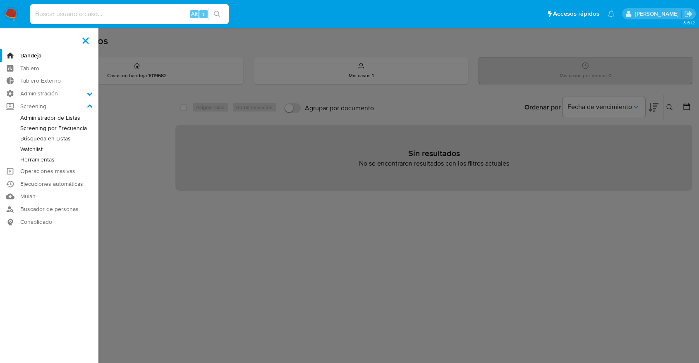
click at [24, 117] on link "Administrador de Listas" at bounding box center [49, 118] width 98 height 10
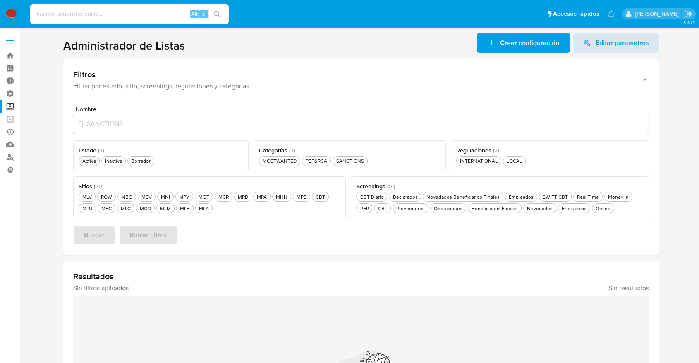
click at [96, 159] on div "Activa Activa" at bounding box center [89, 161] width 17 height 7
click at [90, 210] on div "MLU MLU" at bounding box center [87, 208] width 13 height 7
click at [309, 161] on div "PEP&RCA PEP&RCA" at bounding box center [316, 161] width 25 height 7
click at [105, 229] on button "Buscar" at bounding box center [94, 235] width 42 height 20
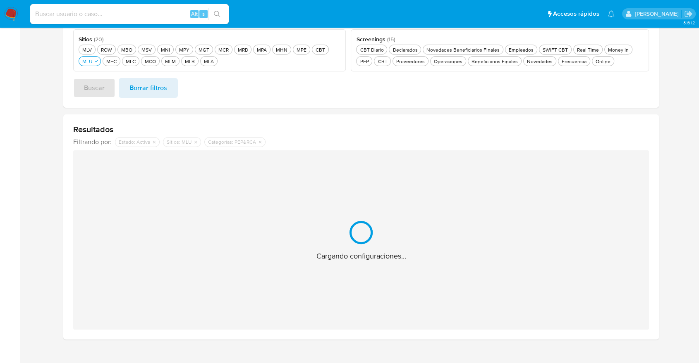
scroll to position [149, 0]
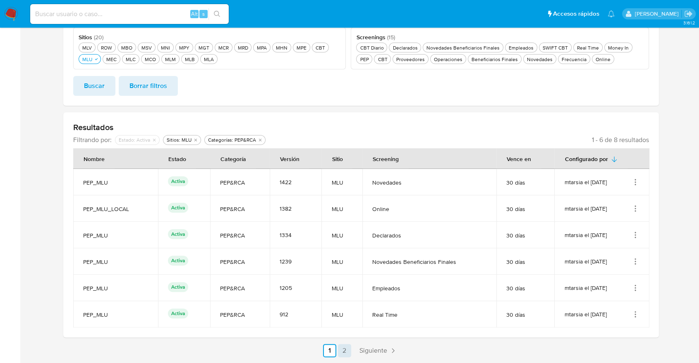
click at [348, 350] on link "2" at bounding box center [344, 350] width 13 height 13
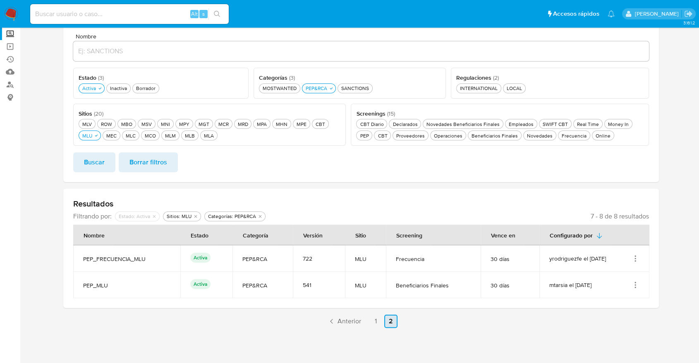
scroll to position [73, 0]
click at [673, 234] on section at bounding box center [361, 144] width 662 height 368
click at [380, 321] on link "1" at bounding box center [375, 321] width 13 height 13
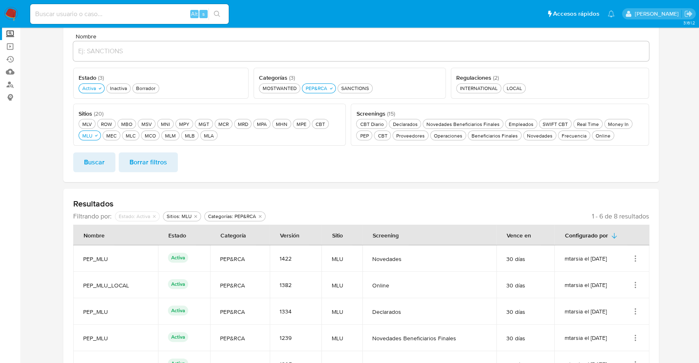
click at [633, 257] on icon "Acciones" at bounding box center [635, 259] width 8 height 8
click at [669, 252] on section at bounding box center [361, 197] width 662 height 474
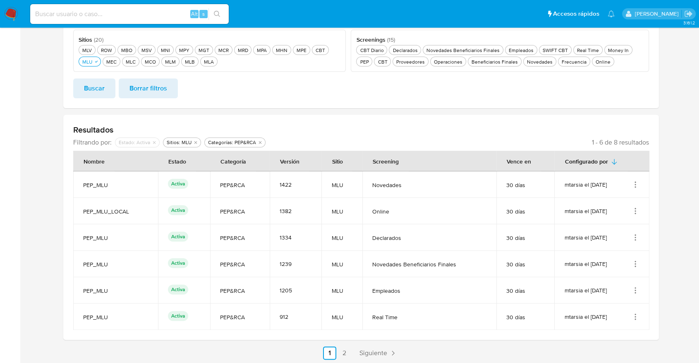
scroll to position [149, 0]
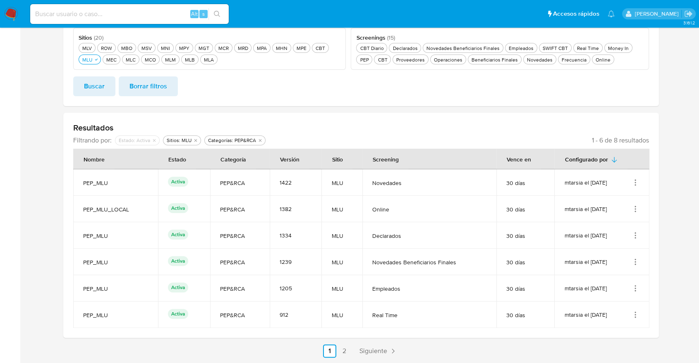
click at [635, 179] on icon "Acciones" at bounding box center [635, 183] width 8 height 8
click at [628, 201] on button "Ver detalles" at bounding box center [602, 202] width 74 height 22
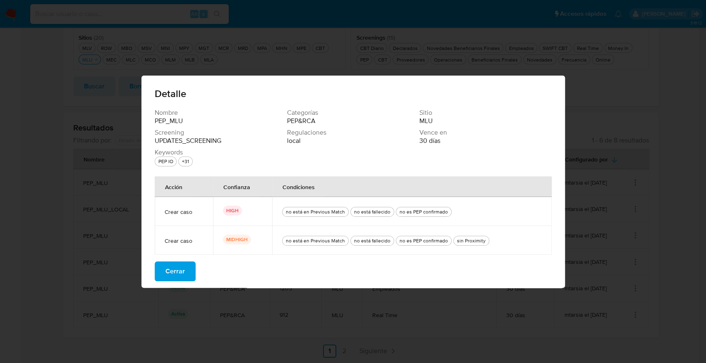
click at [189, 267] on button "Cerrar" at bounding box center [175, 272] width 41 height 20
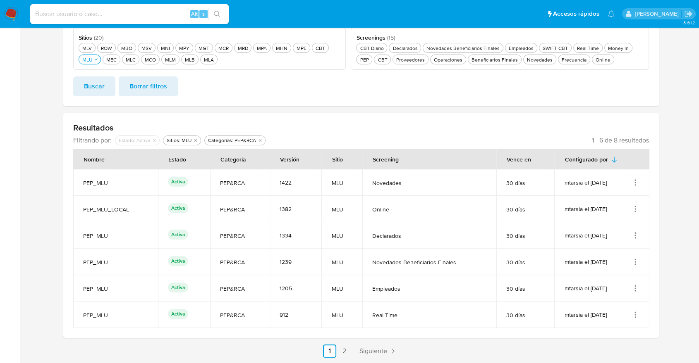
click at [634, 311] on icon "Acciones" at bounding box center [635, 315] width 8 height 8
click at [632, 254] on button "Ver detalles" at bounding box center [602, 252] width 74 height 22
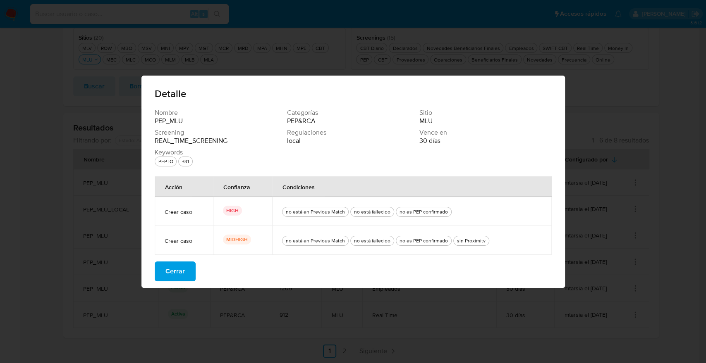
click at [191, 268] on button "Cerrar" at bounding box center [175, 272] width 41 height 20
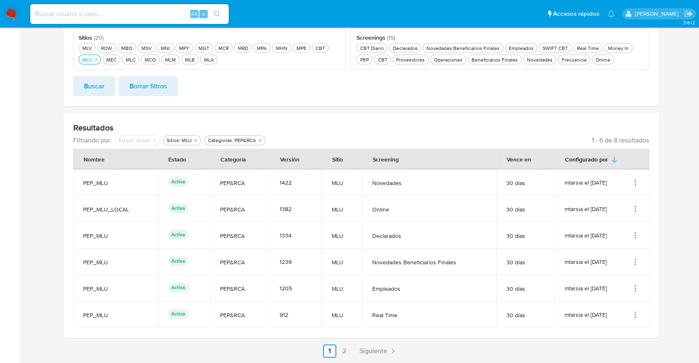
click at [28, 115] on main "3.161.2" at bounding box center [349, 122] width 699 height 542
click at [635, 313] on icon "Acciones" at bounding box center [635, 315] width 8 height 8
click at [621, 252] on button "Ver detalles" at bounding box center [602, 252] width 74 height 22
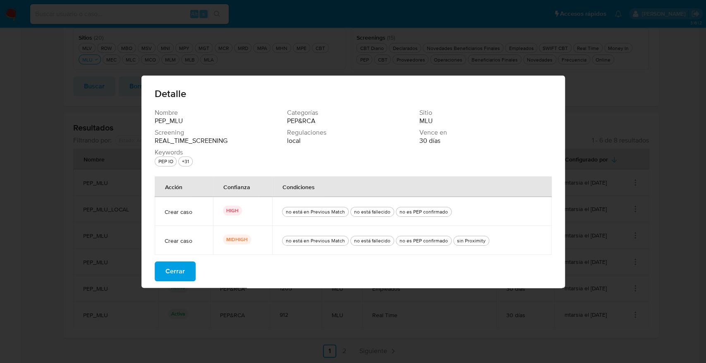
click at [182, 270] on span "Cerrar" at bounding box center [174, 272] width 19 height 18
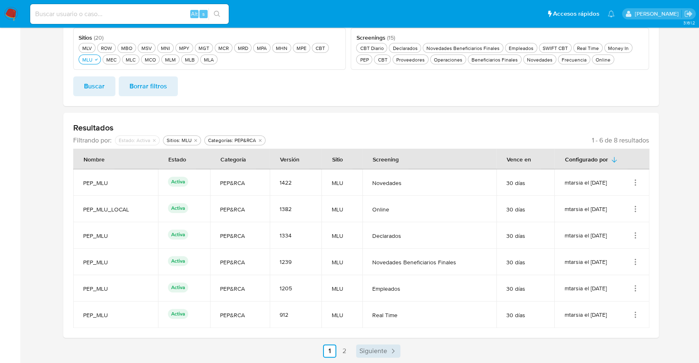
click at [362, 349] on span "Siguiente" at bounding box center [373, 351] width 28 height 7
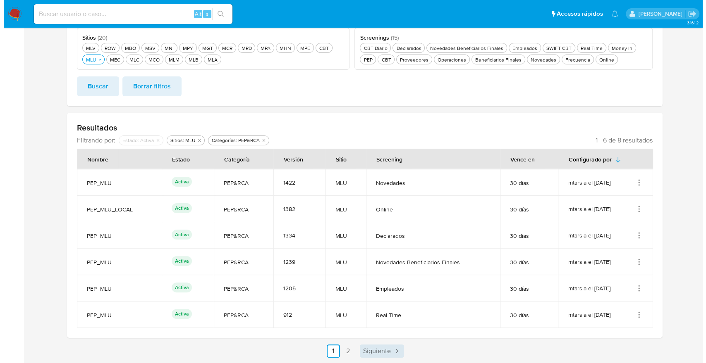
scroll to position [73, 0]
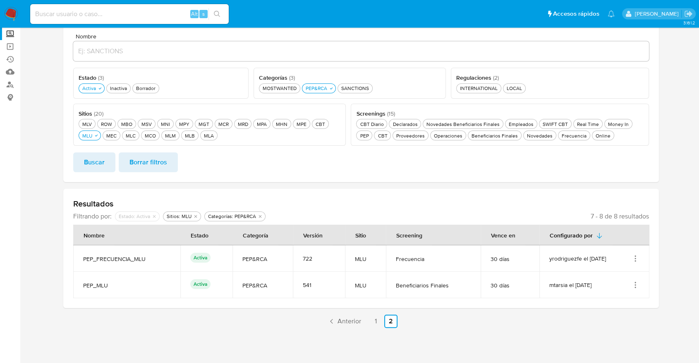
click at [635, 257] on icon "Acciones" at bounding box center [635, 259] width 8 height 8
click at [614, 318] on button "Desactivar" at bounding box center [602, 322] width 74 height 22
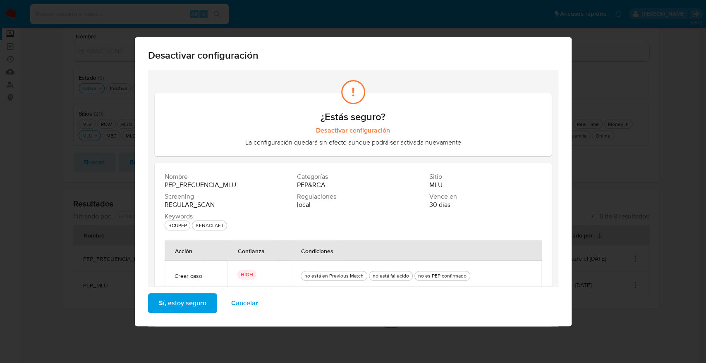
scroll to position [49, 0]
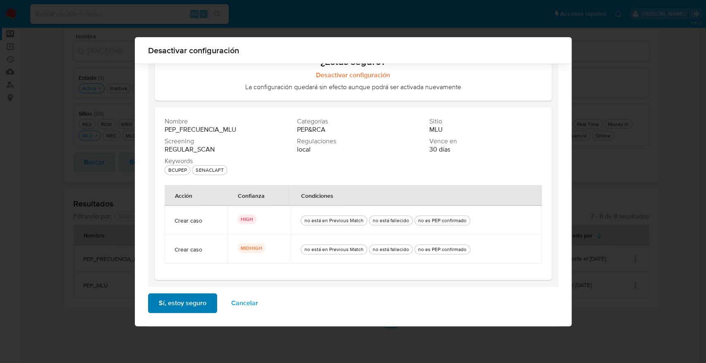
click at [200, 306] on span "Sí, estoy seguro" at bounding box center [183, 303] width 48 height 18
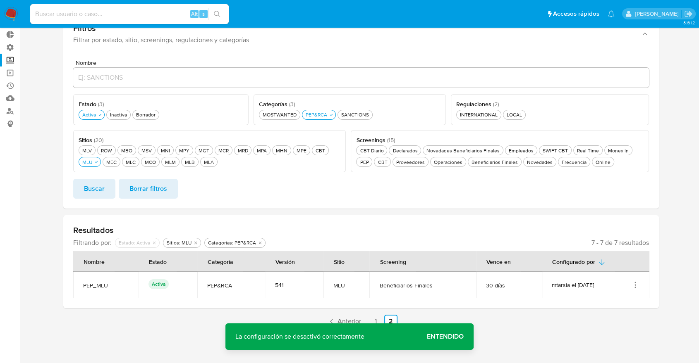
scroll to position [46, 0]
click at [154, 112] on div "Borrador Borrador" at bounding box center [145, 114] width 23 height 7
click at [103, 186] on span "Buscar" at bounding box center [94, 189] width 21 height 18
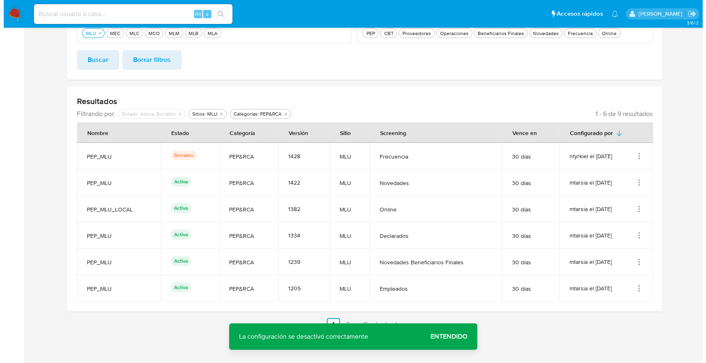
scroll to position [179, 0]
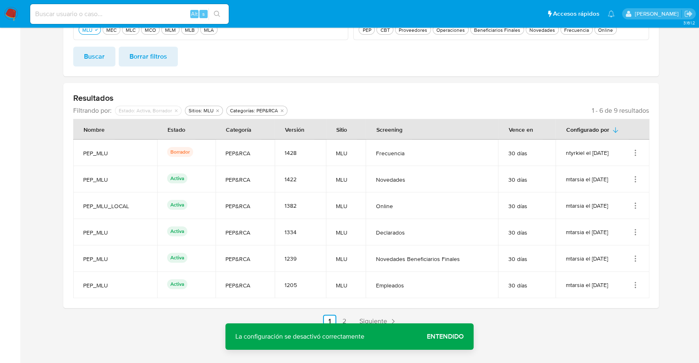
click at [636, 150] on icon "Acciones" at bounding box center [635, 153] width 8 height 8
click at [614, 215] on button "Activar" at bounding box center [602, 216] width 74 height 22
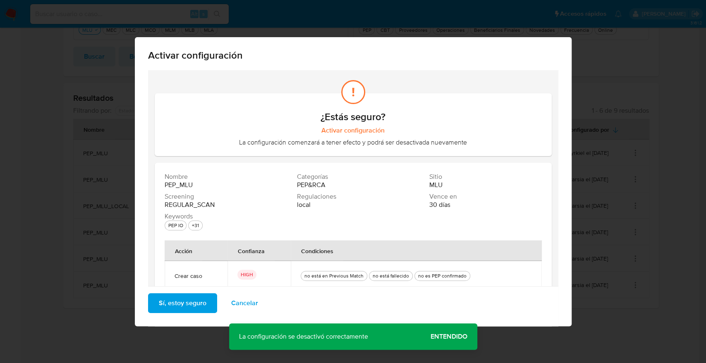
scroll to position [49, 0]
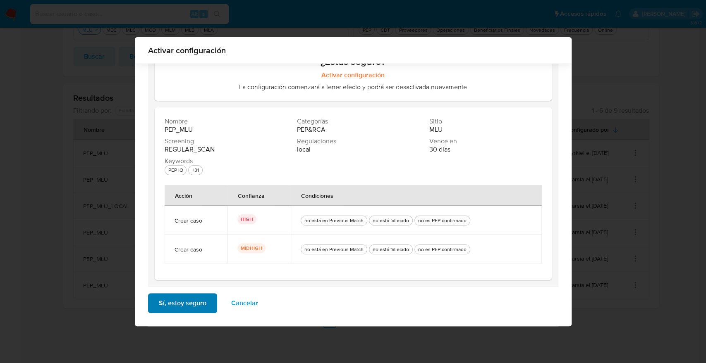
click at [199, 298] on span "Sí, estoy seguro" at bounding box center [183, 303] width 48 height 18
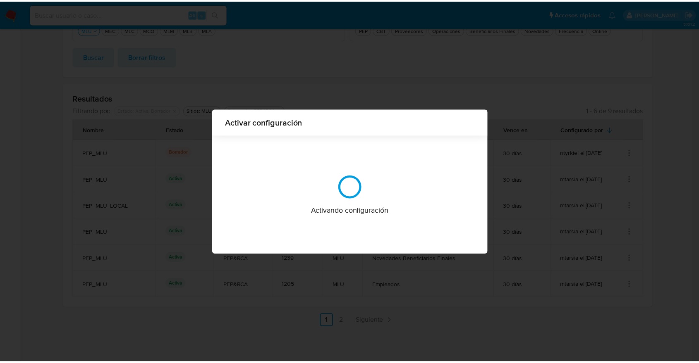
scroll to position [0, 0]
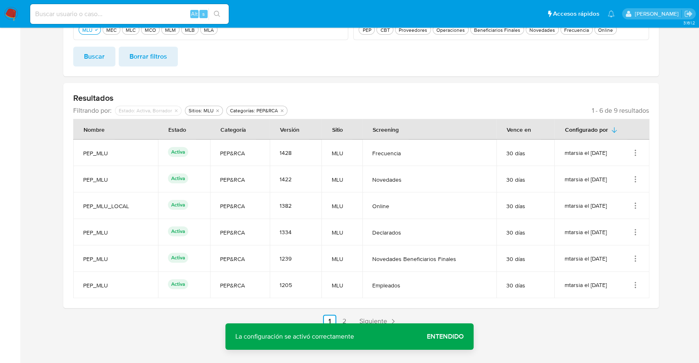
click at [539, 317] on ul "Anterior 1 2 Siguiente" at bounding box center [360, 321] width 595 height 13
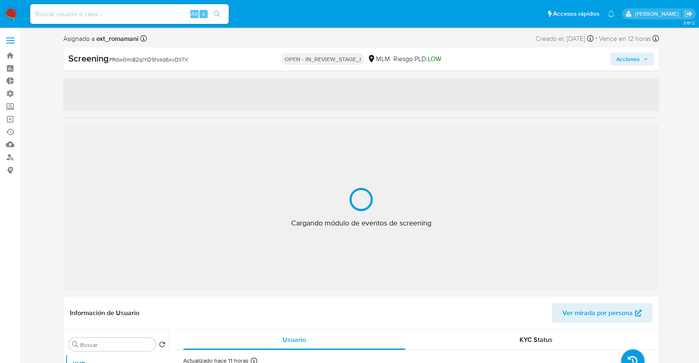
select select "10"
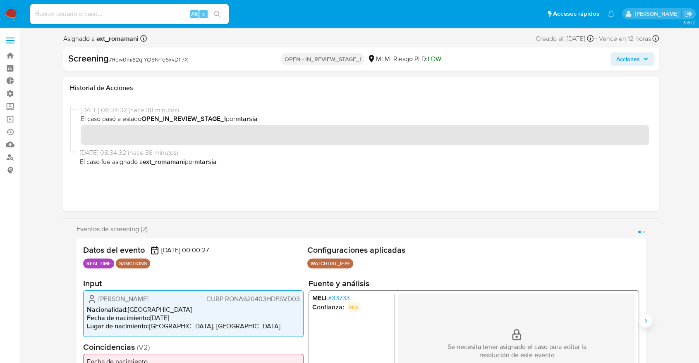
click at [644, 322] on icon "Siguiente" at bounding box center [645, 321] width 7 height 7
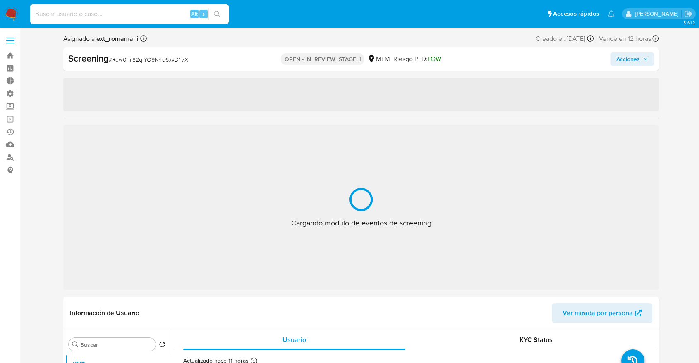
select select "10"
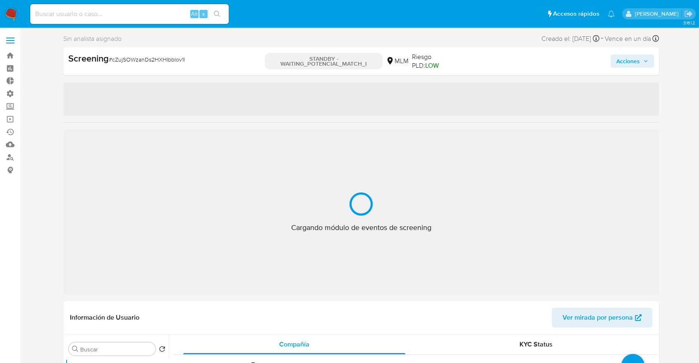
select select "10"
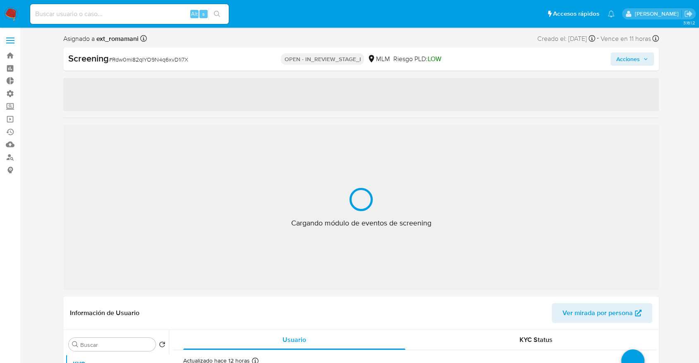
select select "10"
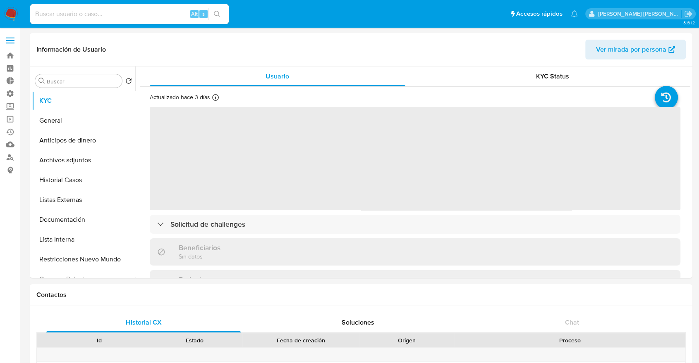
select select "10"
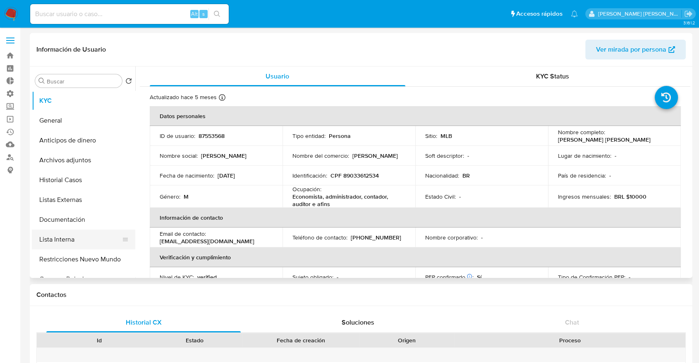
click at [80, 236] on button "Lista Interna" at bounding box center [80, 240] width 97 height 20
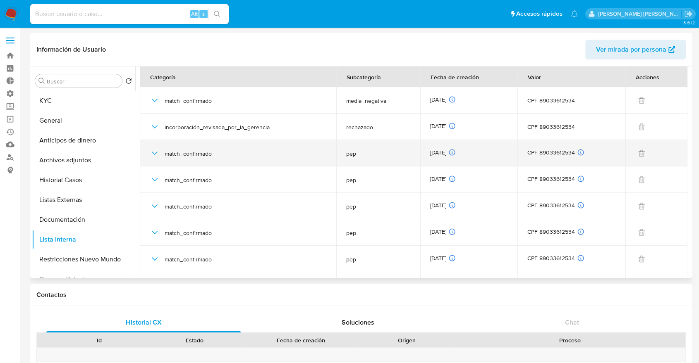
click at [154, 150] on icon "button" at bounding box center [155, 153] width 10 height 10
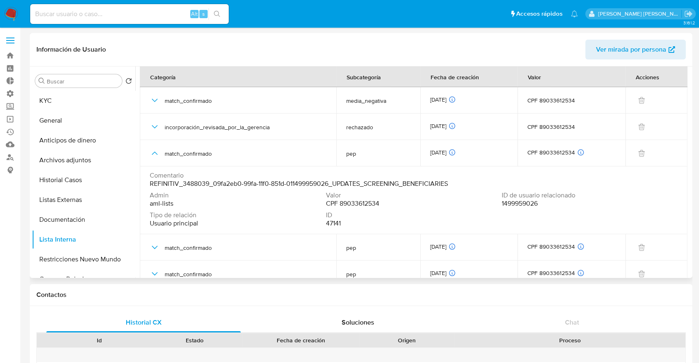
click at [143, 50] on header "Información de Usuario Ver mirada por persona" at bounding box center [360, 50] width 649 height 20
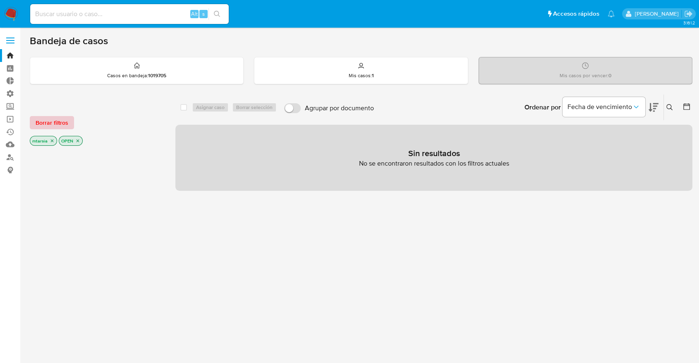
click at [69, 126] on button "Borrar filtros" at bounding box center [52, 122] width 44 height 13
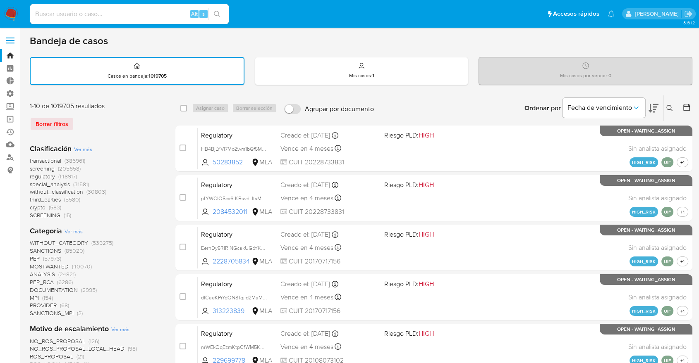
click at [33, 168] on span "screening" at bounding box center [42, 169] width 25 height 8
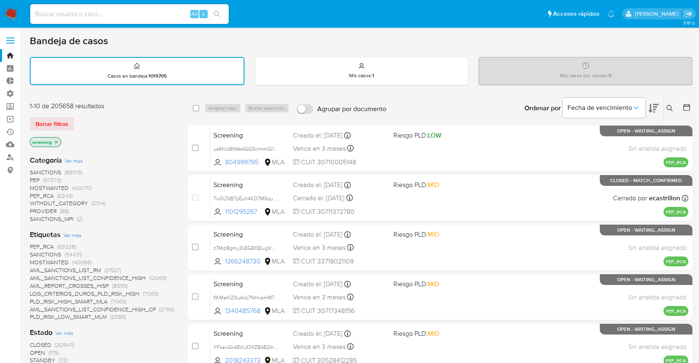
click at [35, 260] on span "MOSTWANTED" at bounding box center [49, 262] width 39 height 8
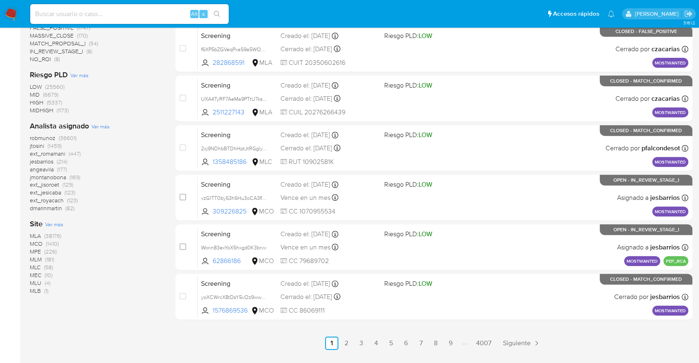
scroll to position [319, 0]
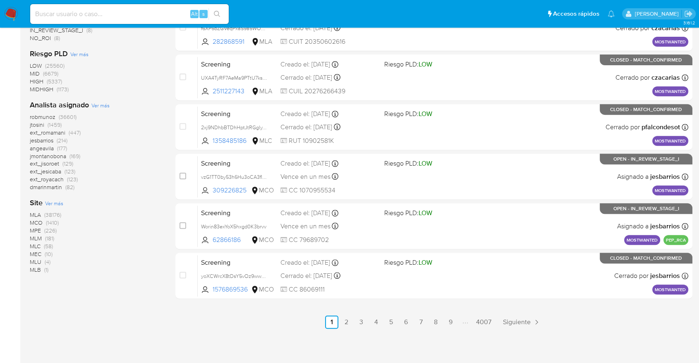
click at [31, 219] on span "MCO" at bounding box center [36, 223] width 13 height 8
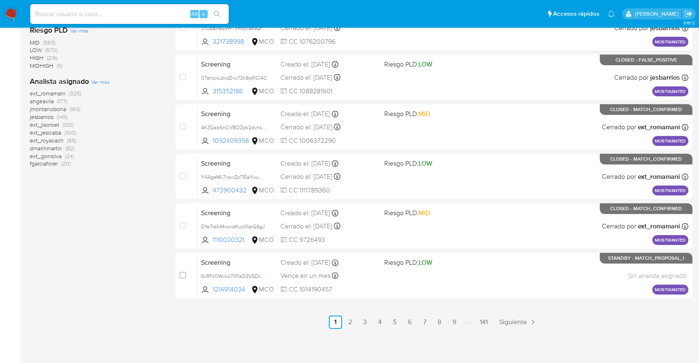
scroll to position [1, 0]
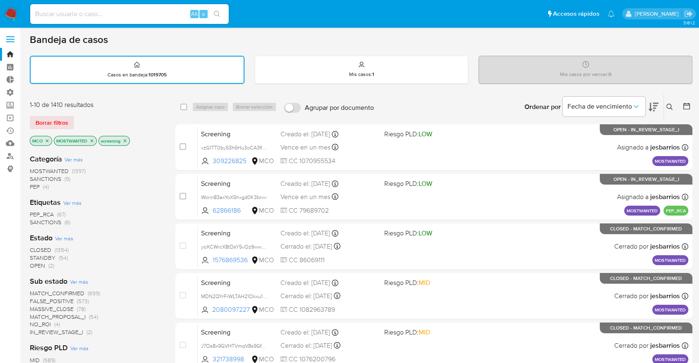
click at [36, 255] on span "STANDBY" at bounding box center [43, 258] width 26 height 8
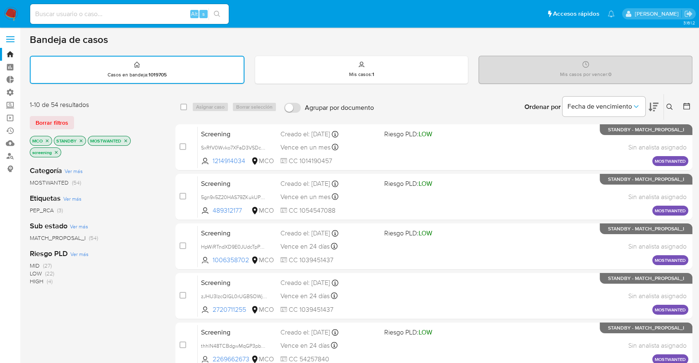
click at [473, 33] on div "Bandeja de casos" at bounding box center [361, 39] width 662 height 12
click at [497, 40] on div "Bandeja de casos" at bounding box center [361, 39] width 662 height 12
click at [649, 100] on button at bounding box center [653, 107] width 10 height 26
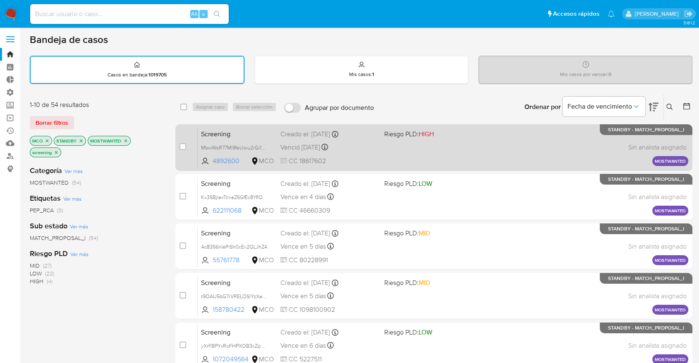
click at [390, 148] on div "Screening MbwWsR77Ml9faUoiu2rGi1FR 4892600 MCO Riesgo PLD: HIGH Creado el: 25/0…" at bounding box center [443, 148] width 490 height 42
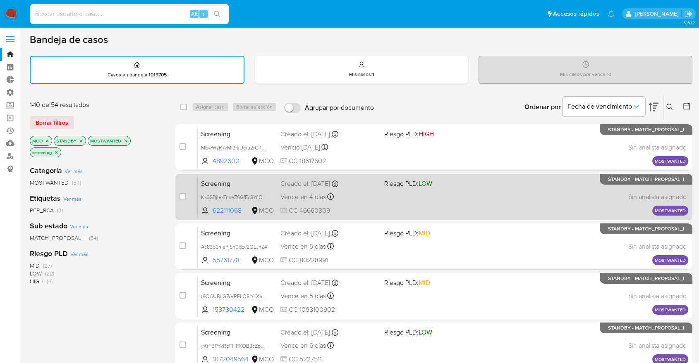
click at [471, 182] on span "Riesgo PLD: LOW" at bounding box center [432, 183] width 97 height 11
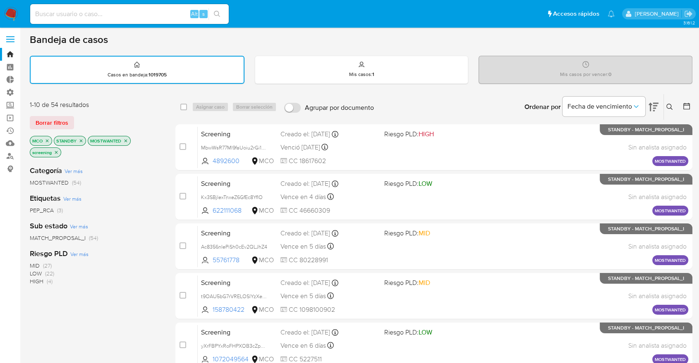
click at [499, 25] on nav "Alt s Accesos rápidos Presiona las siguientes teclas para acceder a algunas de …" at bounding box center [349, 14] width 699 height 28
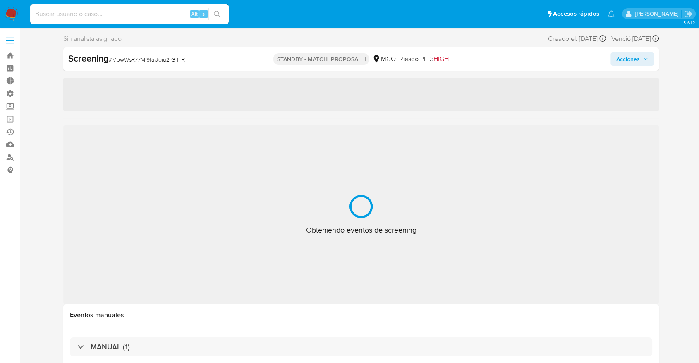
select select "10"
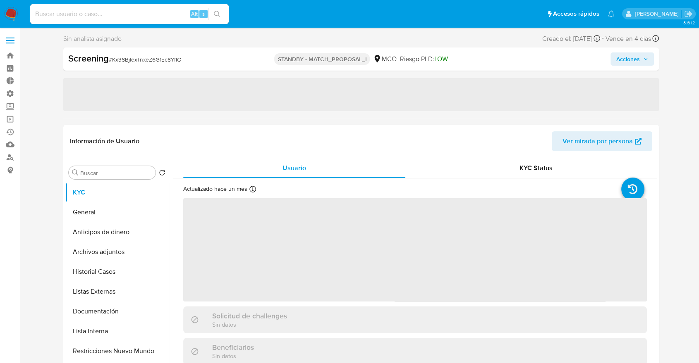
select select "10"
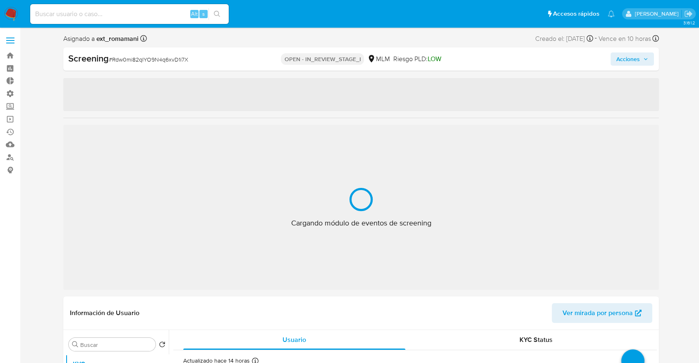
select select "10"
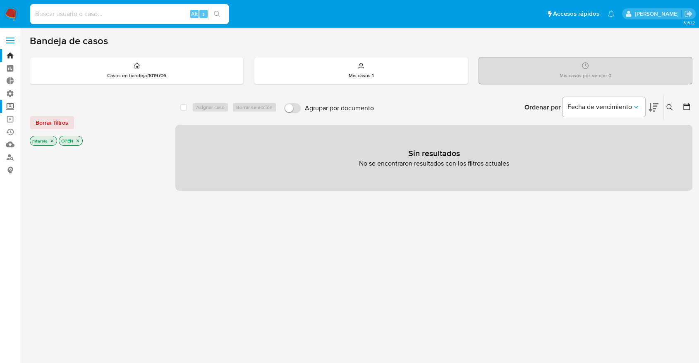
click at [12, 108] on label "Screening" at bounding box center [49, 106] width 98 height 13
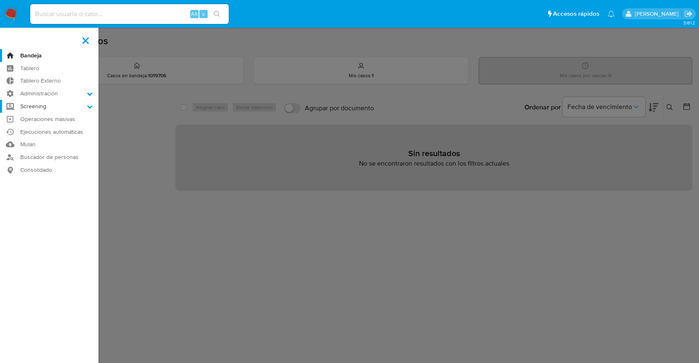
click at [0, 0] on input "Screening" at bounding box center [0, 0] width 0 height 0
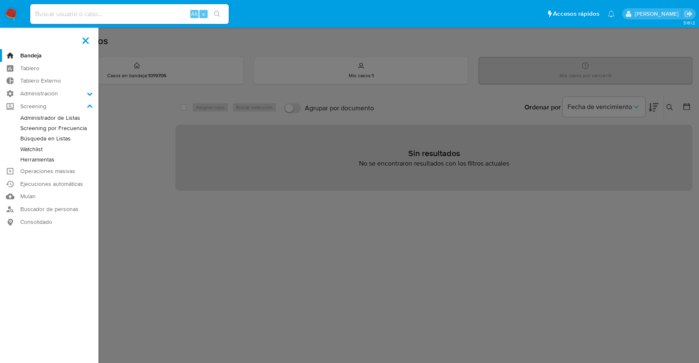
click at [21, 116] on link "Administrador de Listas" at bounding box center [49, 118] width 98 height 10
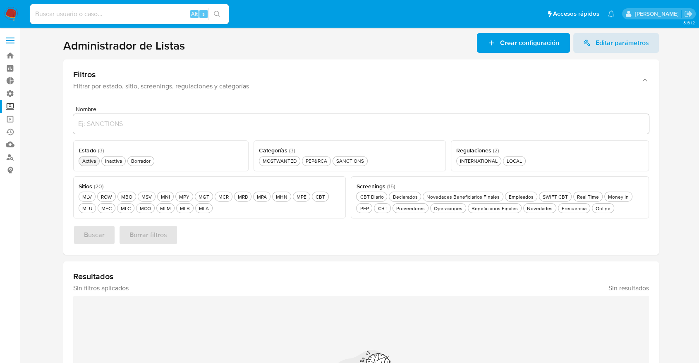
click at [93, 159] on div "Activa Activa" at bounding box center [89, 161] width 17 height 7
click at [91, 206] on div "MLU MLU" at bounding box center [87, 208] width 13 height 7
click at [312, 163] on div "PEP&RCA PEP&RCA" at bounding box center [316, 161] width 25 height 7
click at [561, 211] on div "Frecuencia Frecuencia" at bounding box center [574, 208] width 28 height 7
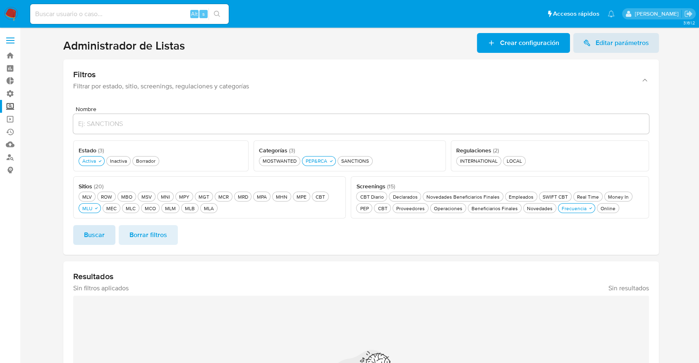
click at [108, 241] on button "Buscar" at bounding box center [94, 235] width 42 height 20
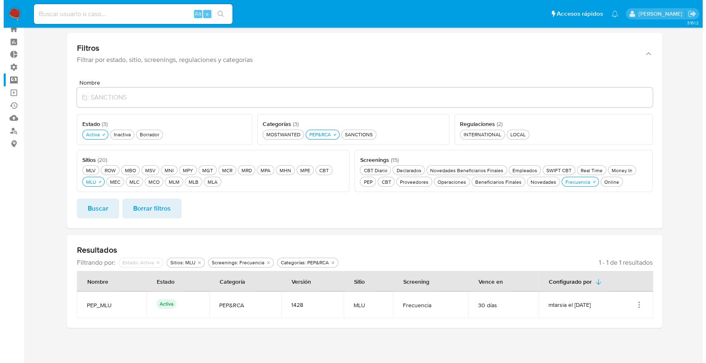
scroll to position [26, 0]
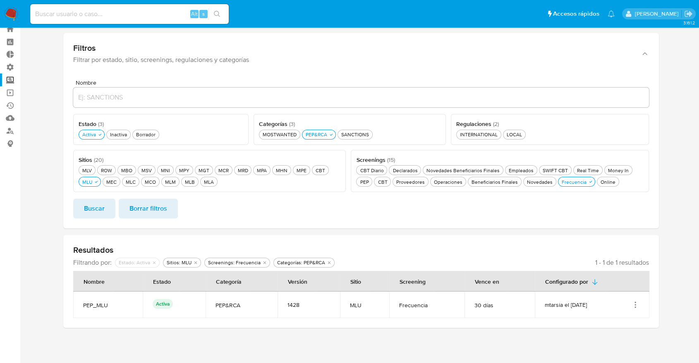
click at [636, 305] on icon "Acciones" at bounding box center [635, 305] width 8 height 8
click at [619, 238] on button "Ver detalles" at bounding box center [602, 242] width 74 height 22
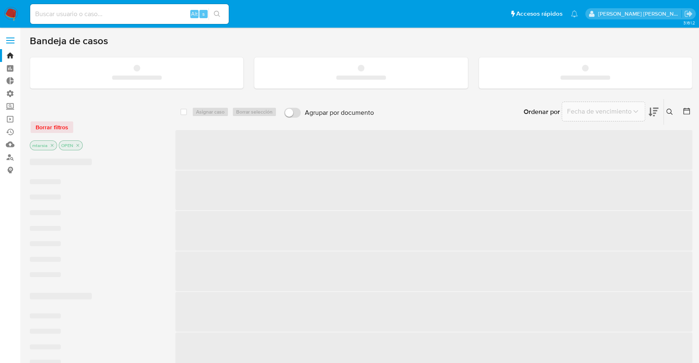
click at [127, 19] on div "Alt s" at bounding box center [129, 14] width 198 height 20
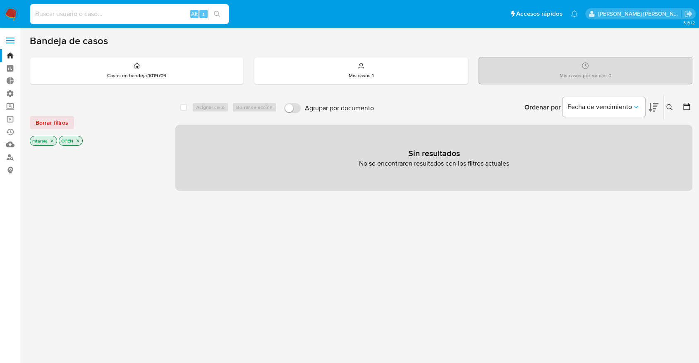
click at [122, 16] on input at bounding box center [129, 14] width 198 height 11
paste input "715915652"
type input "715915652"
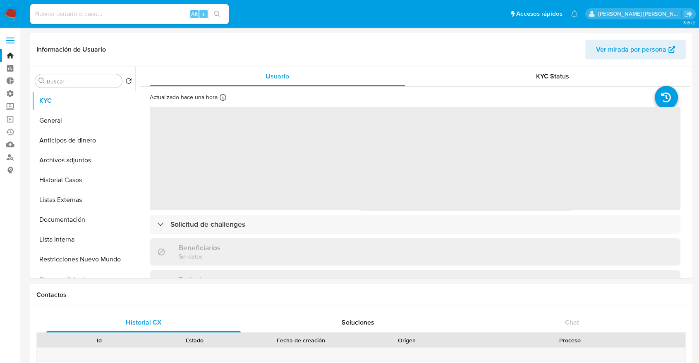
select select "10"
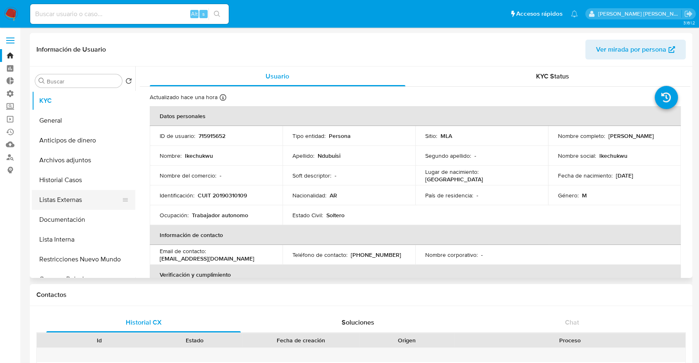
click at [81, 193] on button "Listas Externas" at bounding box center [80, 200] width 97 height 20
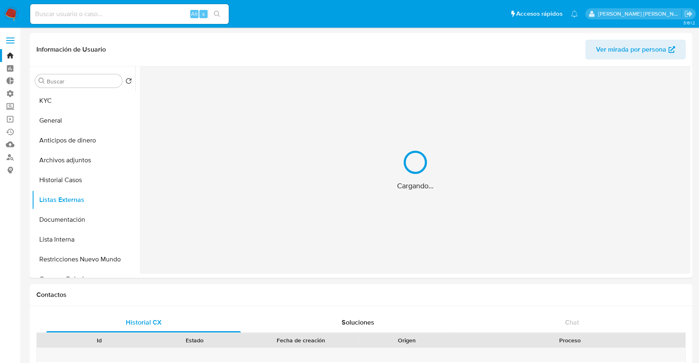
click at [502, 20] on ul "Alt s Accesos rápidos Presiona las siguientes teclas para acceder a algunas de …" at bounding box center [304, 13] width 556 height 21
click at [524, 18] on ul "Alt s Accesos rápidos Presiona las siguientes teclas para acceder a algunas de …" at bounding box center [304, 13] width 556 height 21
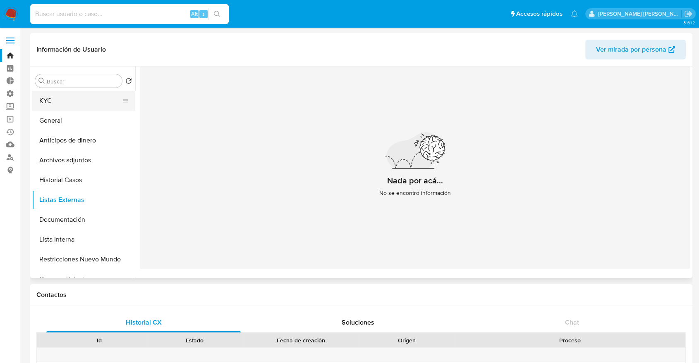
click at [67, 94] on button "KYC" at bounding box center [80, 101] width 97 height 20
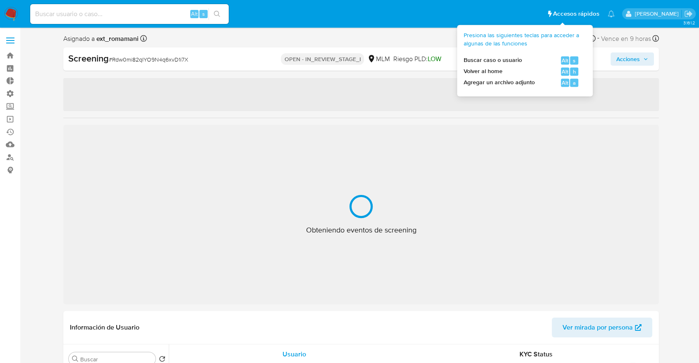
select select "10"
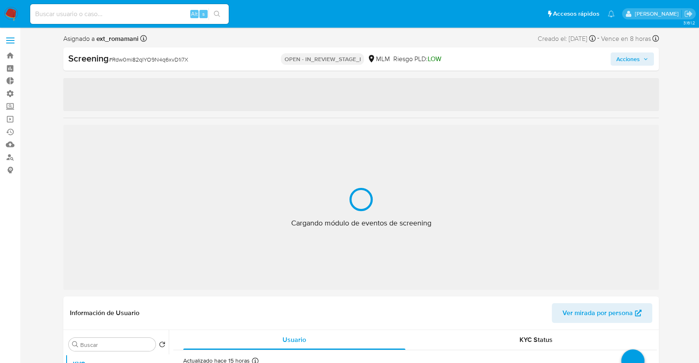
select select "10"
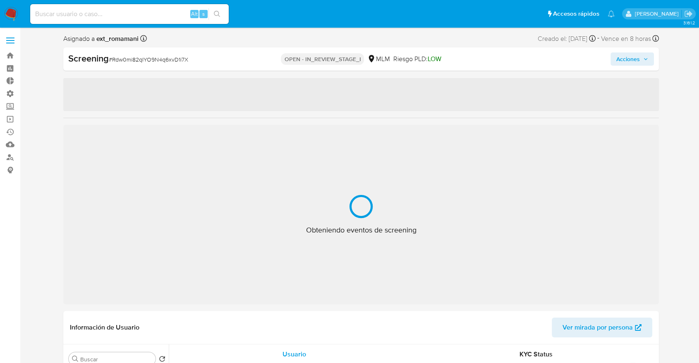
select select "10"
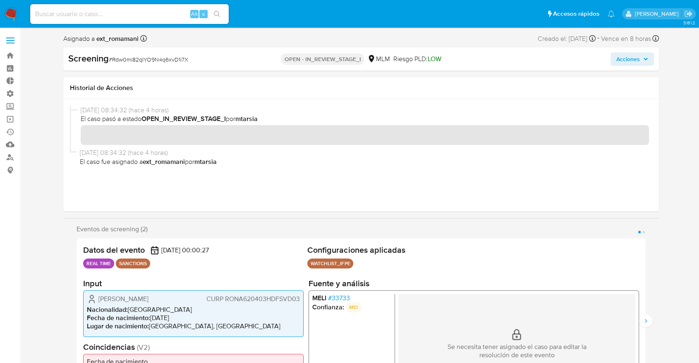
click at [509, 20] on ul "Alt s Accesos rápidos Presiona las siguientes teclas para acceder a algunas de …" at bounding box center [322, 13] width 592 height 21
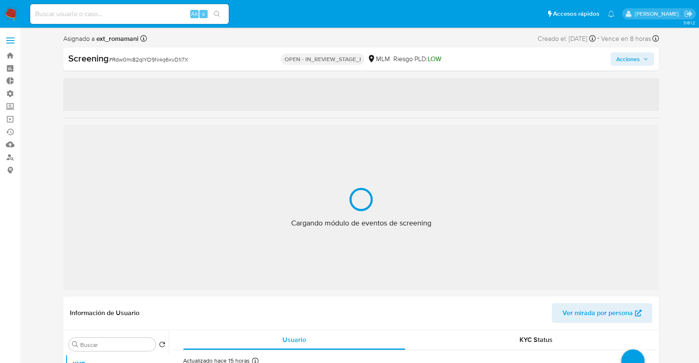
select select "10"
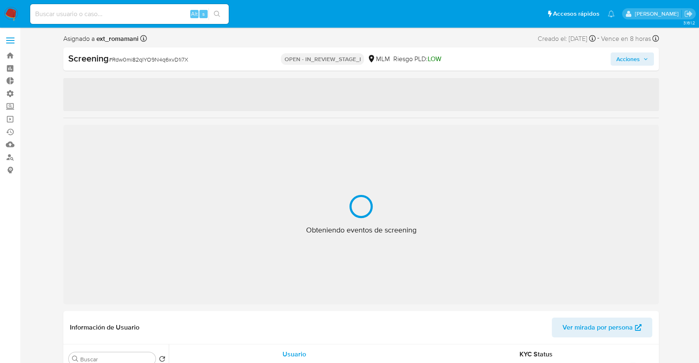
select select "10"
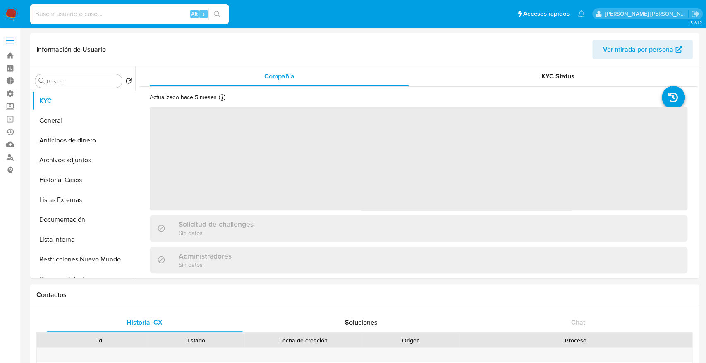
select select "10"
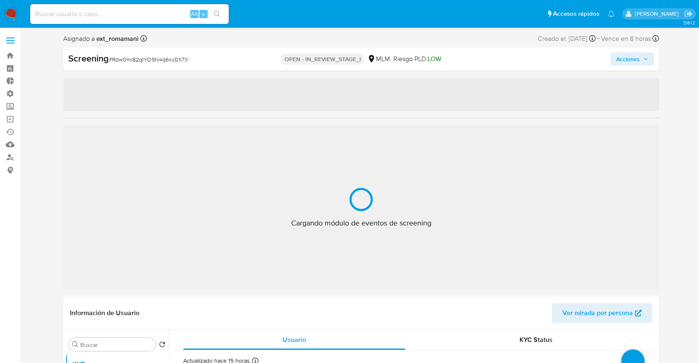
select select "10"
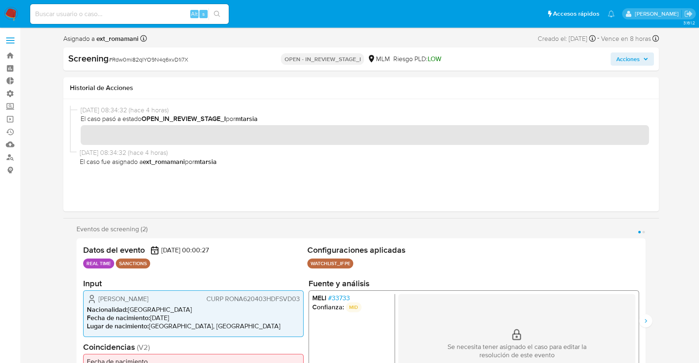
click at [528, 11] on ul "Alt s Accesos rápidos Presiona las siguientes teclas para acceder a algunas de …" at bounding box center [322, 13] width 592 height 21
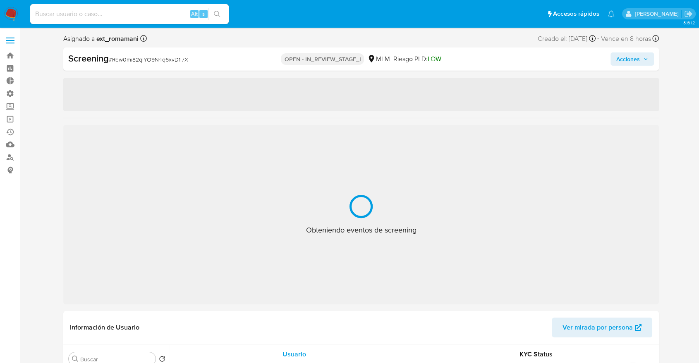
select select "10"
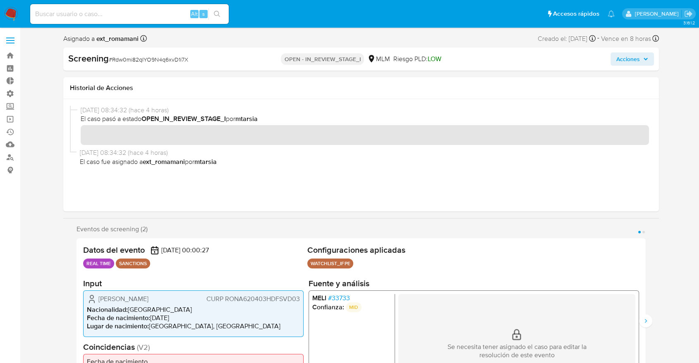
click at [334, 300] on span "# 33733" at bounding box center [339, 298] width 22 height 8
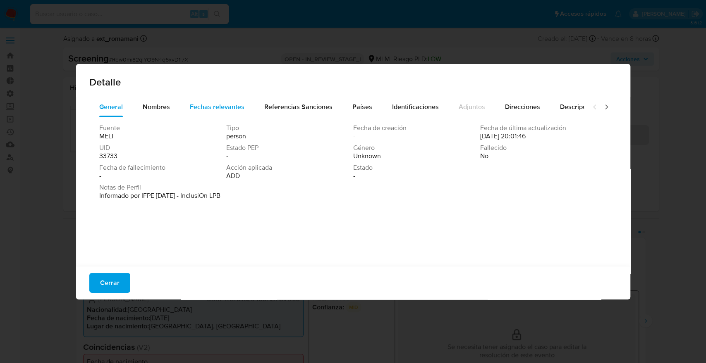
click at [241, 112] on span "Fechas relevantes" at bounding box center [217, 107] width 55 height 10
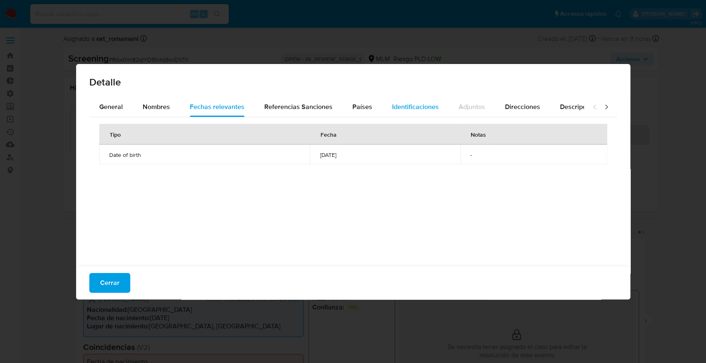
click at [384, 111] on button "Identificaciones" at bounding box center [415, 107] width 67 height 20
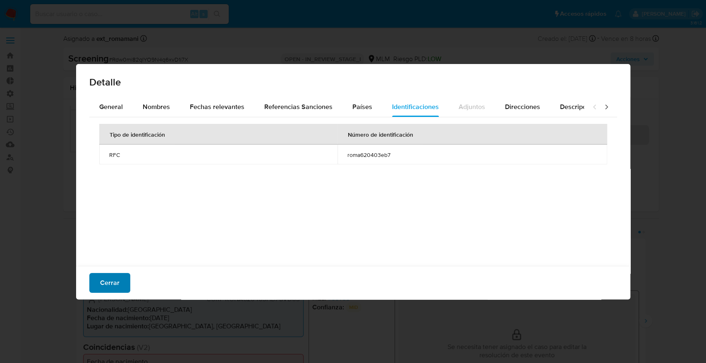
click at [125, 286] on button "Cerrar" at bounding box center [109, 283] width 41 height 20
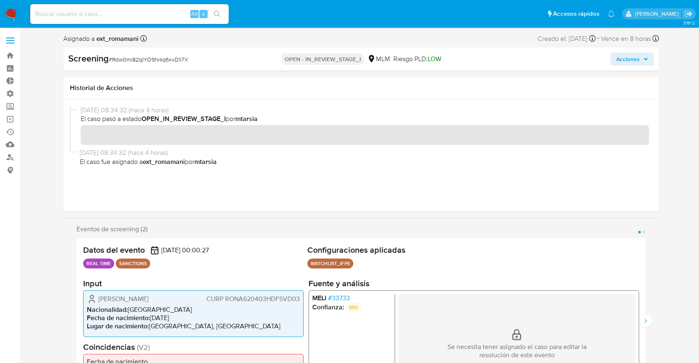
click at [334, 300] on span "# 33733" at bounding box center [339, 298] width 22 height 8
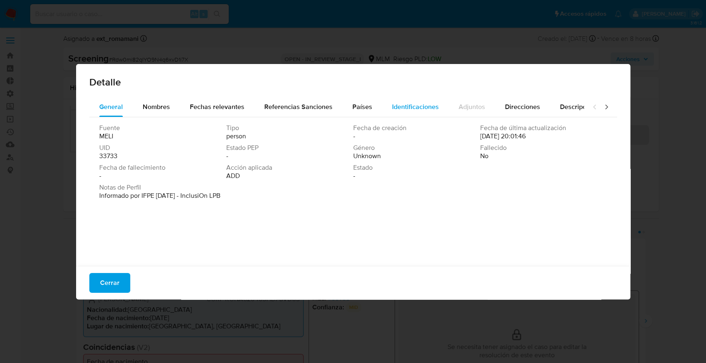
click at [392, 111] on span "Identificaciones" at bounding box center [415, 107] width 47 height 10
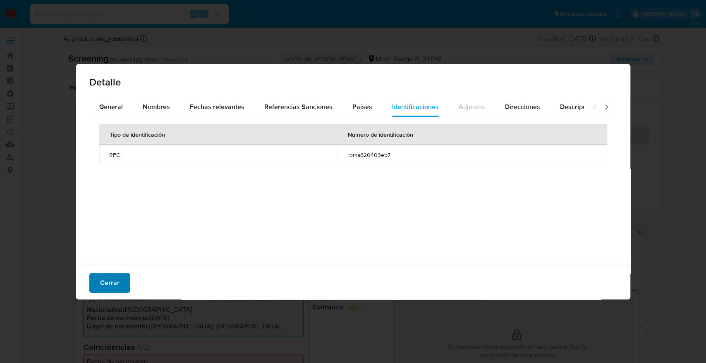
click at [119, 286] on button "Cerrar" at bounding box center [109, 283] width 41 height 20
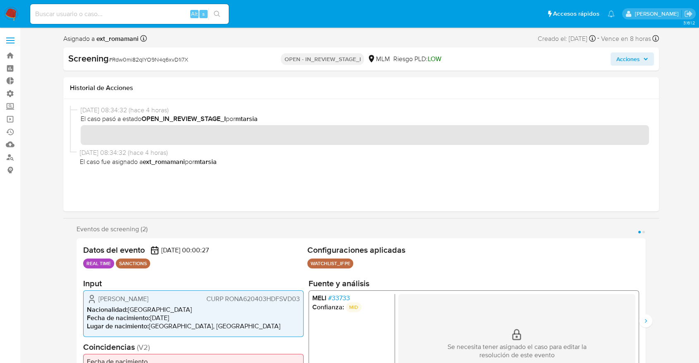
click at [334, 296] on span "# 33733" at bounding box center [339, 298] width 22 height 8
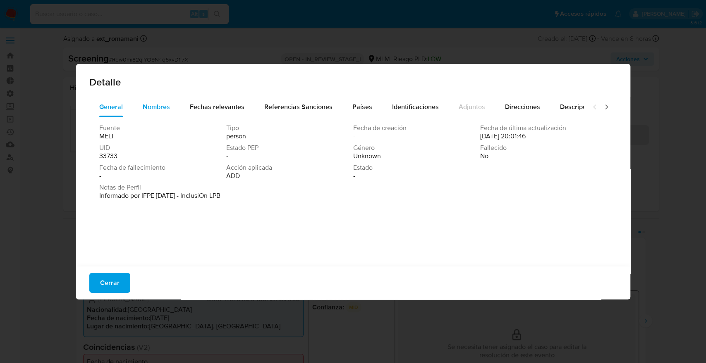
click at [173, 103] on button "Nombres" at bounding box center [156, 107] width 47 height 20
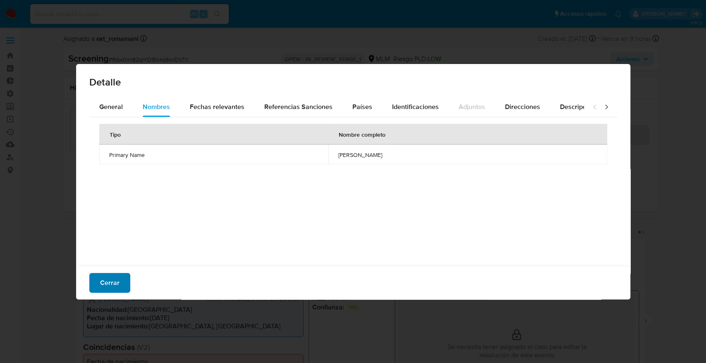
click at [116, 283] on span "Cerrar" at bounding box center [109, 283] width 19 height 18
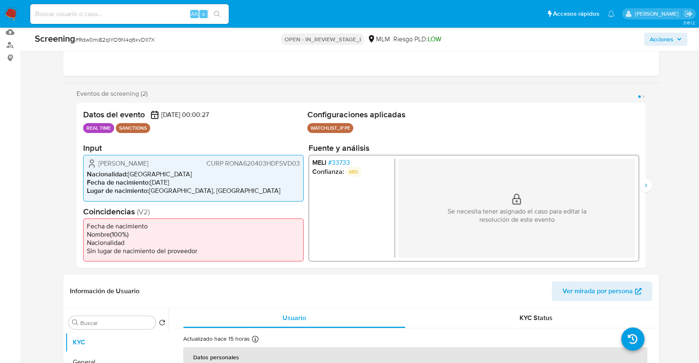
scroll to position [97, 0]
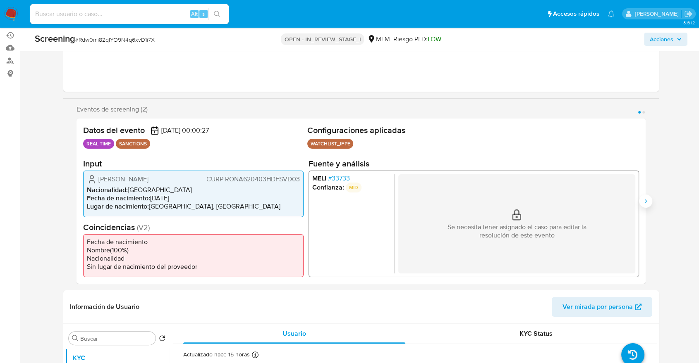
click at [643, 198] on icon "Siguiente" at bounding box center [645, 201] width 7 height 7
click at [331, 180] on span "# 33733" at bounding box center [339, 178] width 22 height 8
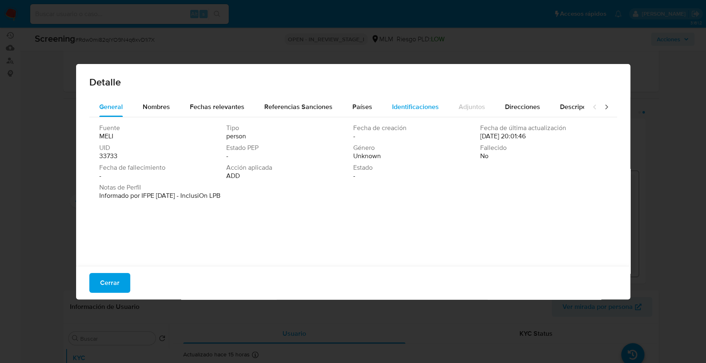
click at [384, 109] on button "Identificaciones" at bounding box center [415, 107] width 67 height 20
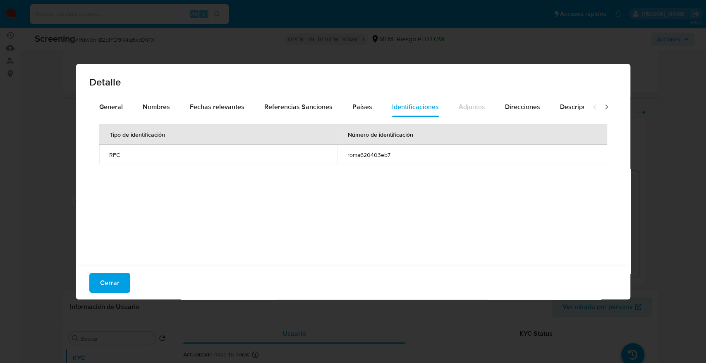
drag, startPoint x: 337, startPoint y: 158, endPoint x: 387, endPoint y: 158, distance: 49.6
click at [387, 158] on td "roma620403eb7" at bounding box center [472, 155] width 270 height 20
click at [121, 279] on button "Cerrar" at bounding box center [109, 283] width 41 height 20
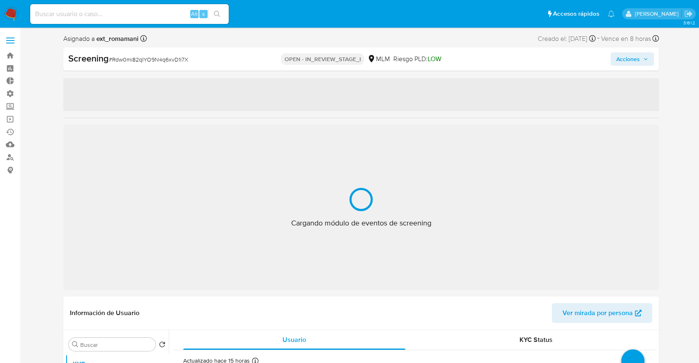
select select "10"
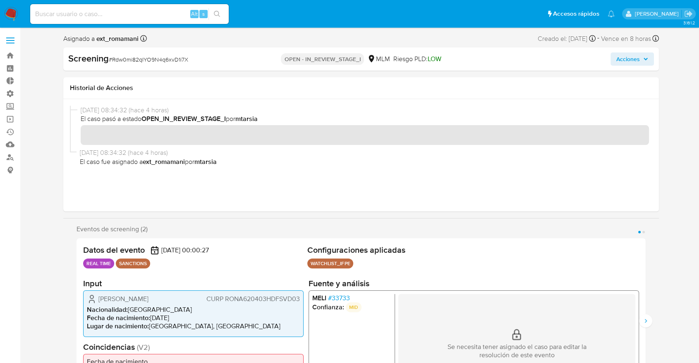
click at [497, 17] on ul "Alt s Accesos rápidos Presiona las siguientes teclas para acceder a algunas de …" at bounding box center [322, 13] width 592 height 21
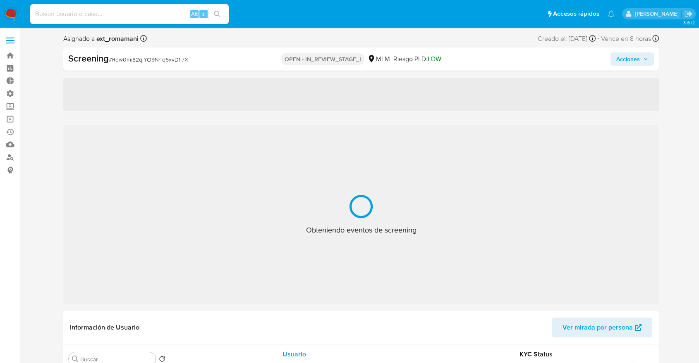
select select "10"
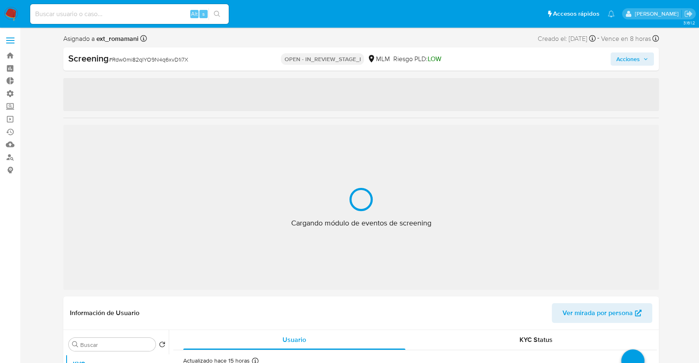
select select "10"
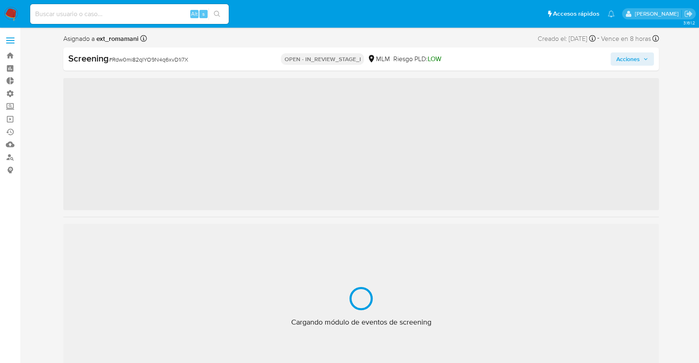
click at [519, 19] on ul "Alt s Accesos rápidos Presiona las siguientes teclas para acceder a algunas de …" at bounding box center [322, 13] width 592 height 21
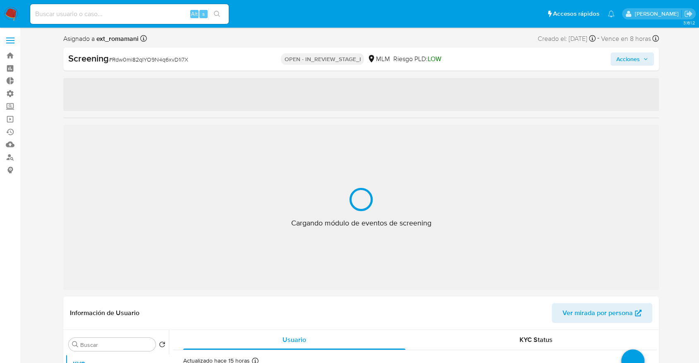
select select "10"
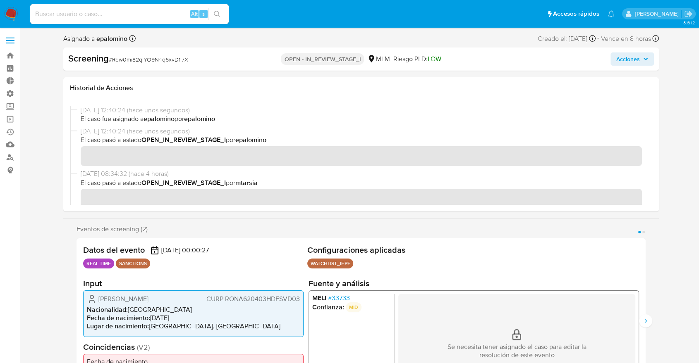
click at [526, 8] on ul "Alt s Accesos rápidos Presiona las siguientes teclas para acceder a algunas de …" at bounding box center [322, 13] width 592 height 21
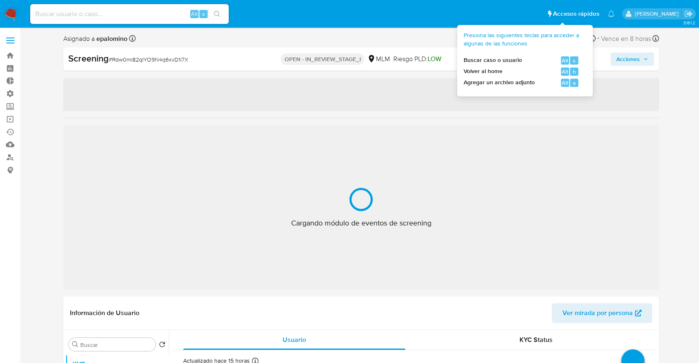
select select "10"
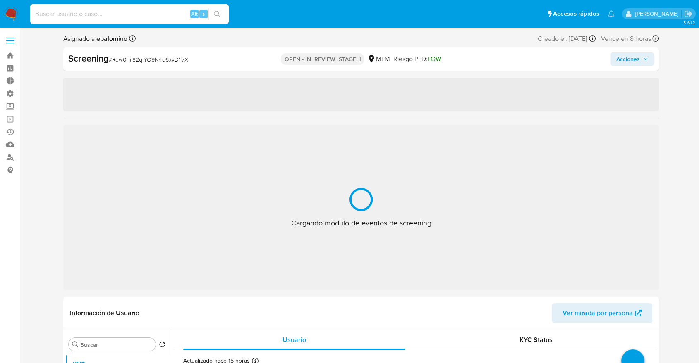
select select "10"
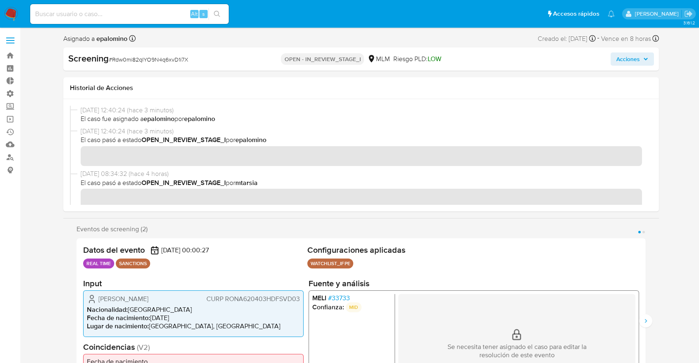
click at [521, 7] on ul "Alt s Accesos rápidos Presiona las siguientes teclas para acceder a algunas de …" at bounding box center [322, 13] width 592 height 21
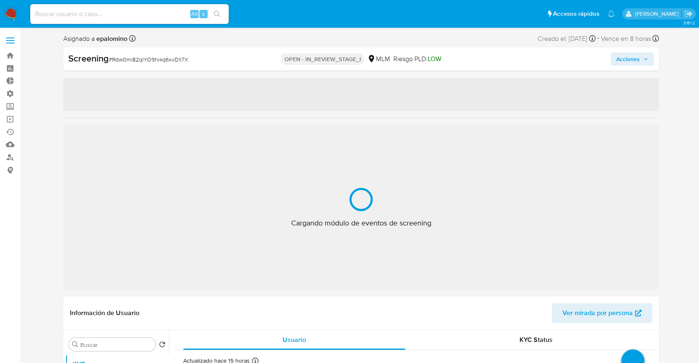
select select "10"
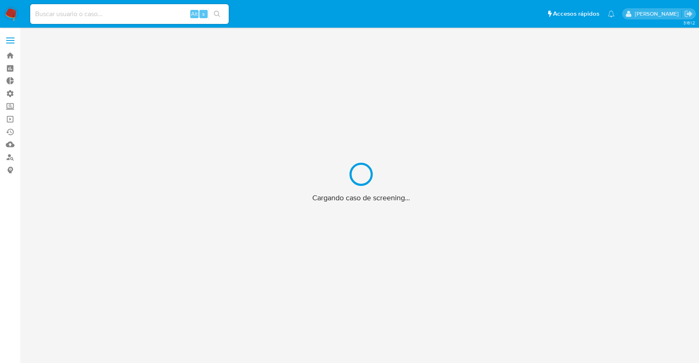
click at [493, 13] on ul "Alt s Accesos rápidos" at bounding box center [322, 13] width 592 height 21
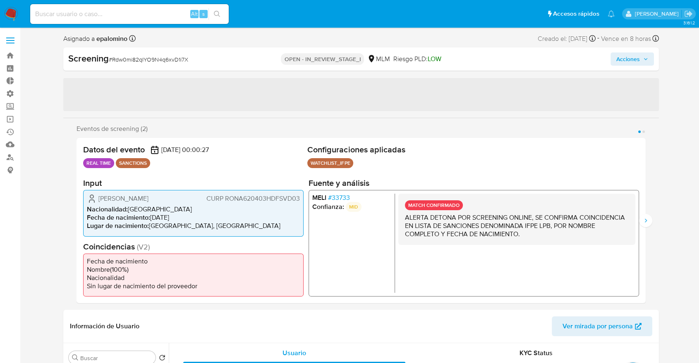
select select "10"
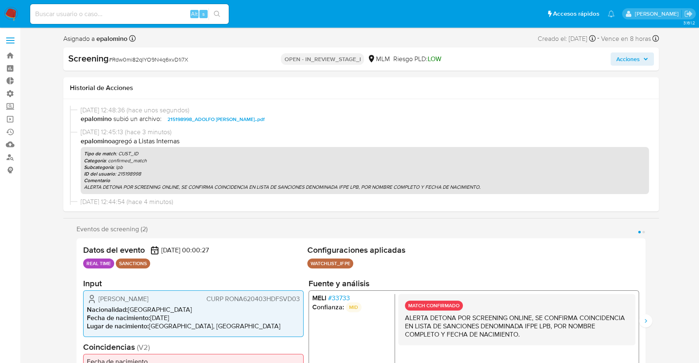
click at [491, 19] on ul "Alt s Accesos rápidos Presiona las siguientes teclas para acceder a algunas de …" at bounding box center [322, 13] width 592 height 21
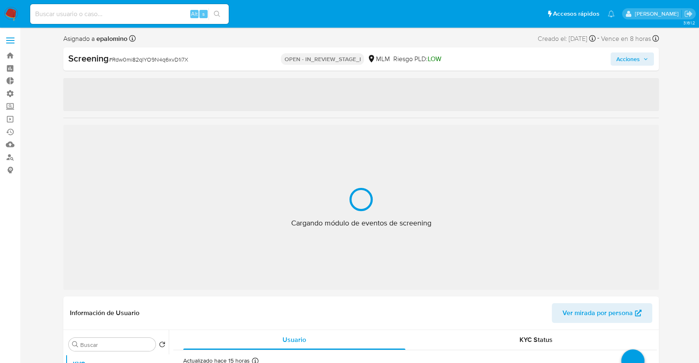
select select "10"
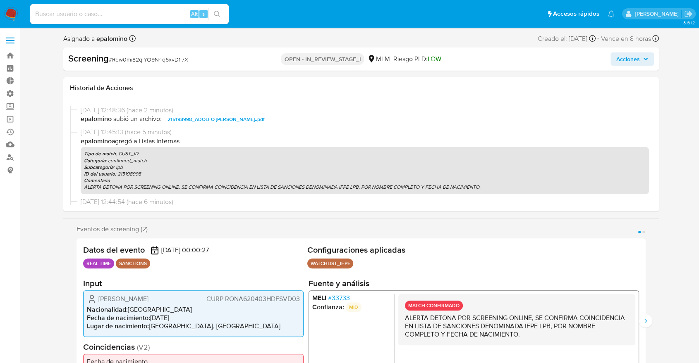
click at [523, 12] on ul "Alt s Accesos rápidos Presiona las siguientes teclas para acceder a algunas de …" at bounding box center [322, 13] width 592 height 21
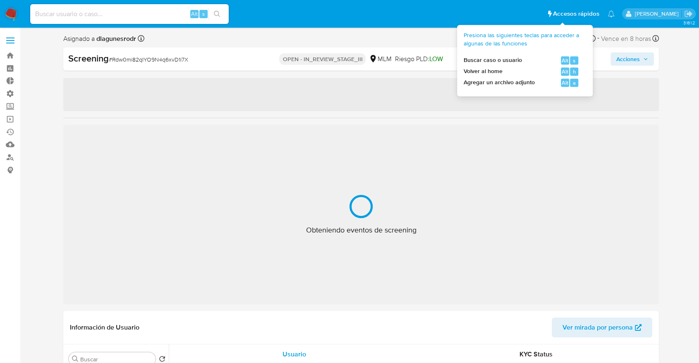
select select "10"
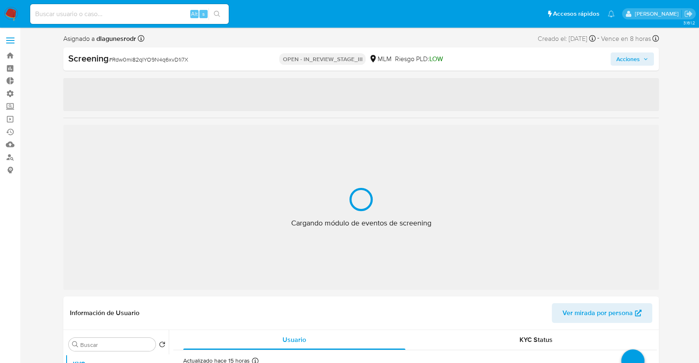
select select "10"
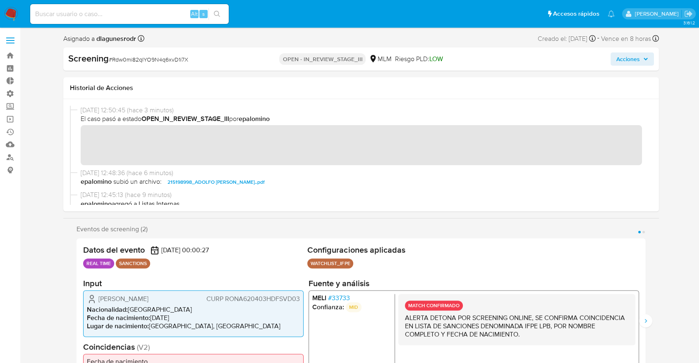
click at [520, 10] on ul "Alt s Accesos rápidos Presiona las siguientes teclas para acceder a algunas de …" at bounding box center [322, 13] width 592 height 21
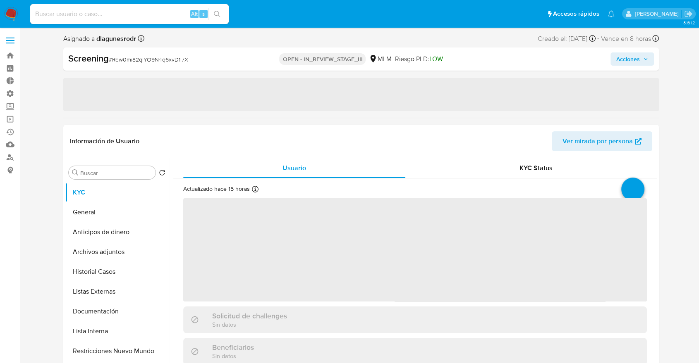
select select "10"
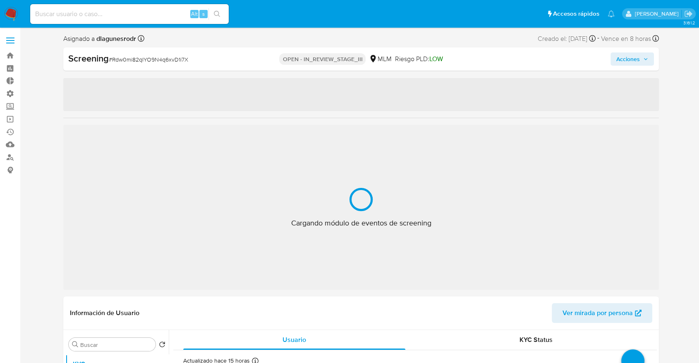
select select "10"
